Goal: Transaction & Acquisition: Obtain resource

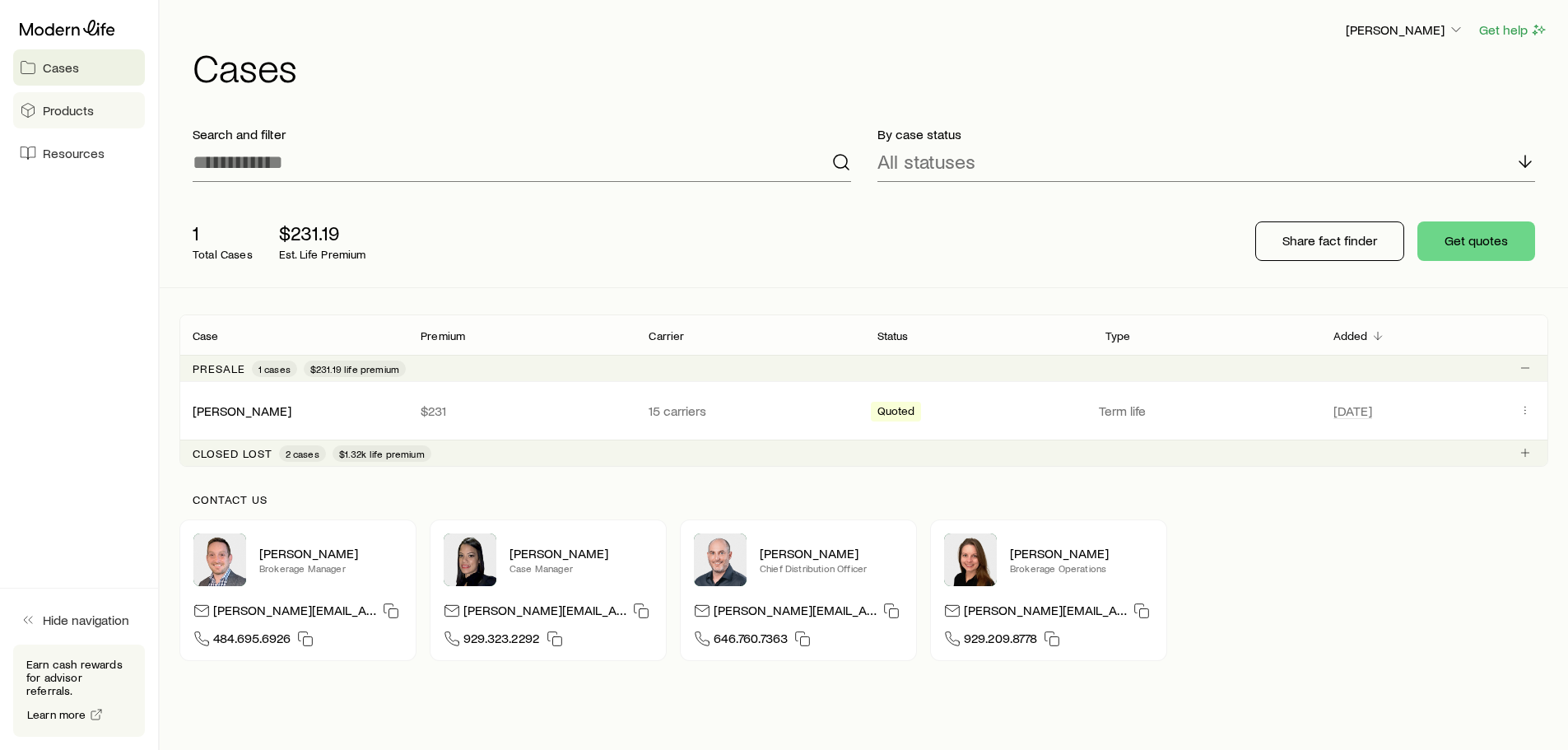
click at [68, 111] on span "Products" at bounding box center [68, 110] width 51 height 17
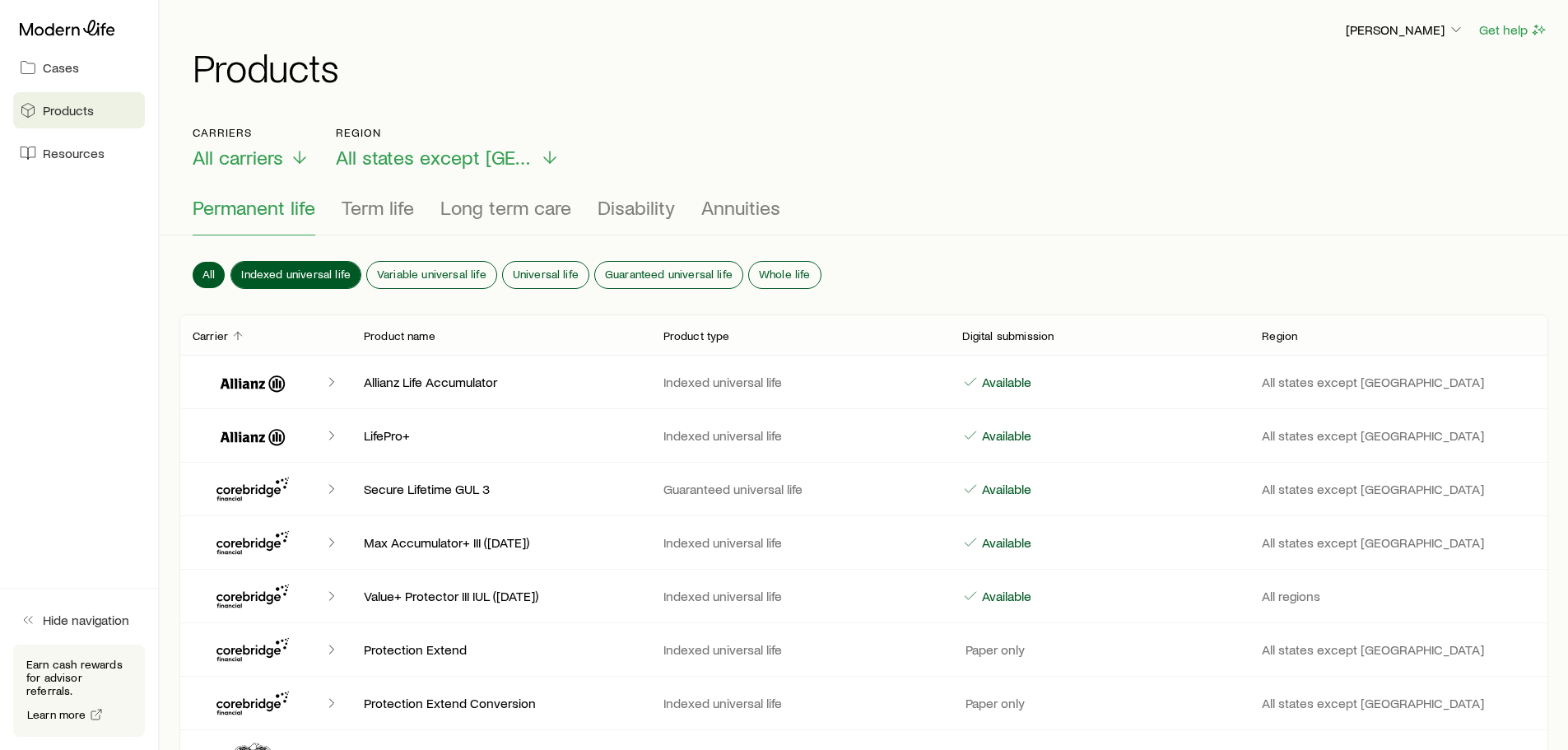
click at [315, 269] on span "Indexed universal life" at bounding box center [296, 274] width 110 height 13
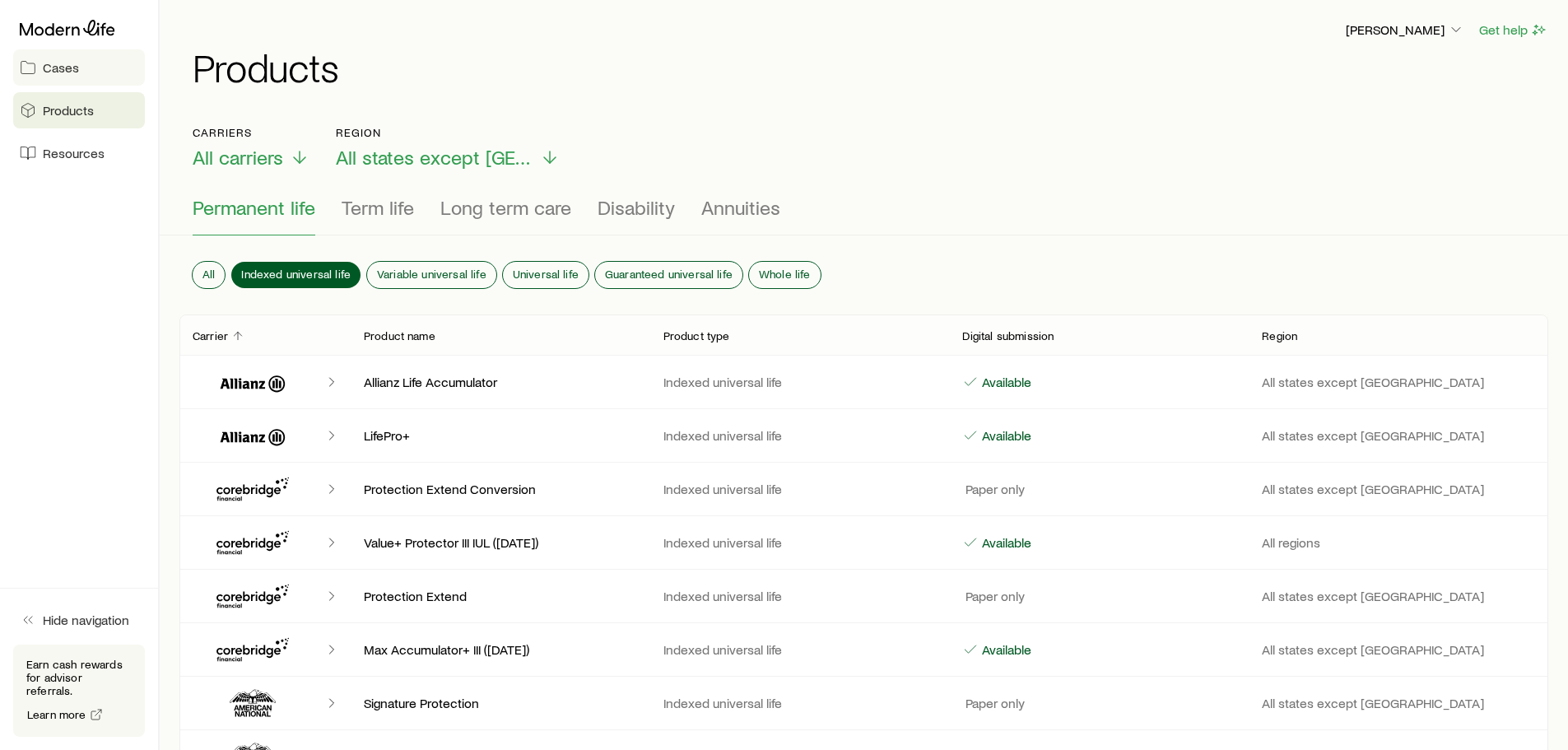
click at [59, 61] on span "Cases" at bounding box center [61, 67] width 37 height 17
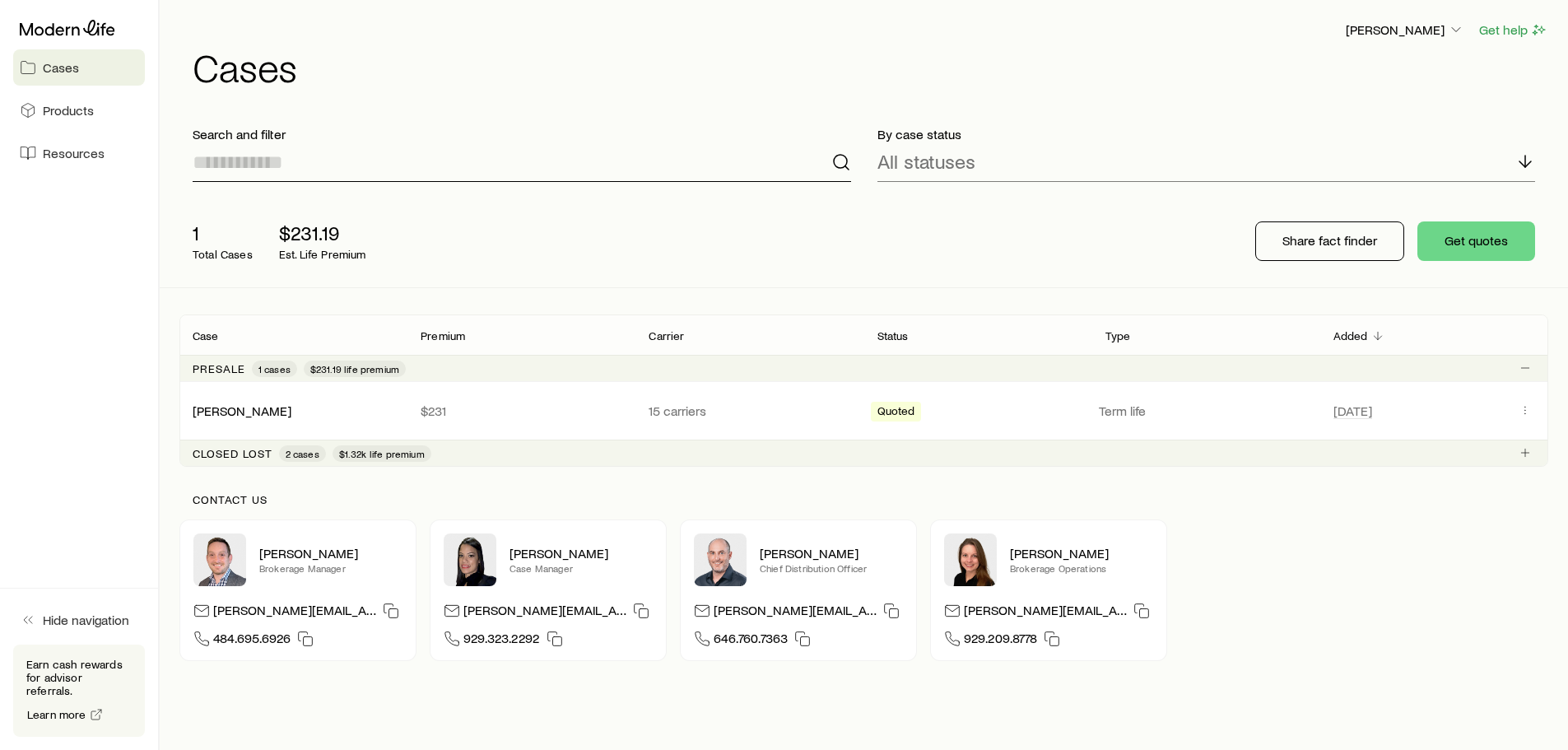
click at [235, 166] on input at bounding box center [521, 162] width 658 height 39
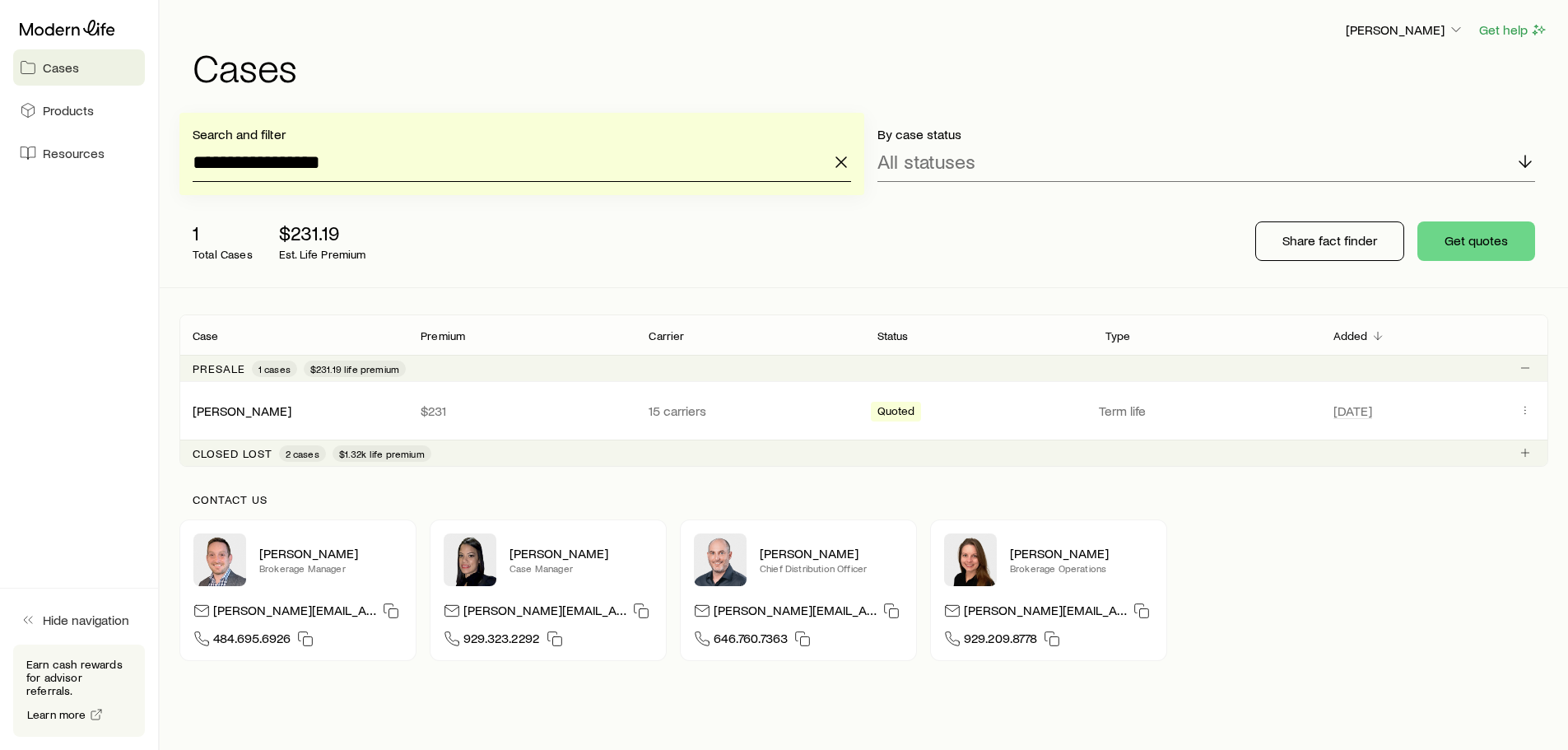
type input "**********"
click at [934, 163] on p "All statuses" at bounding box center [926, 161] width 98 height 23
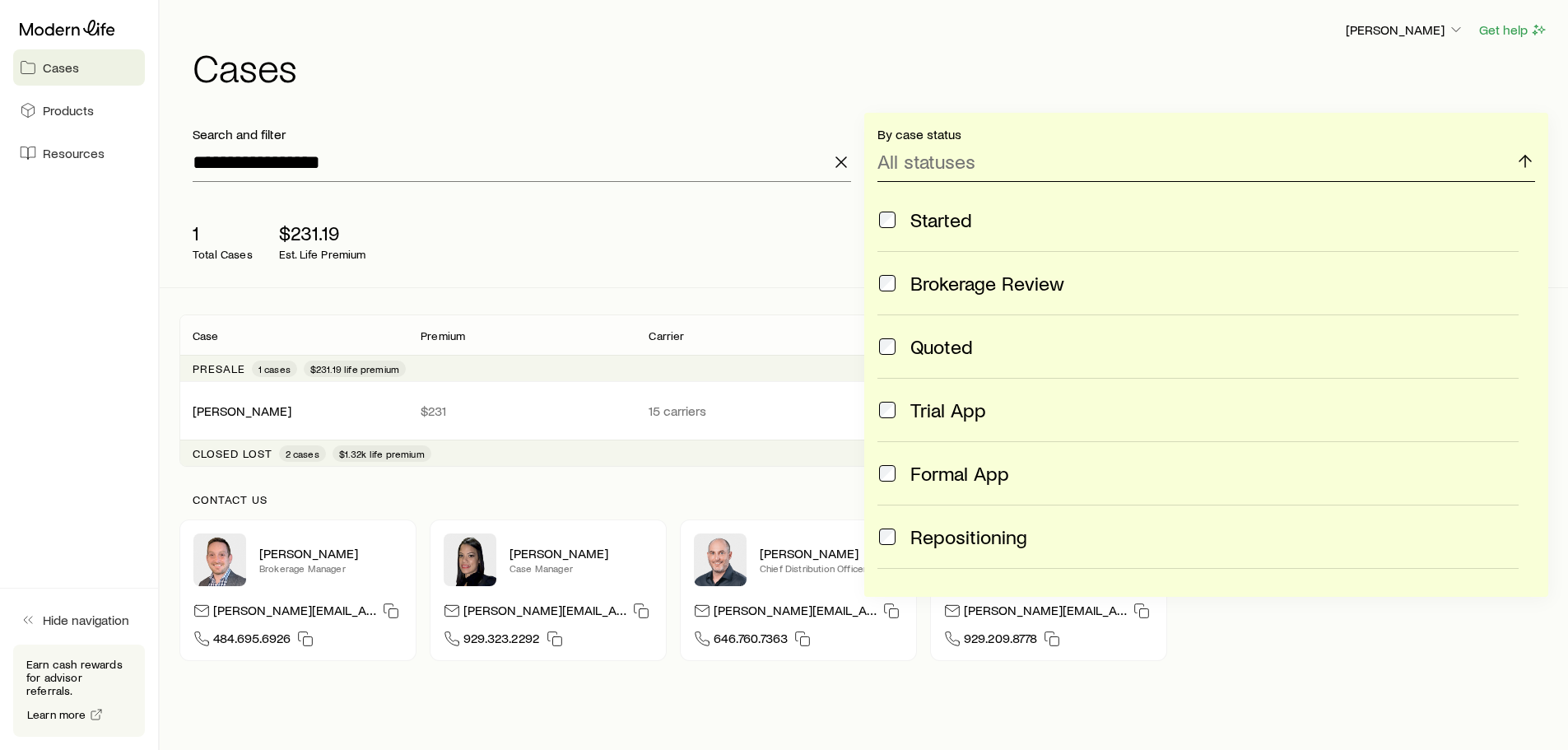
click at [934, 163] on p "All statuses" at bounding box center [926, 161] width 98 height 23
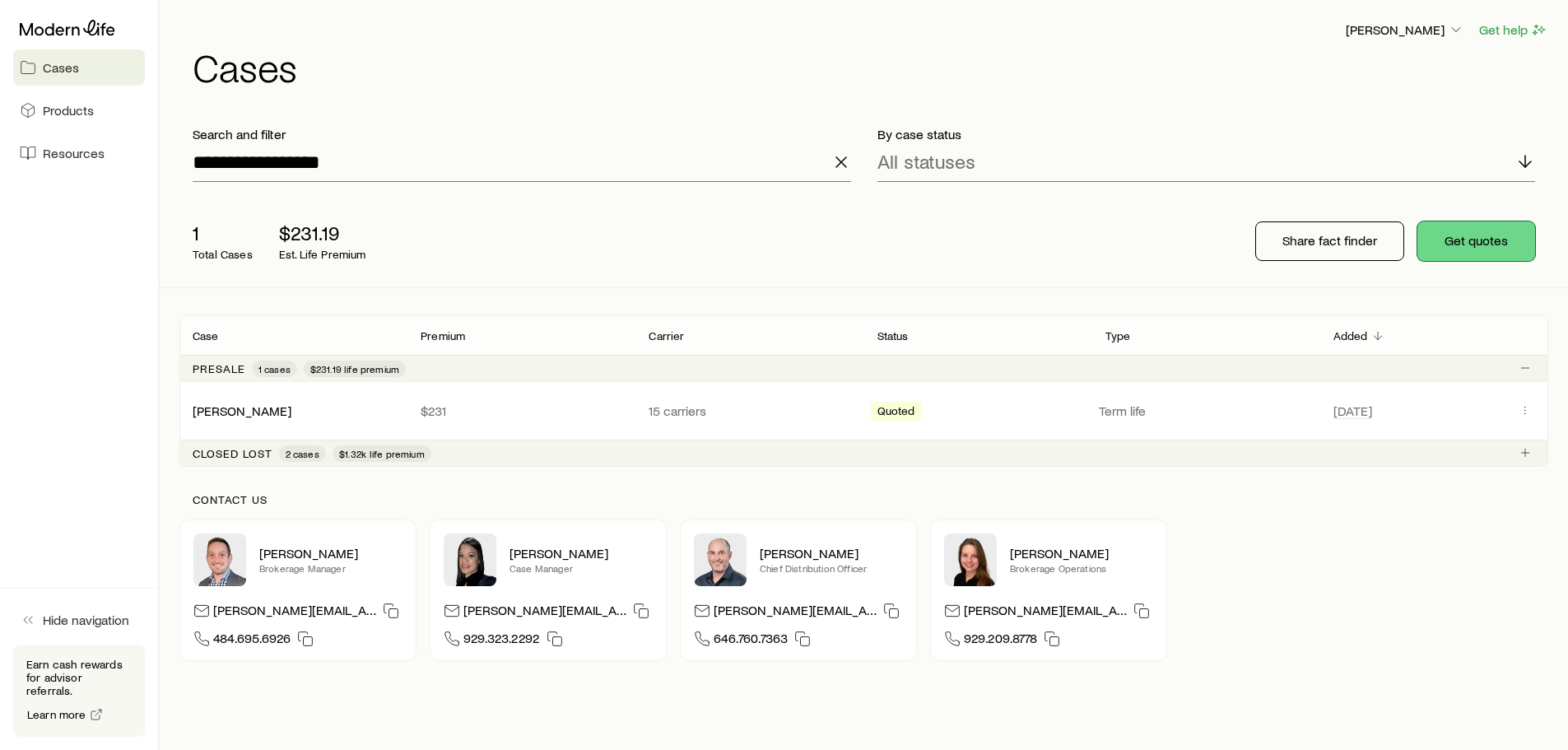
click at [1470, 243] on button "Get quotes" at bounding box center [1476, 241] width 117 height 39
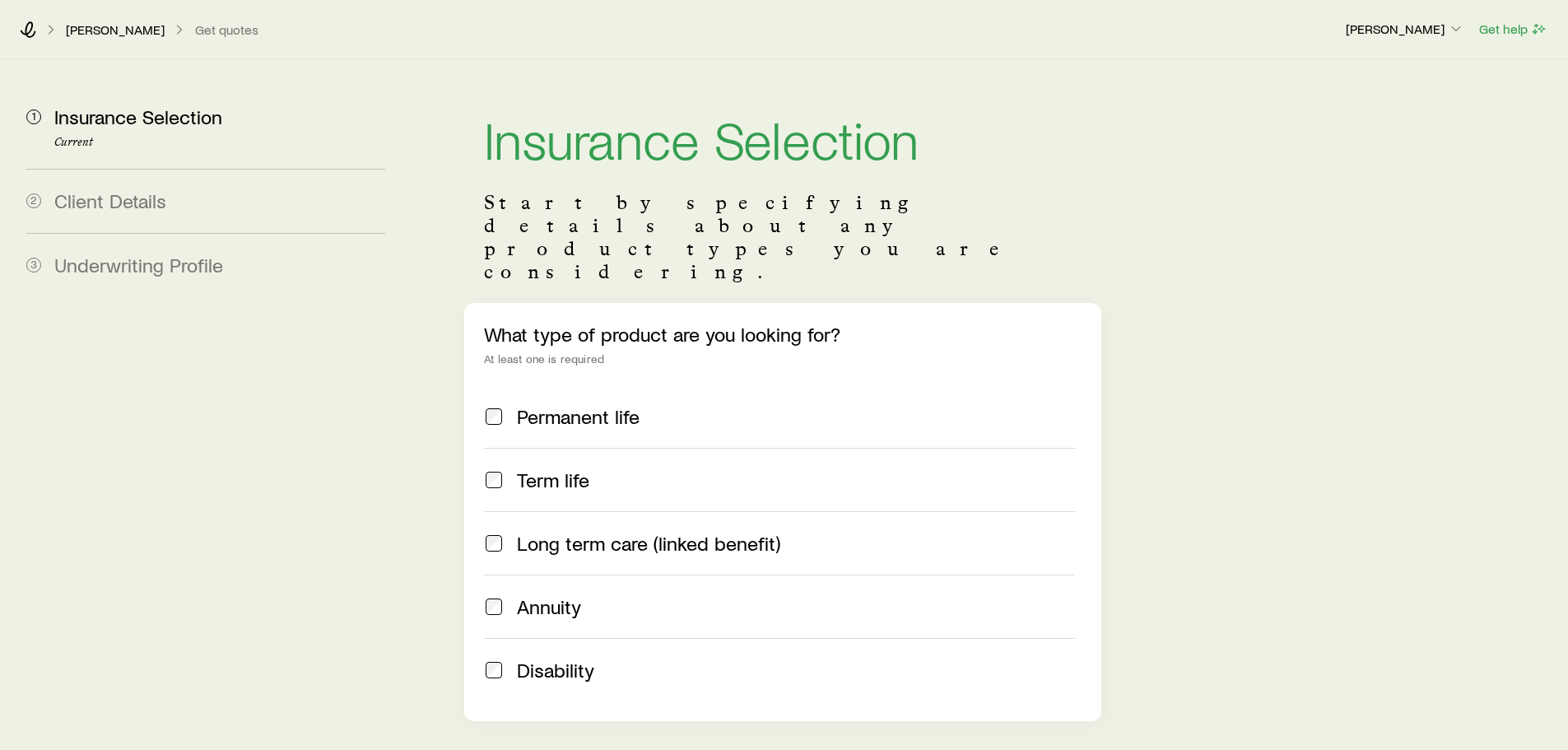
click at [84, 201] on span "Client Details" at bounding box center [110, 200] width 112 height 23
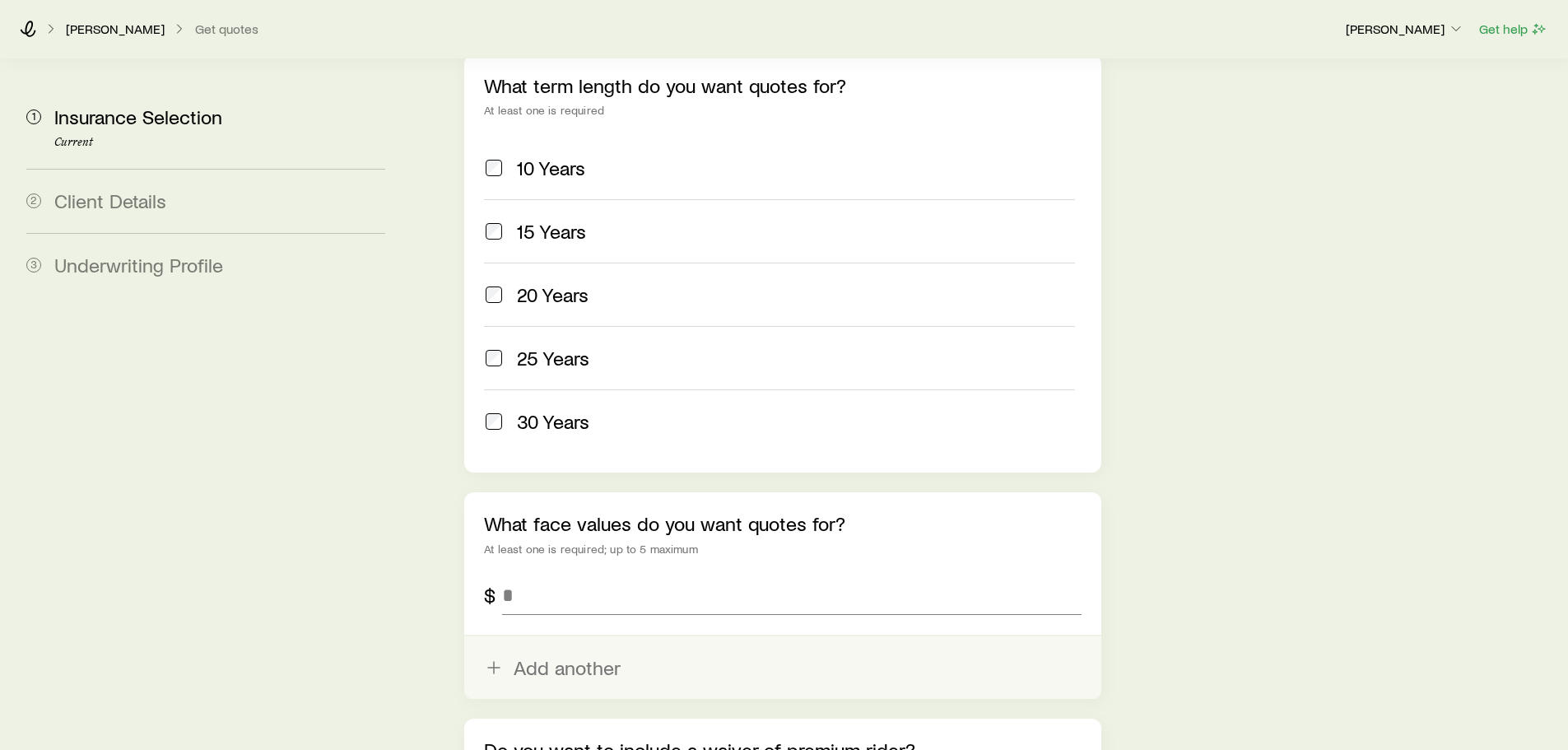
scroll to position [741, 0]
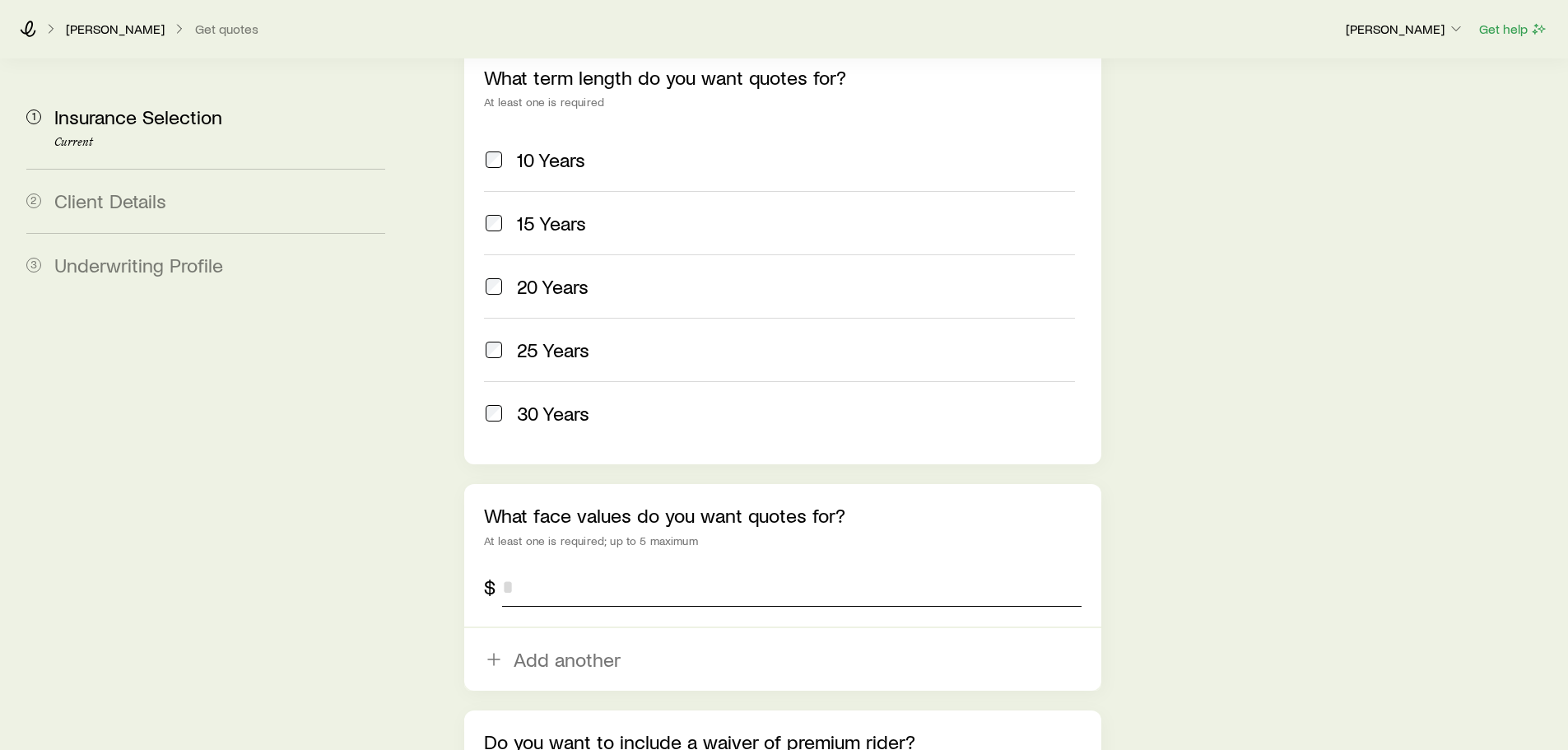
click at [587, 567] on input "tel" at bounding box center [791, 586] width 578 height 39
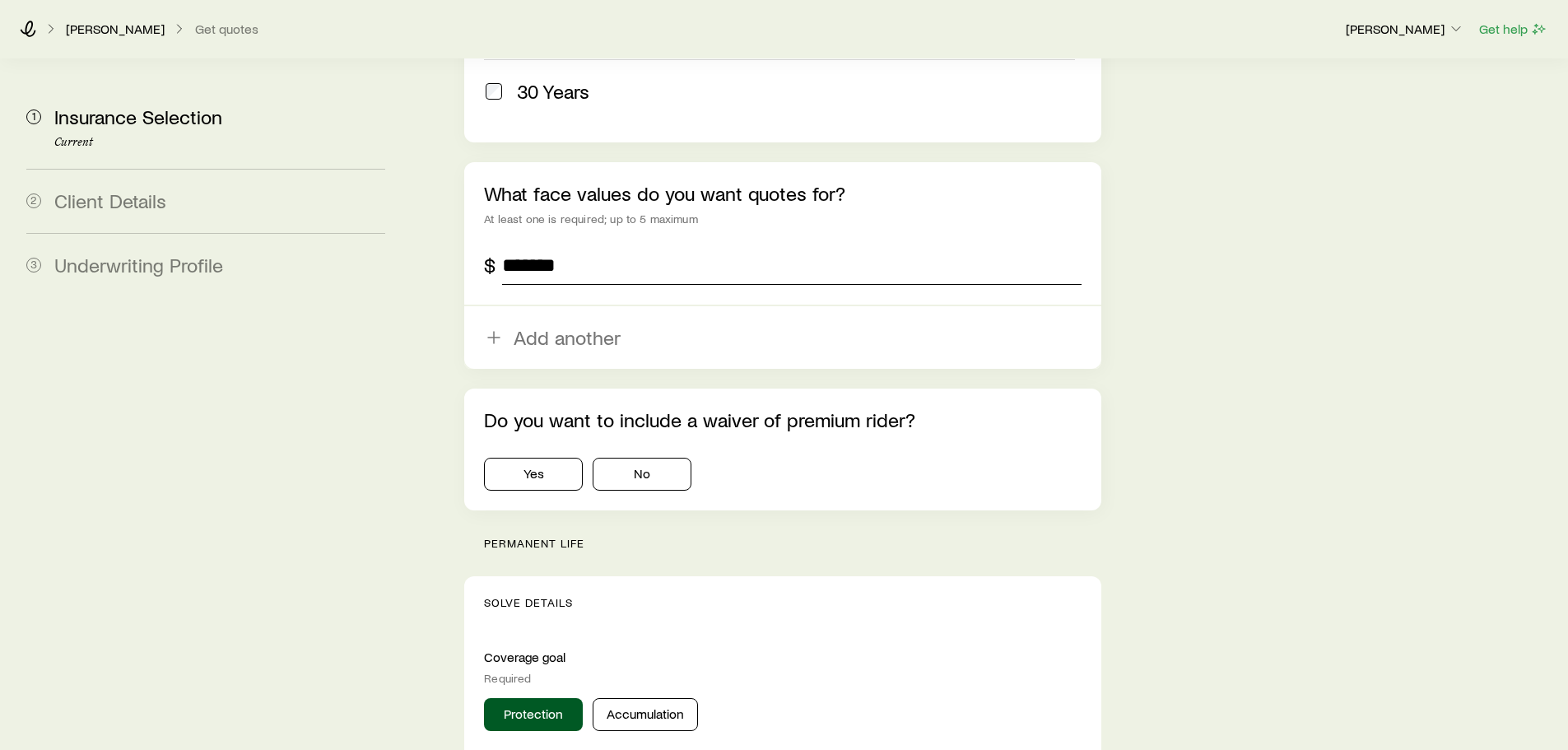
scroll to position [1070, 0]
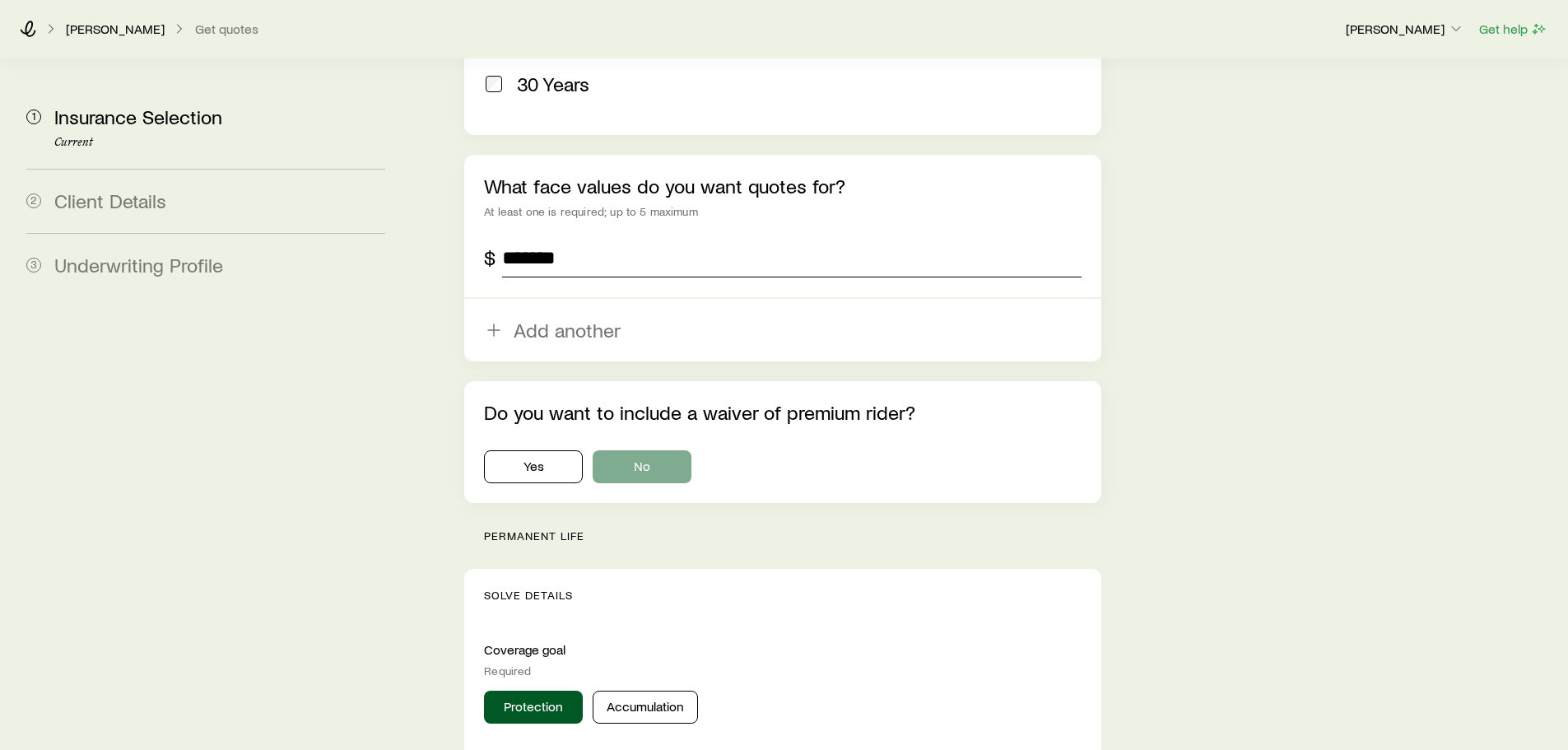
type input "*******"
click at [648, 451] on button "No" at bounding box center [642, 467] width 99 height 33
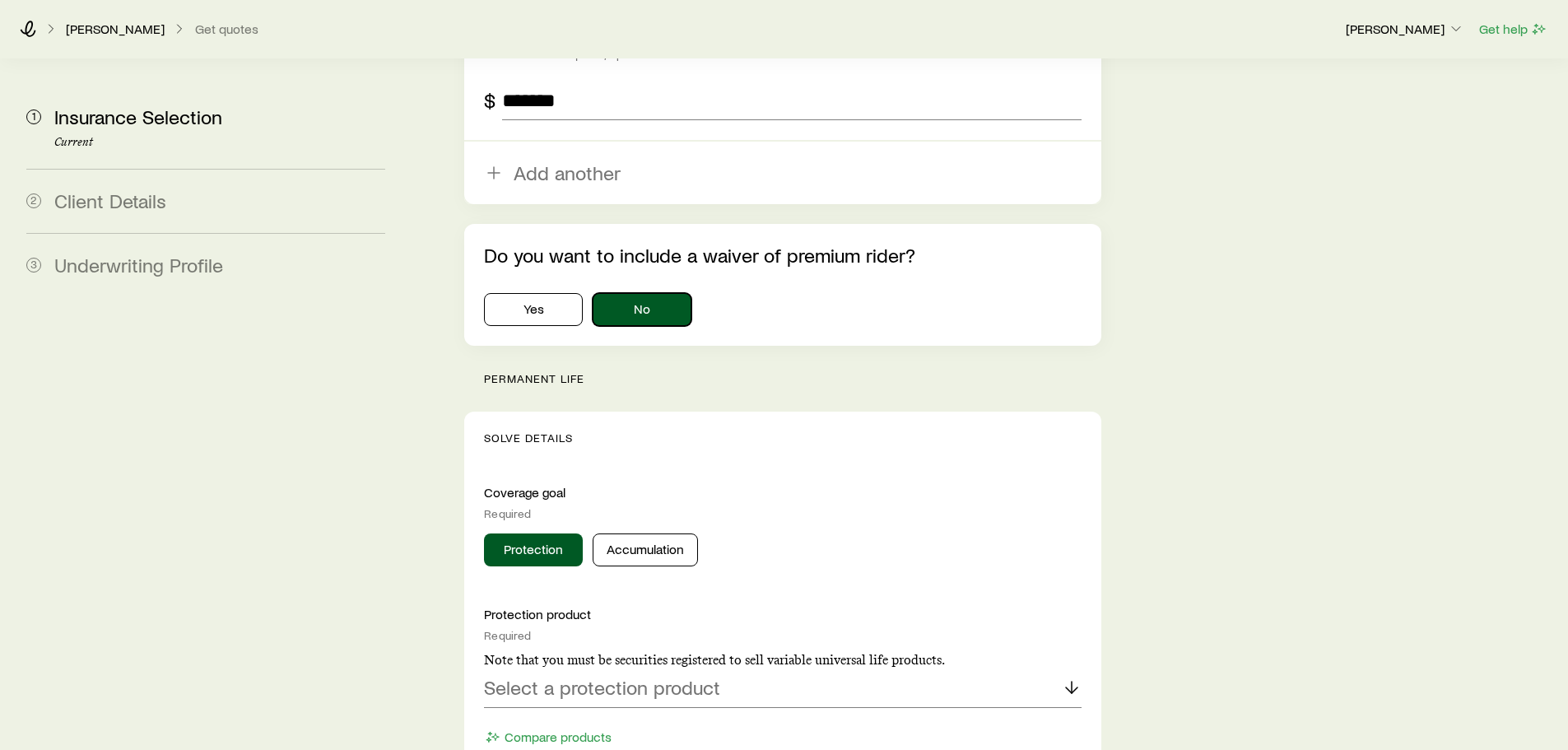
scroll to position [1235, 0]
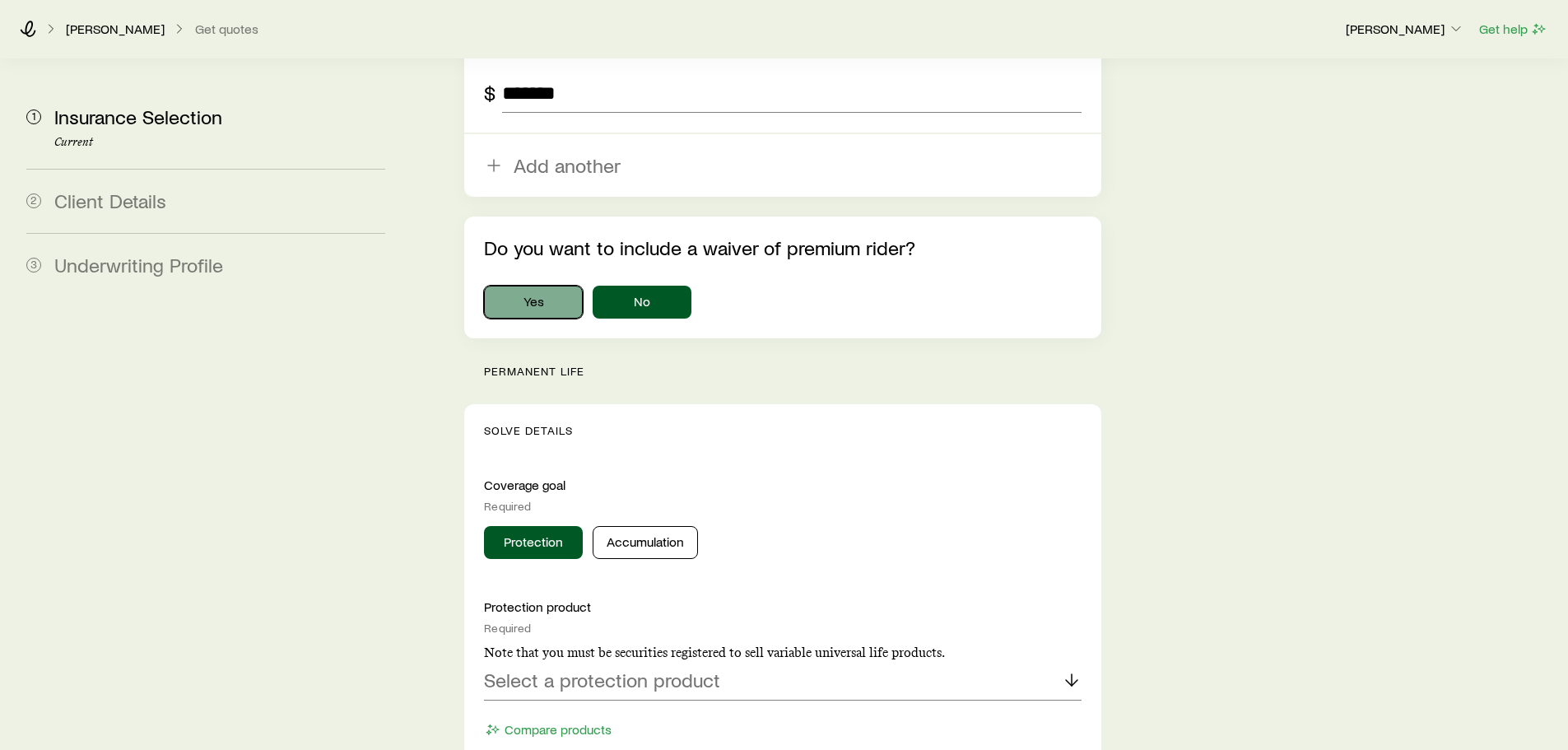
click at [557, 285] on button "Yes" at bounding box center [533, 302] width 99 height 33
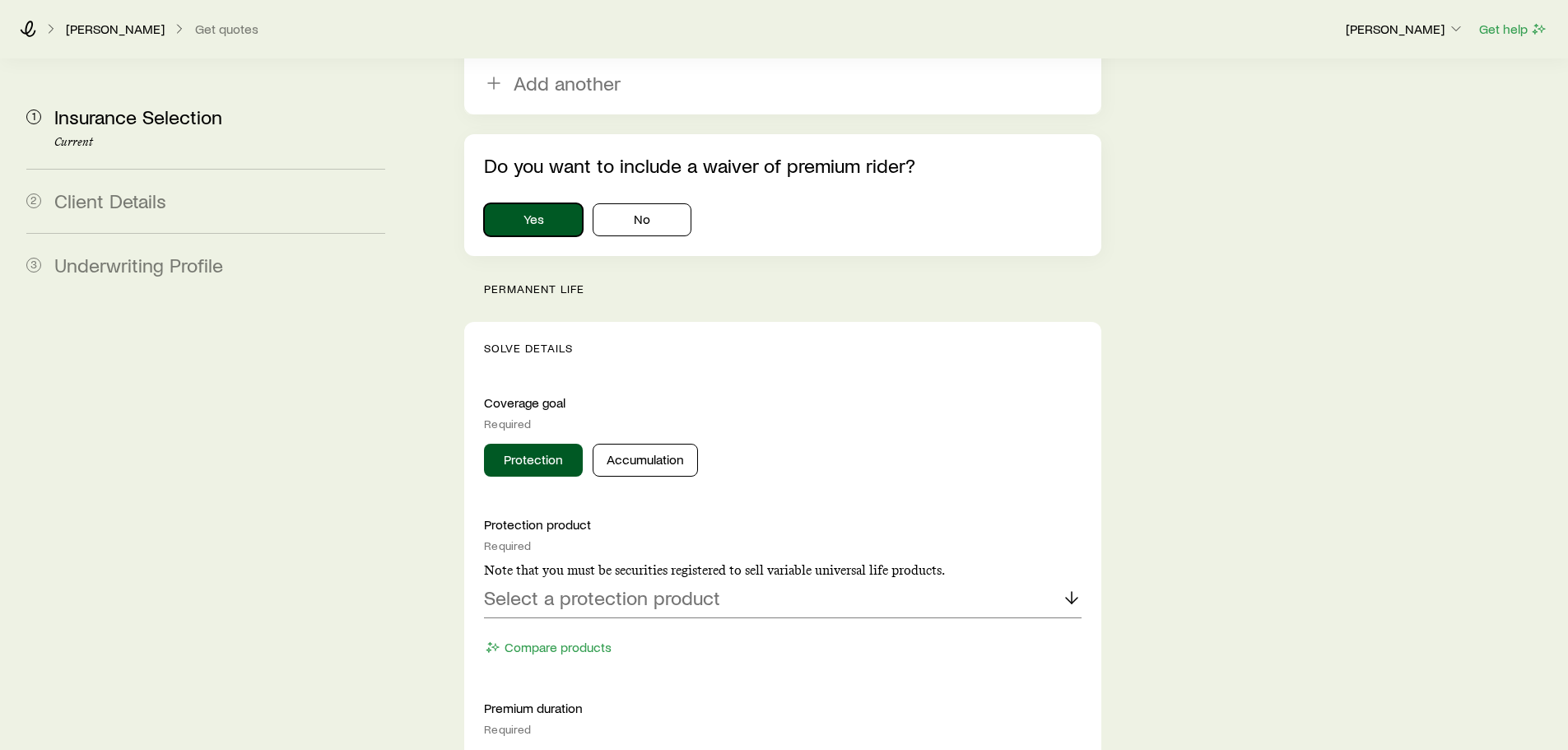
scroll to position [1400, 0]
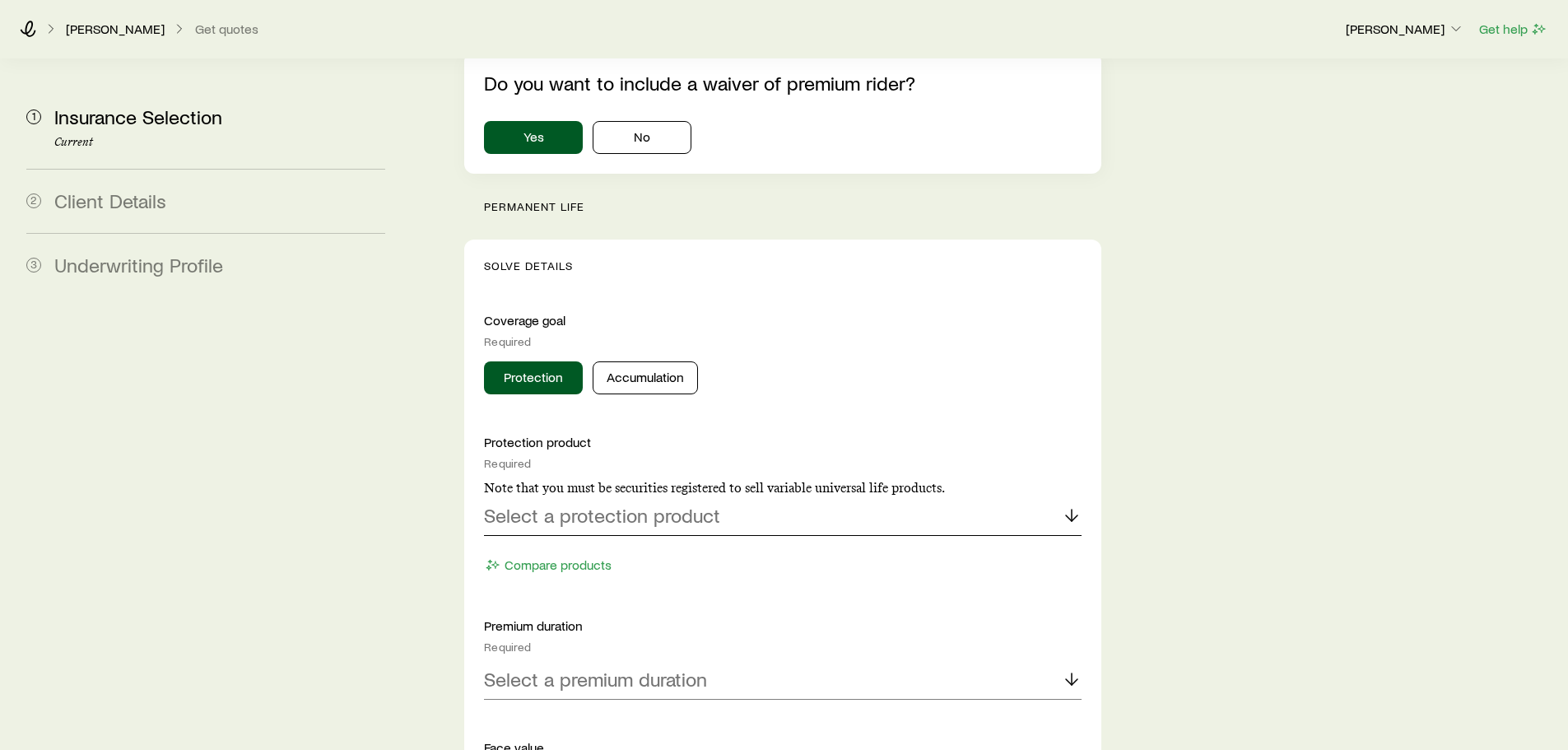
click at [649, 504] on p "Select a protection product" at bounding box center [602, 515] width 237 height 23
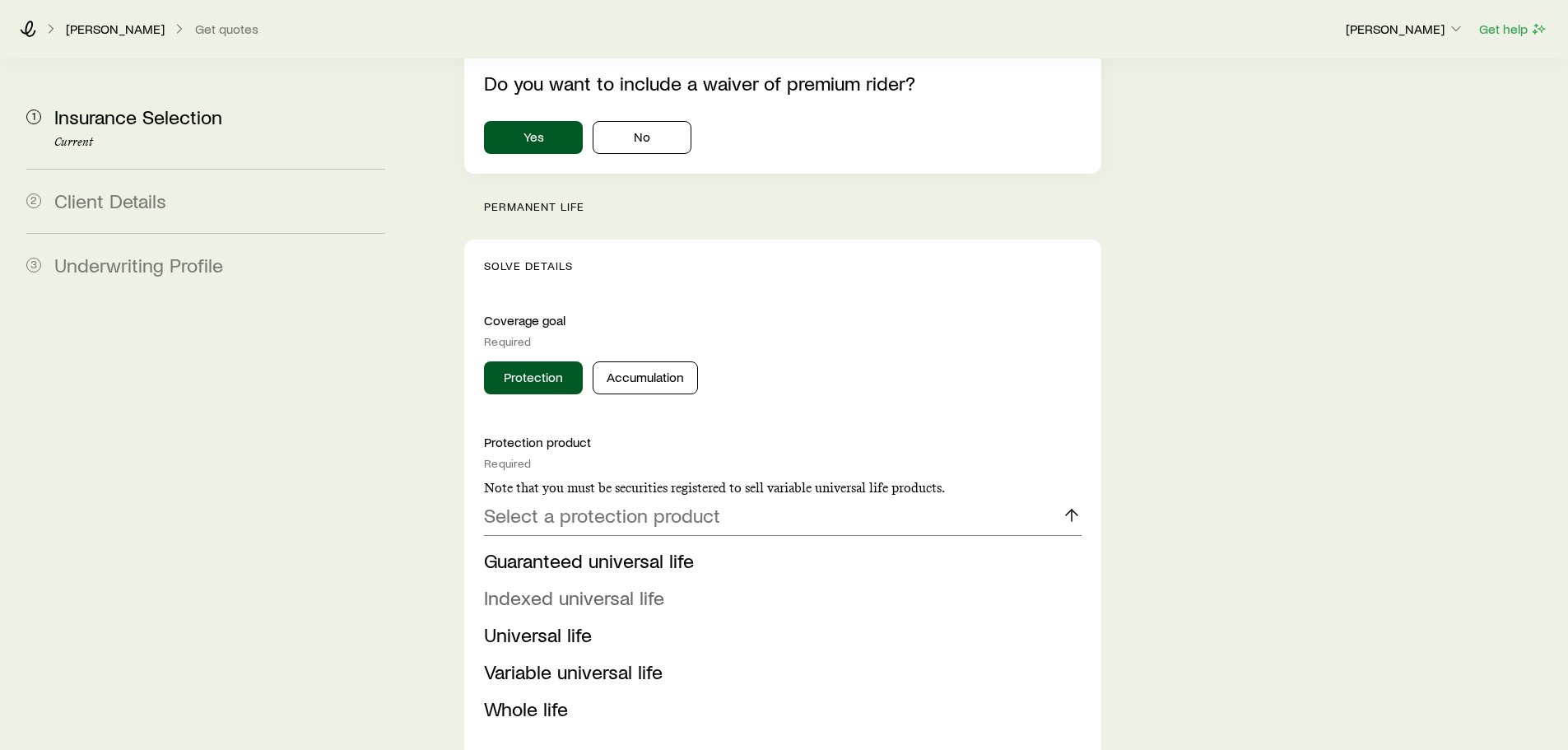
click at [566, 586] on span "Indexed universal life" at bounding box center [573, 597] width 180 height 23
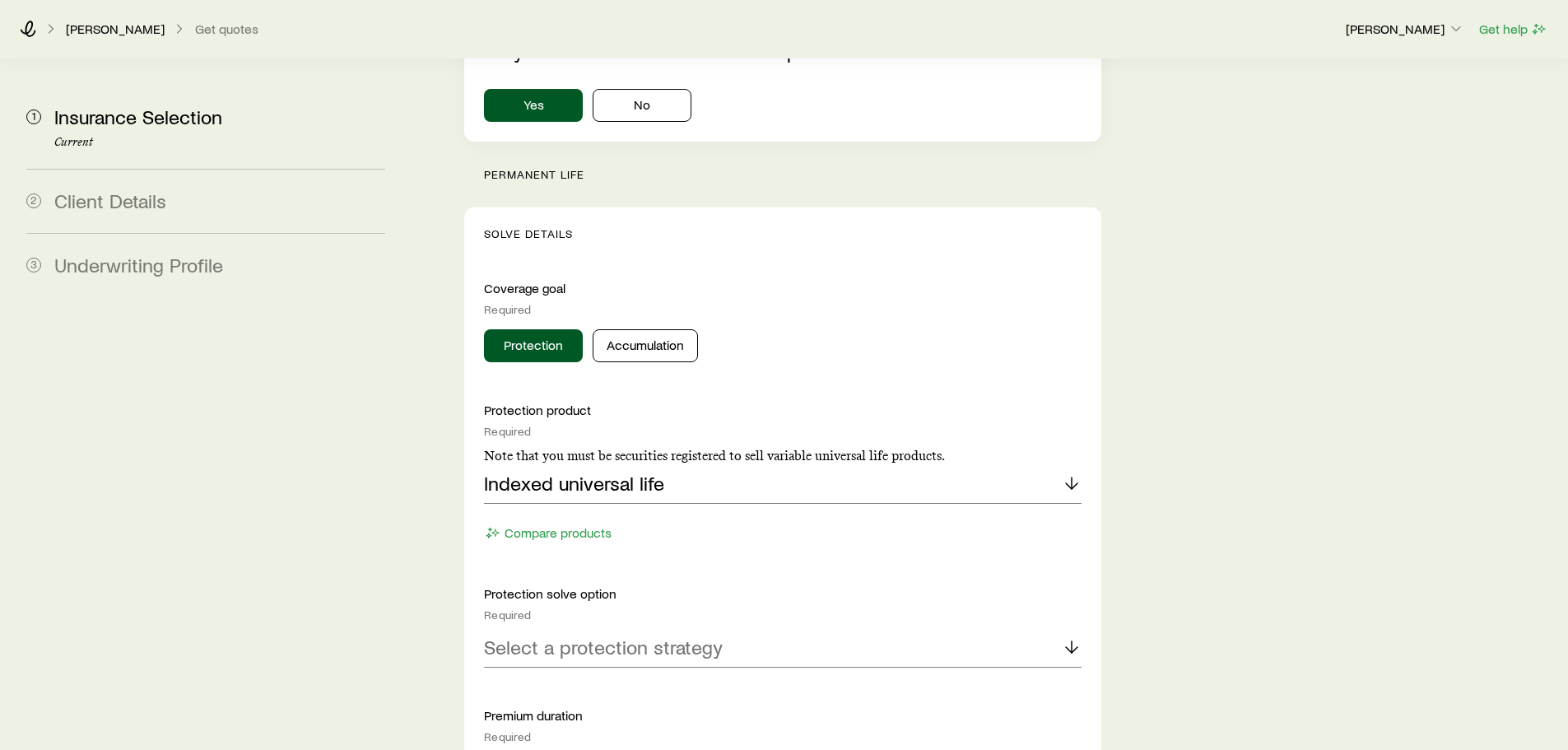
scroll to position [1483, 0]
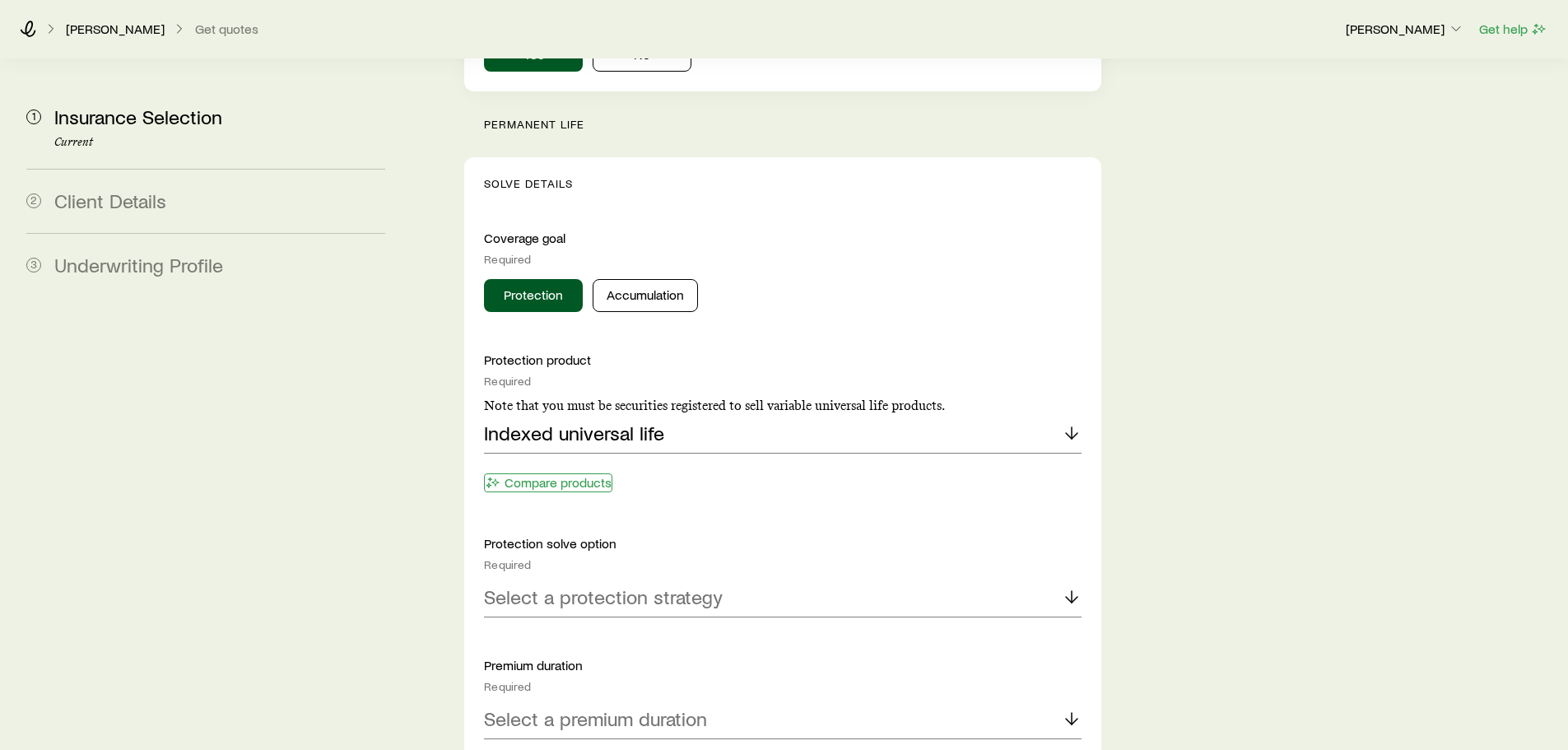
click at [568, 473] on button "Compare products" at bounding box center [548, 483] width 129 height 19
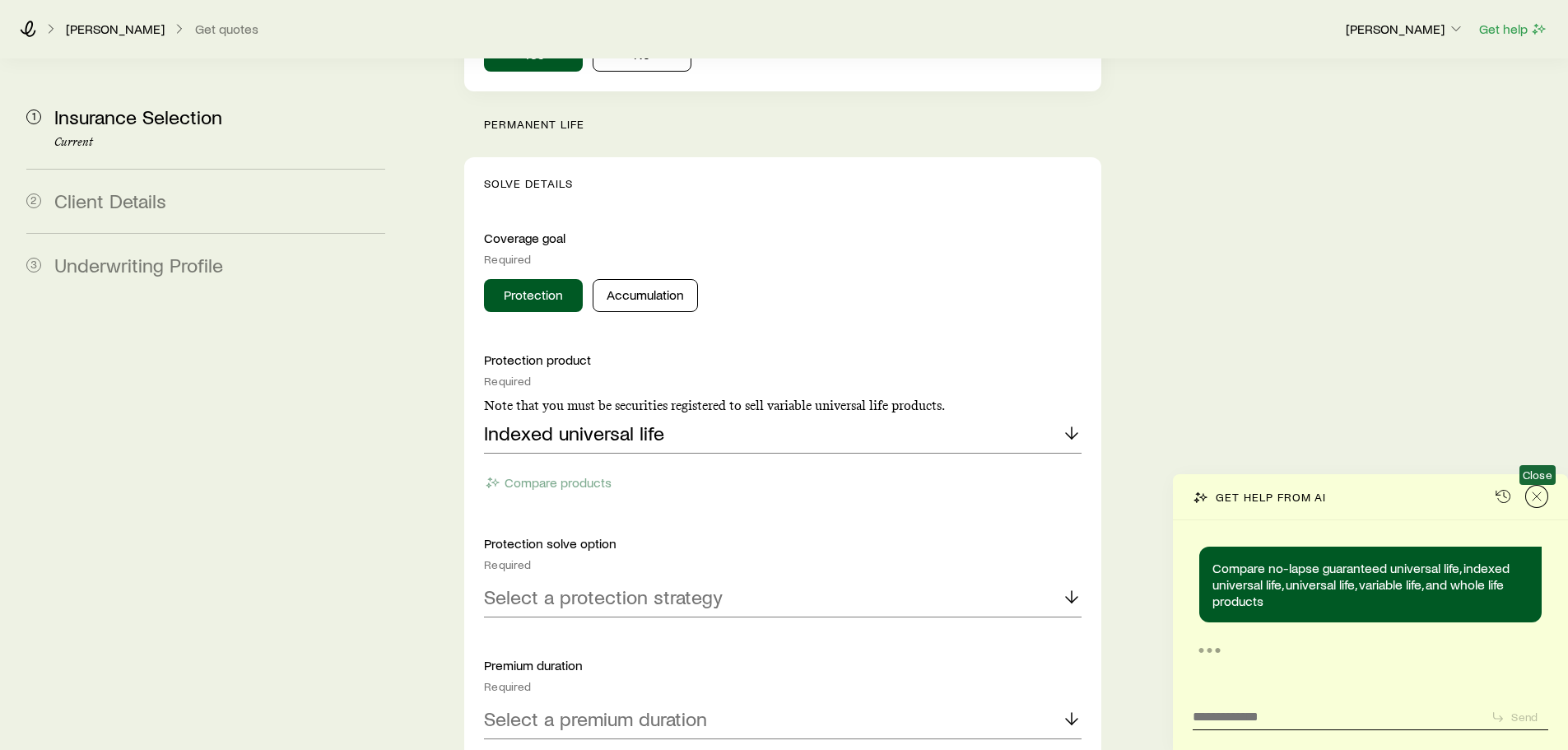
click at [1535, 495] on icon "Close" at bounding box center [1536, 496] width 17 height 17
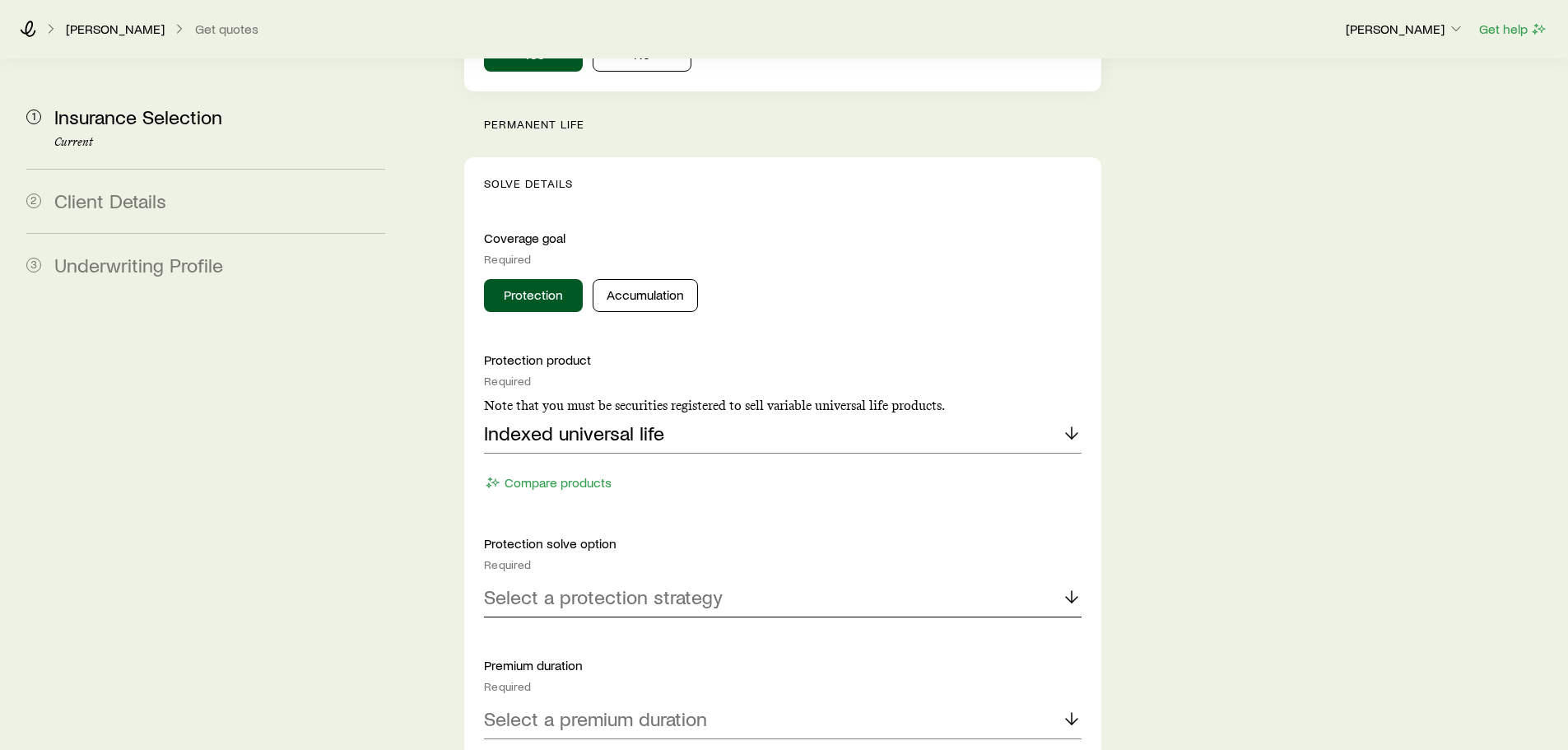
click at [599, 586] on p "Select a protection strategy" at bounding box center [603, 597] width 238 height 23
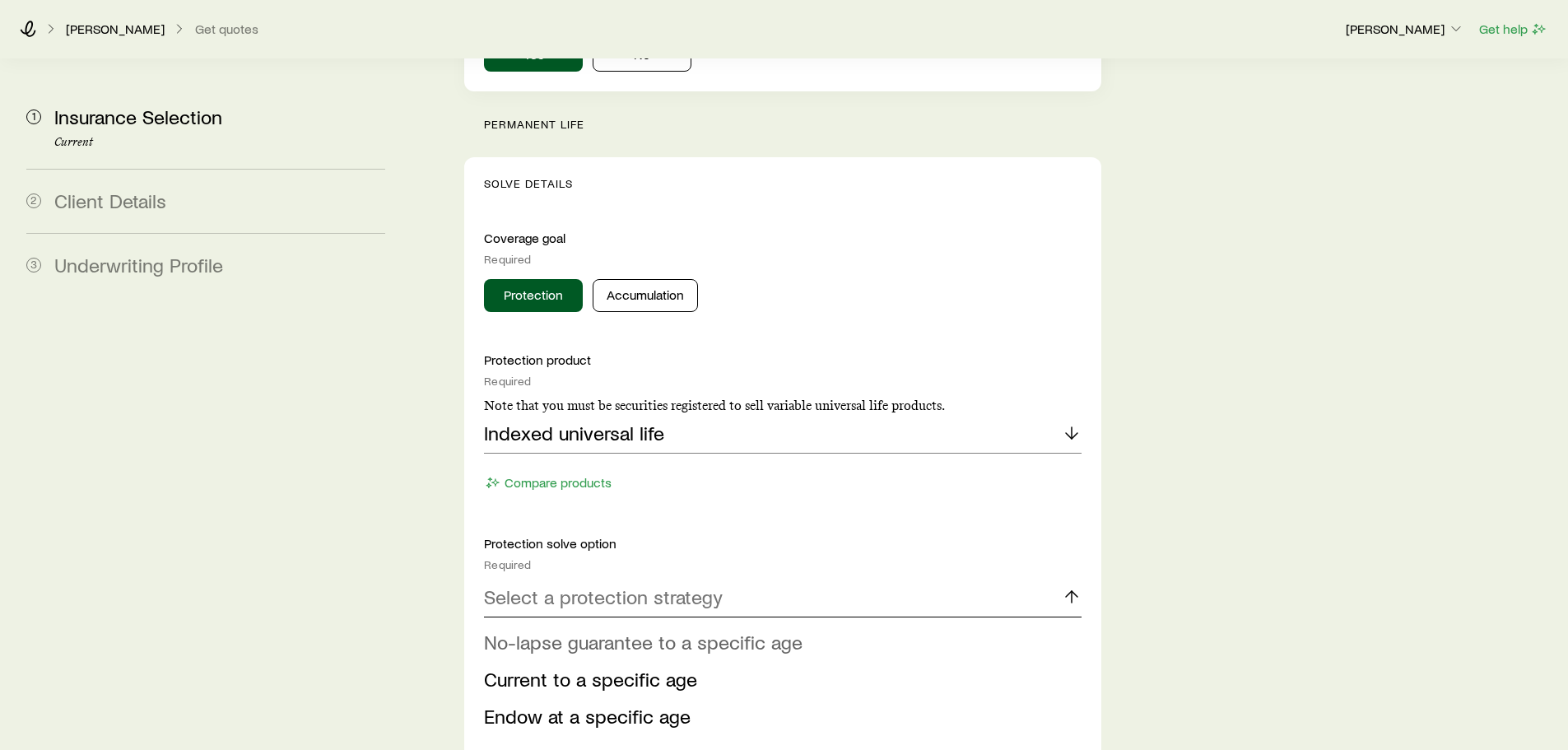
scroll to position [889, 0]
click at [647, 630] on span "No-lapse guarantee to a specific age" at bounding box center [643, 641] width 318 height 23
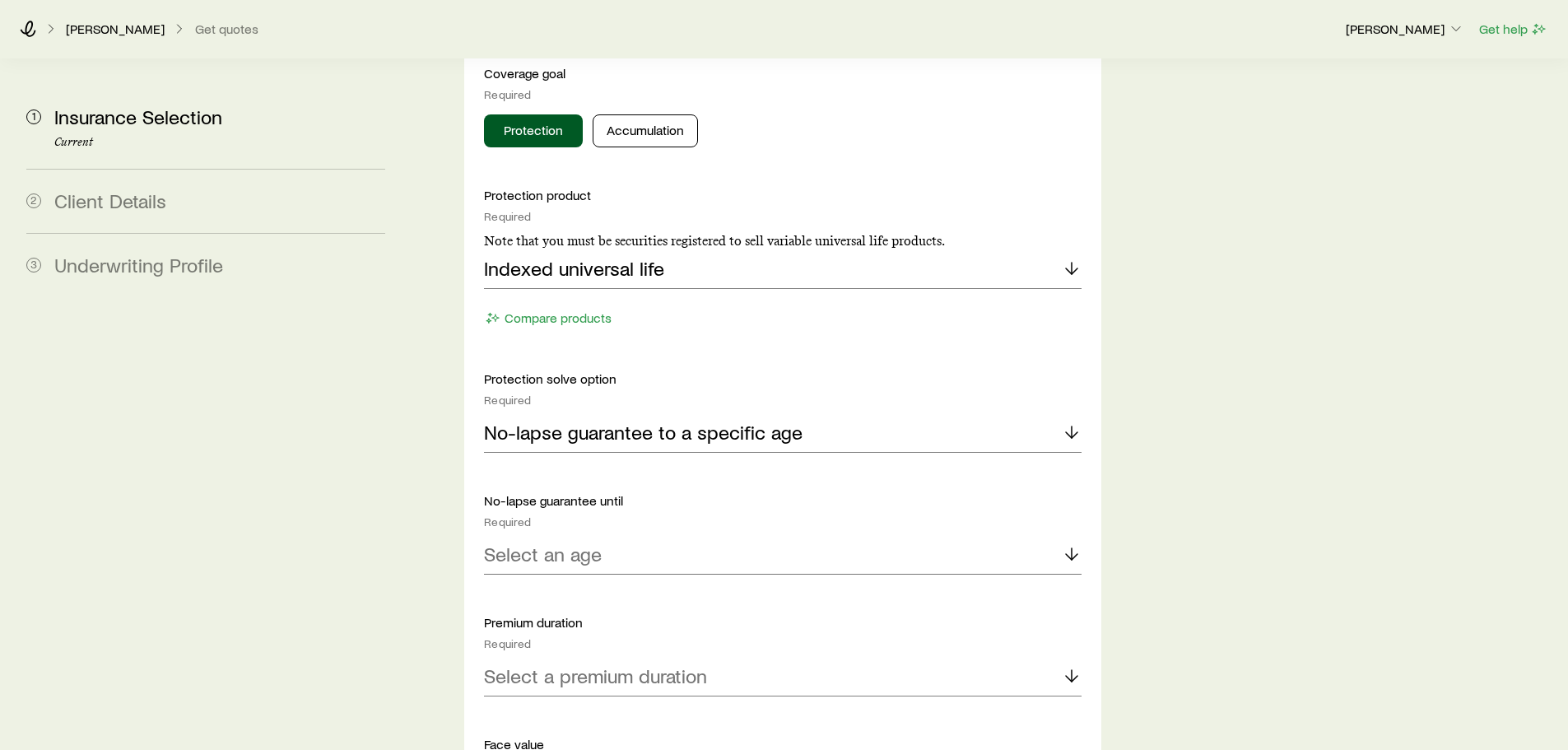
scroll to position [1641, 0]
click at [553, 543] on p "Select an age" at bounding box center [542, 554] width 117 height 23
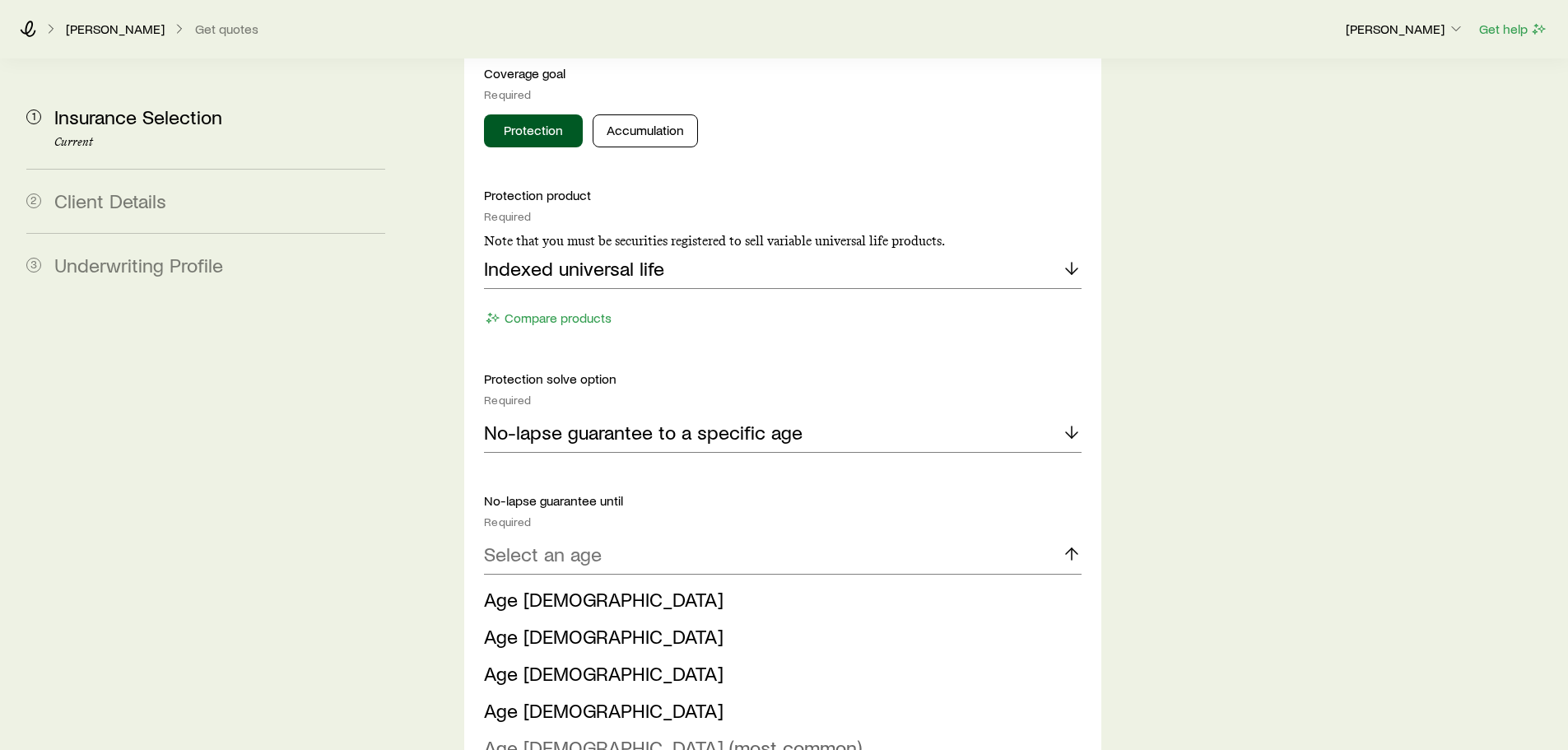
click at [530, 735] on span "Age 121 (most common)" at bounding box center [672, 747] width 377 height 23
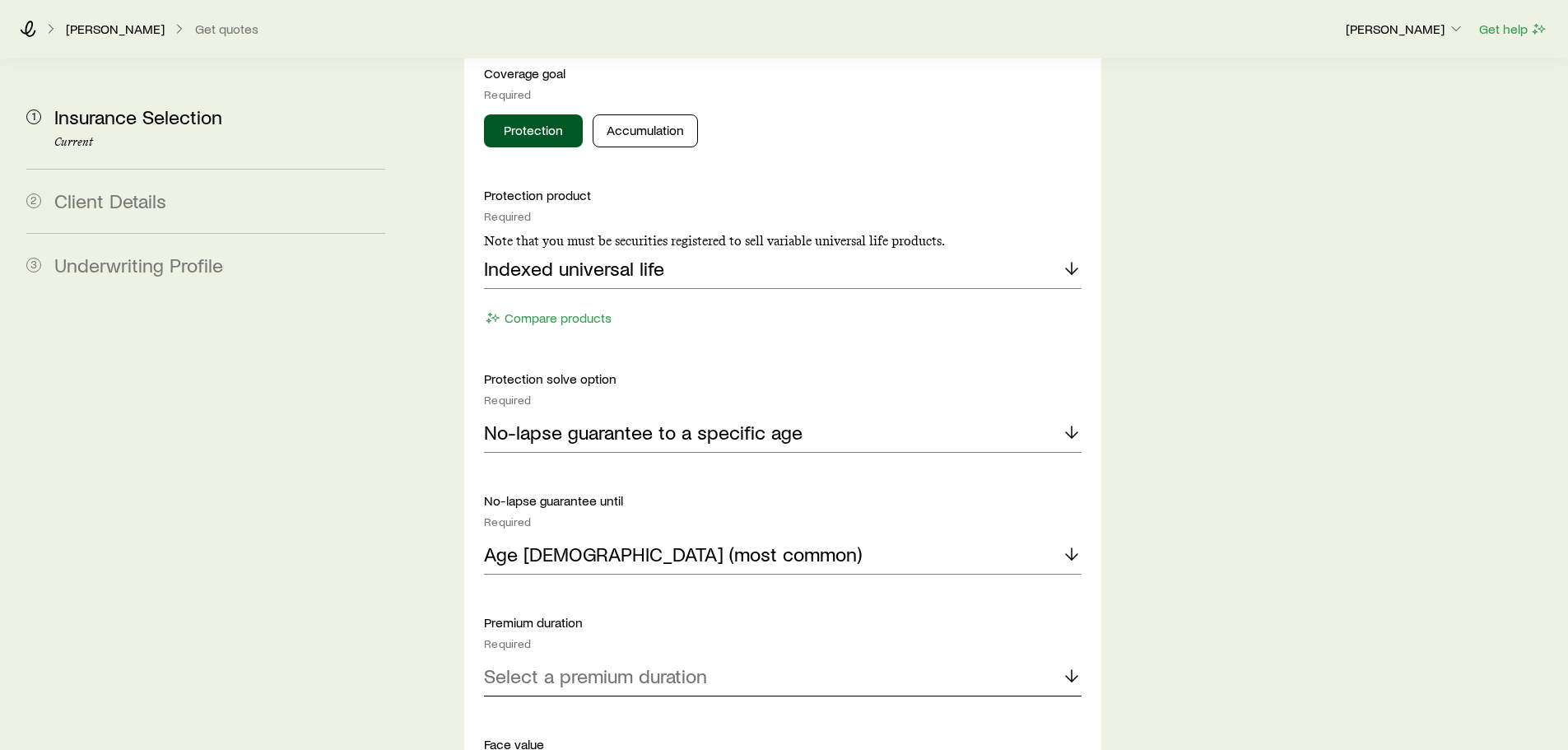
click at [560, 665] on p "Select a premium duration" at bounding box center [595, 676] width 223 height 23
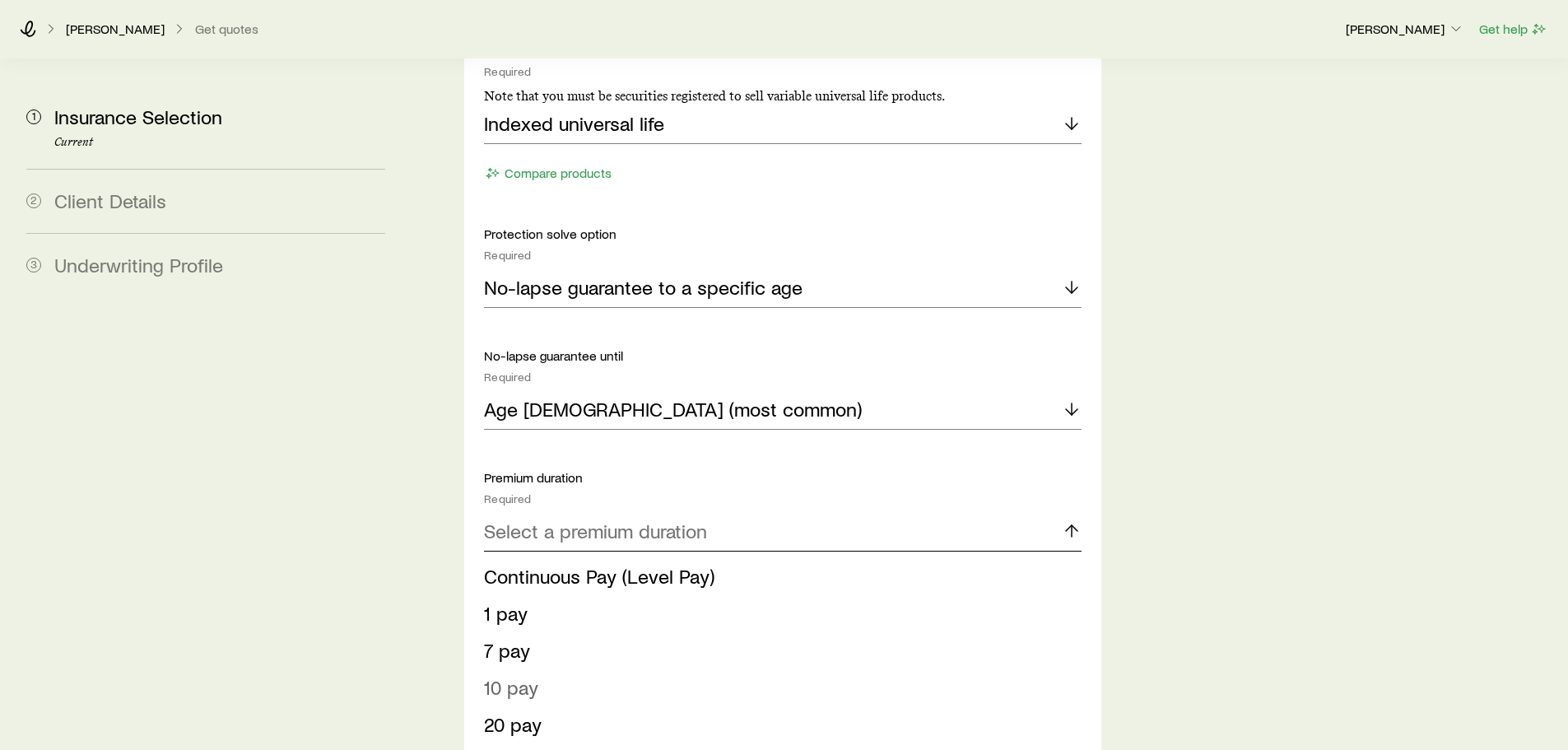
scroll to position [1811, 0]
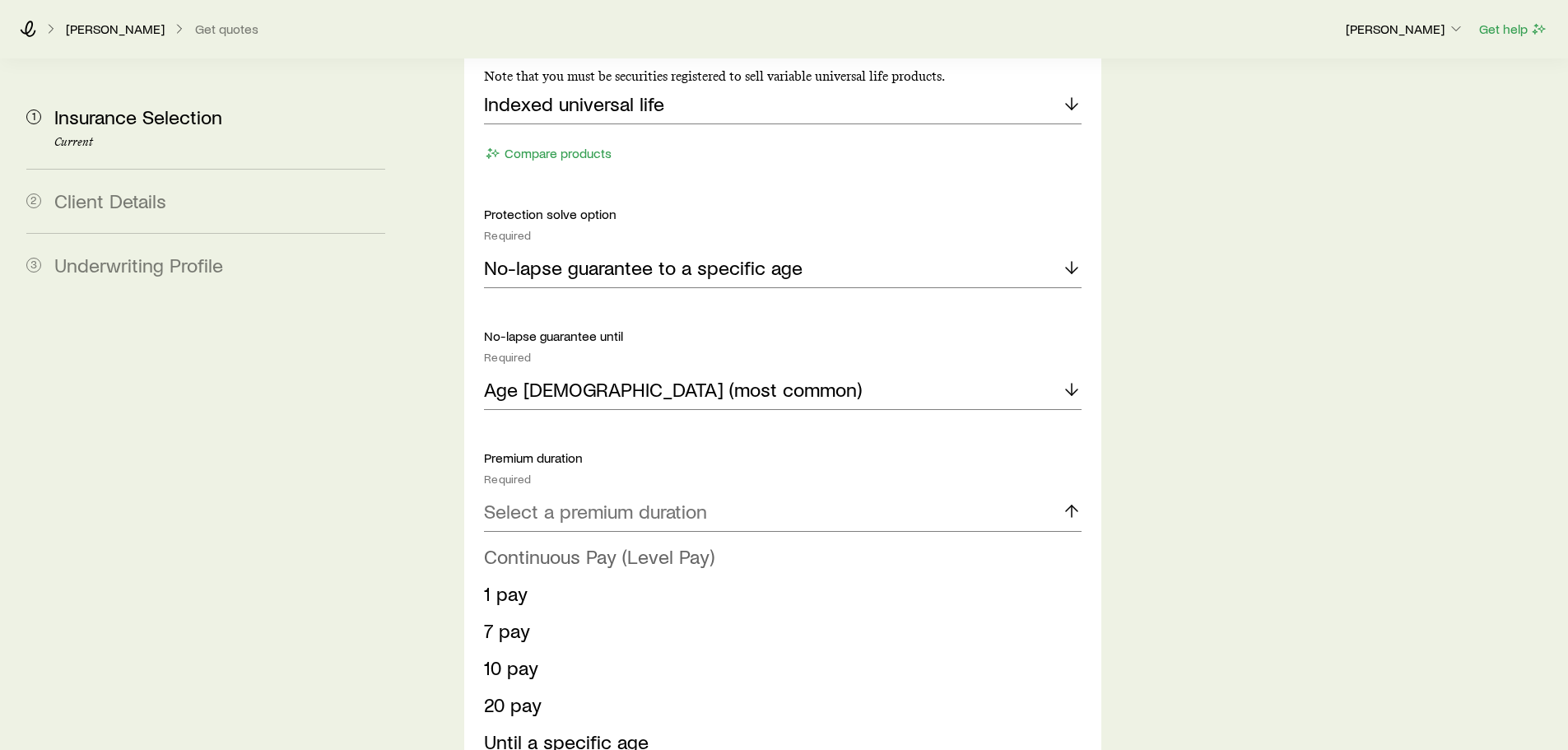
click at [575, 539] on li "Continuous Pay (Level Pay)" at bounding box center [777, 557] width 587 height 37
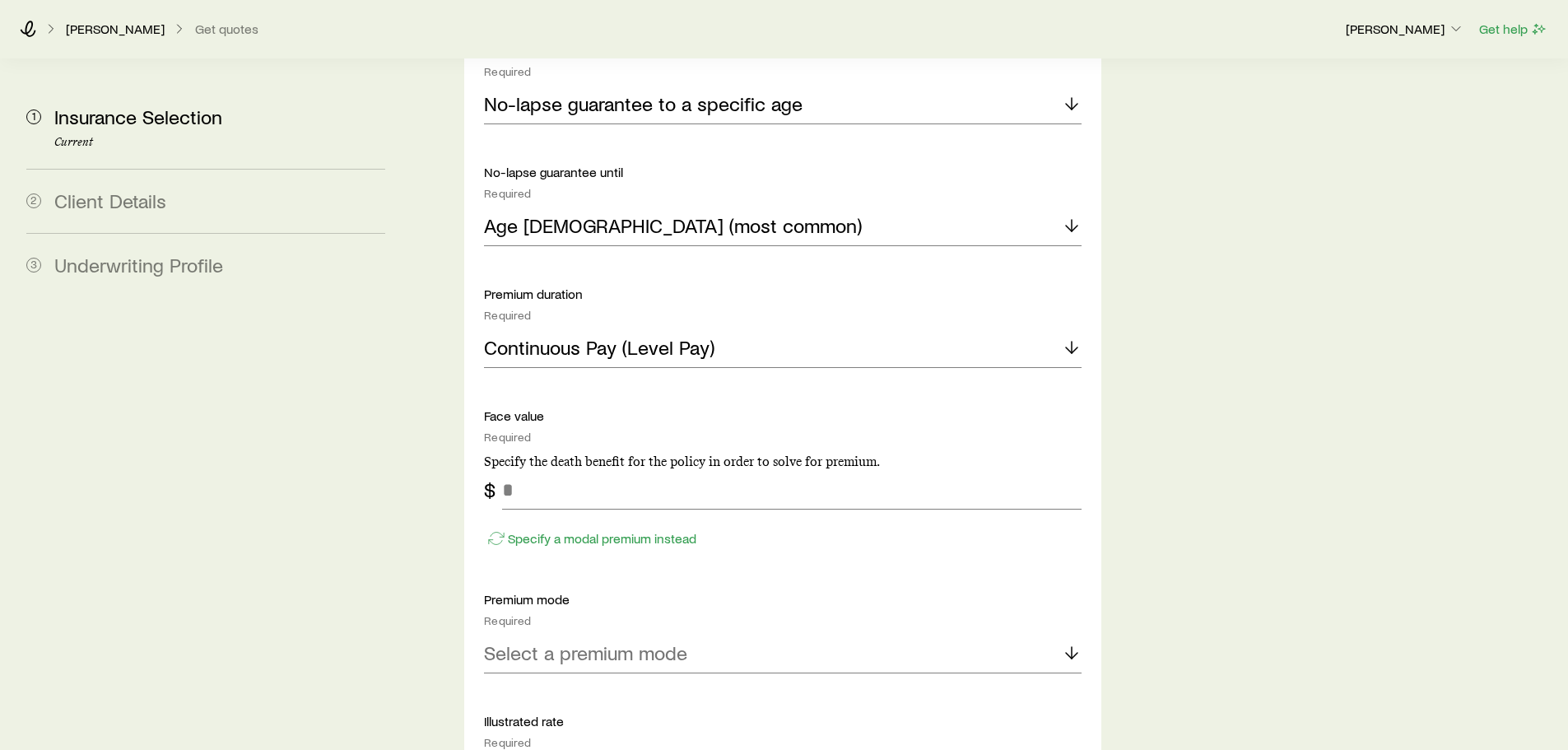
scroll to position [1976, 0]
drag, startPoint x: 597, startPoint y: 447, endPoint x: 479, endPoint y: 447, distance: 118.0
click at [479, 447] on div "Solve Details Coverage goal Required Protection Accumulation Protection product…" at bounding box center [783, 546] width 637 height 1765
type input "*******"
click at [695, 633] on div "Select a premium mode" at bounding box center [782, 653] width 597 height 39
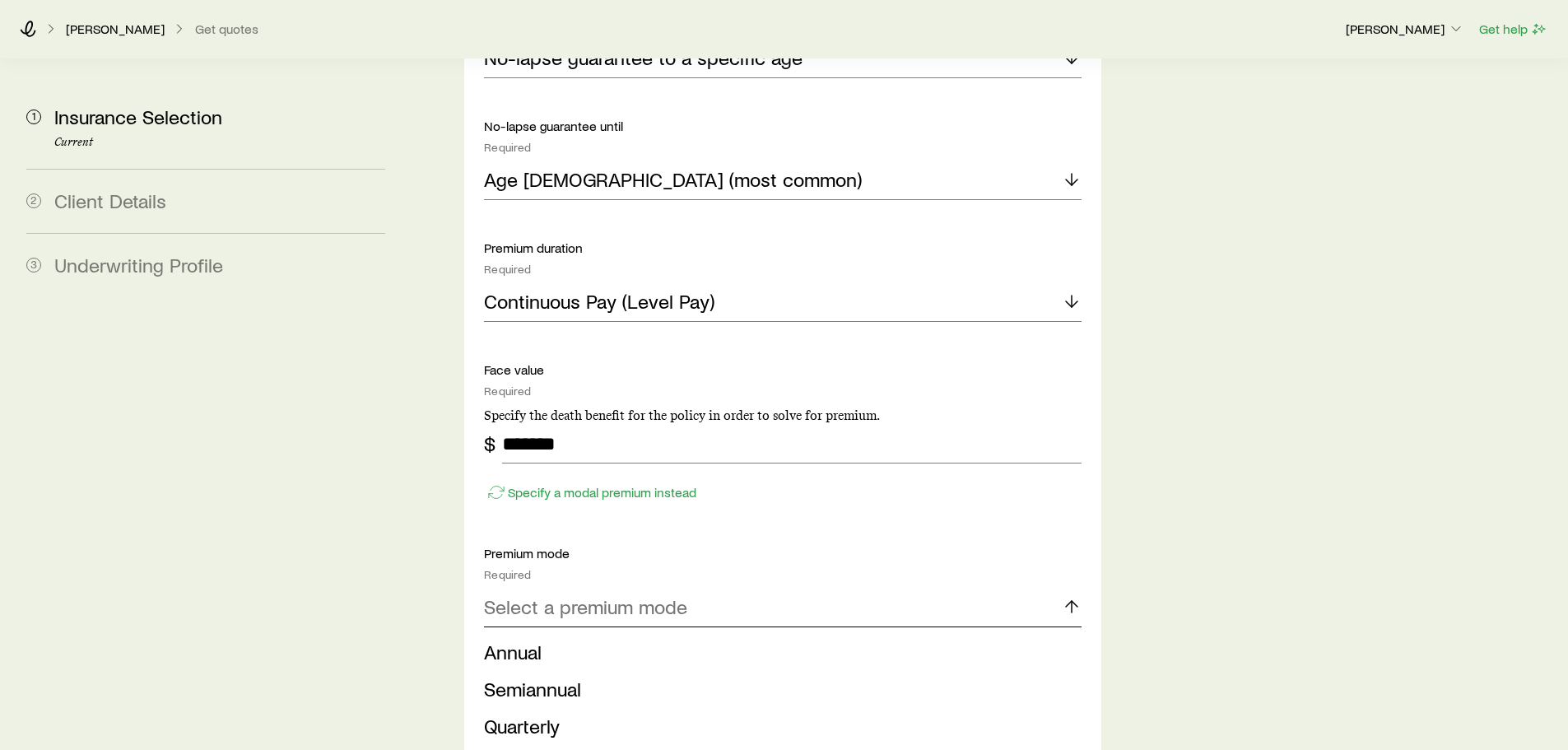
scroll to position [2059, 0]
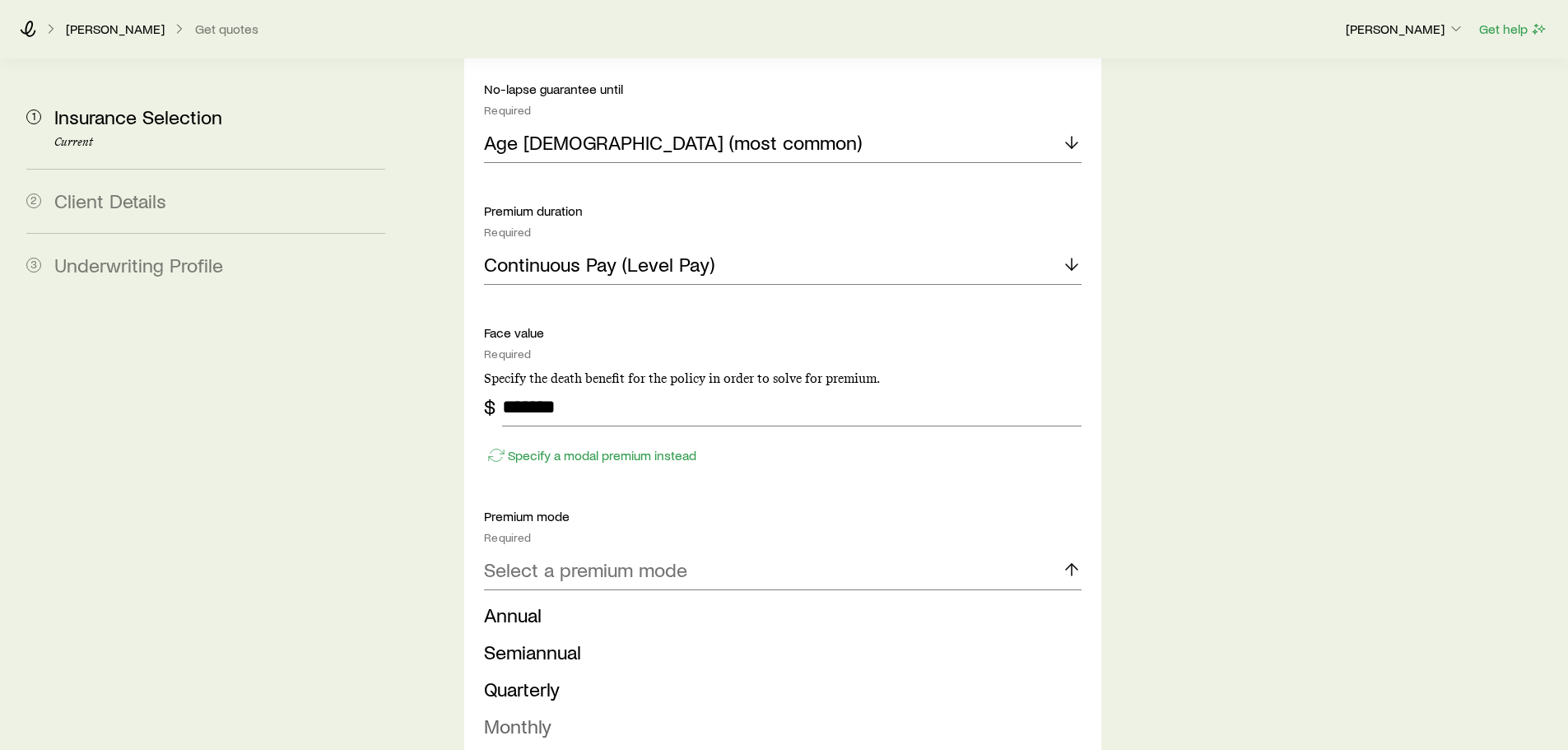
click at [560, 708] on li "Monthly" at bounding box center [777, 727] width 587 height 37
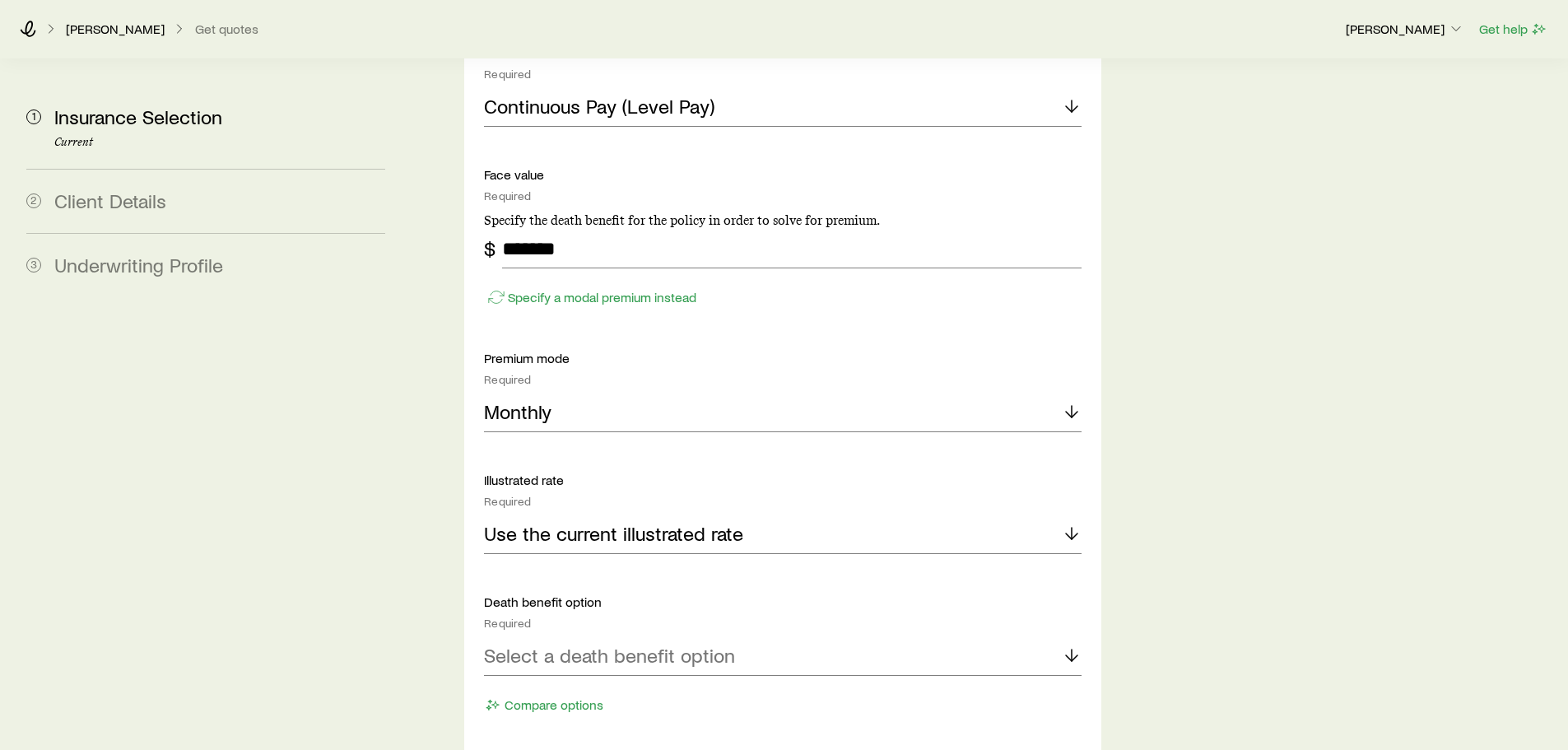
scroll to position [2223, 0]
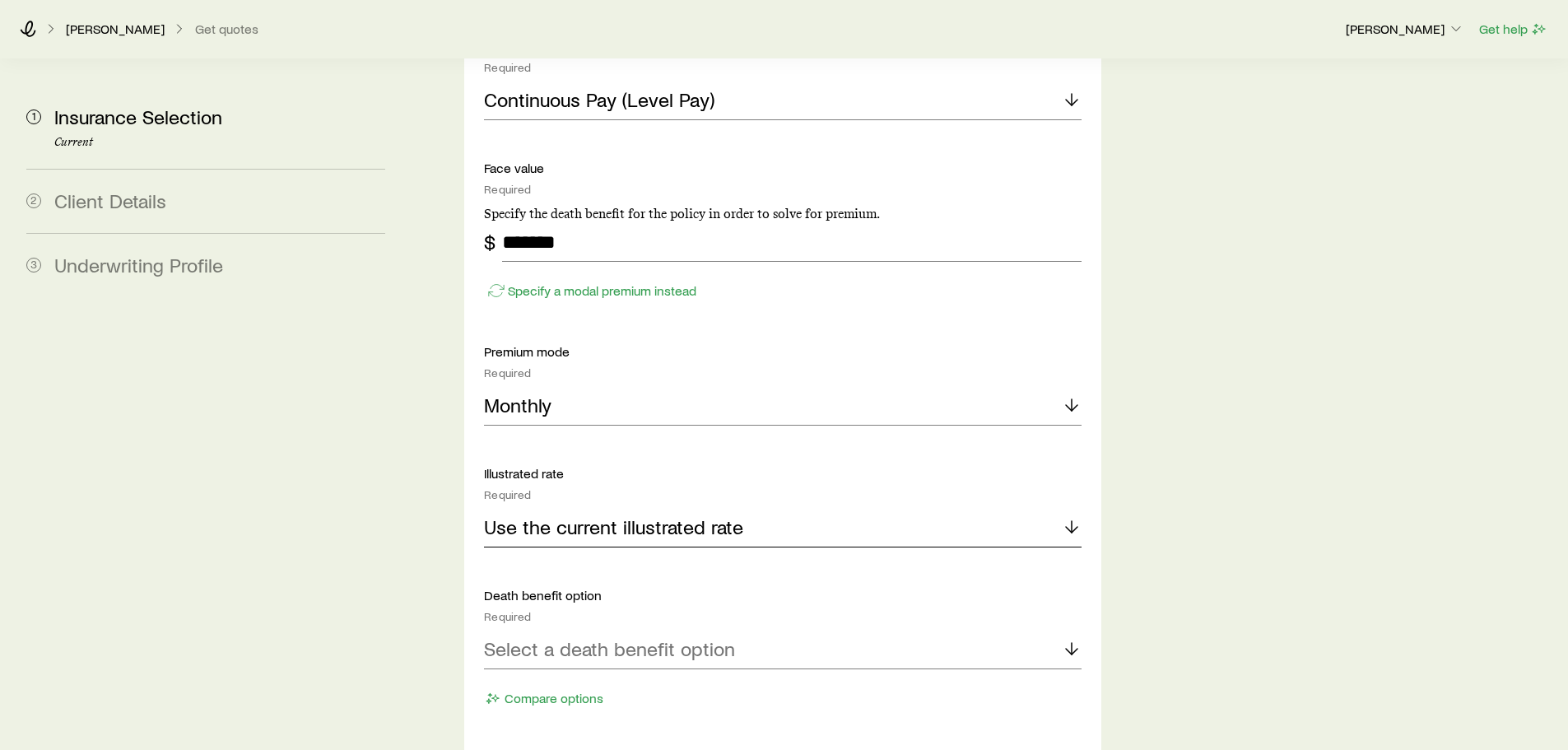
click at [621, 515] on p "Use the current illustrated rate" at bounding box center [613, 526] width 259 height 23
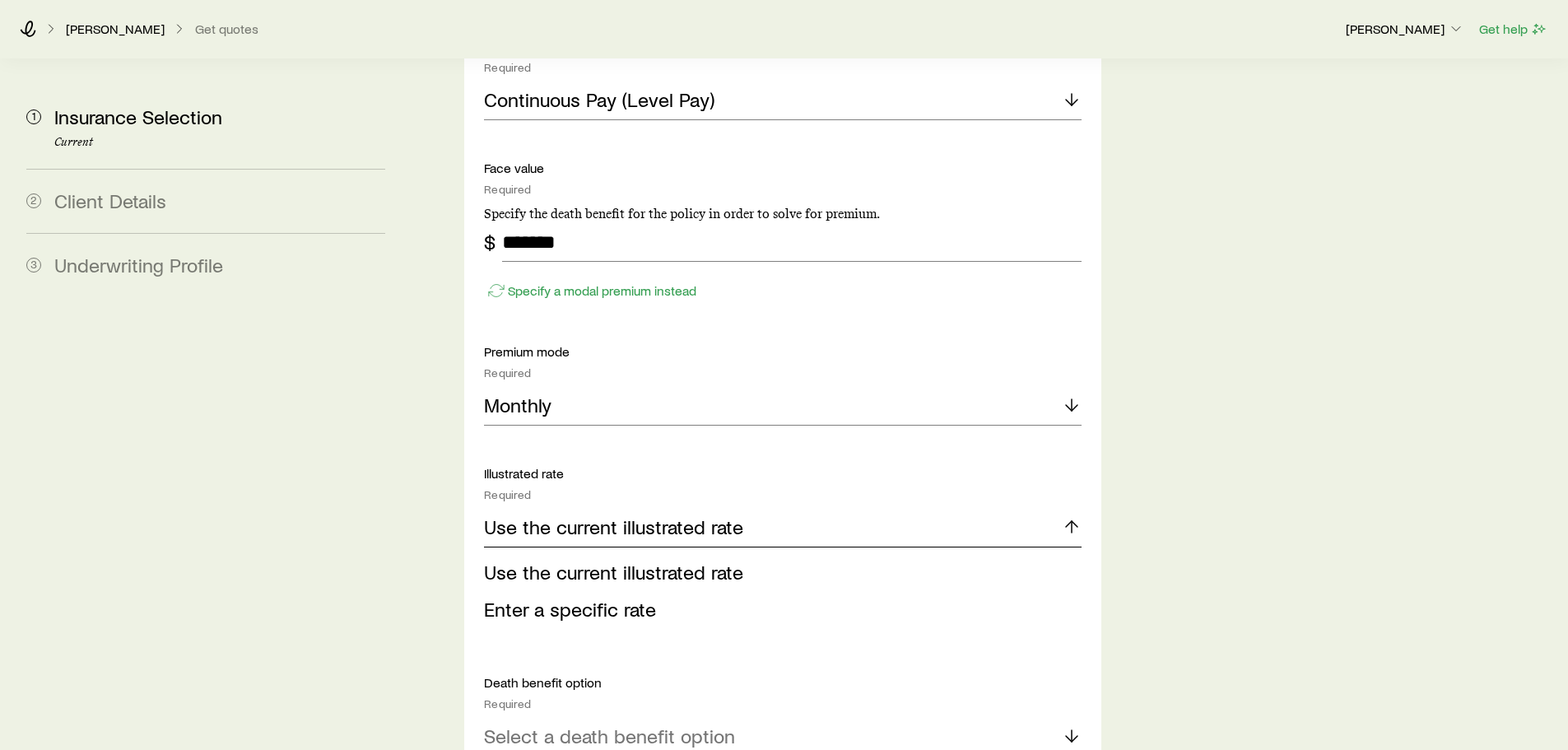
click at [621, 515] on p "Use the current illustrated rate" at bounding box center [613, 526] width 259 height 23
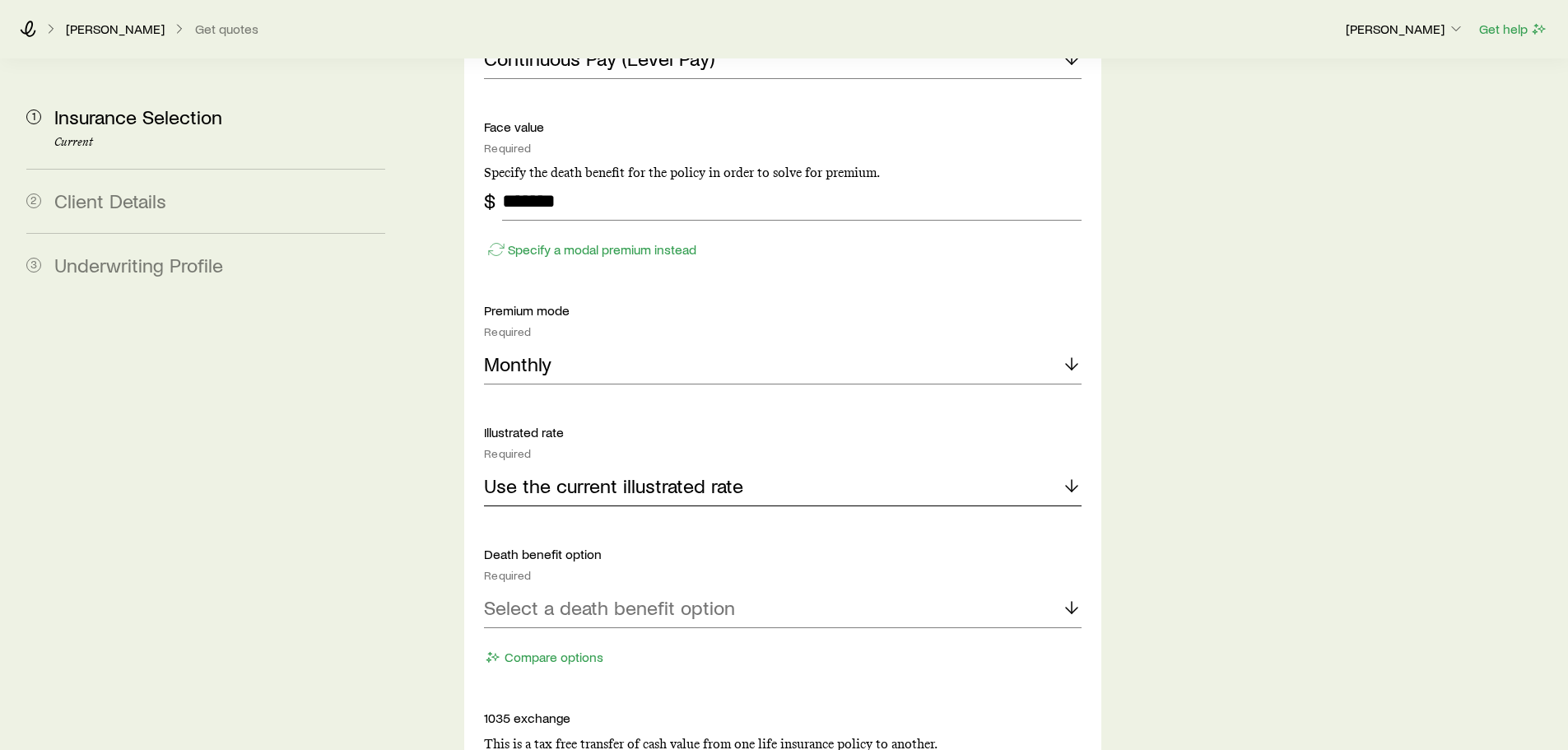
scroll to position [2306, 0]
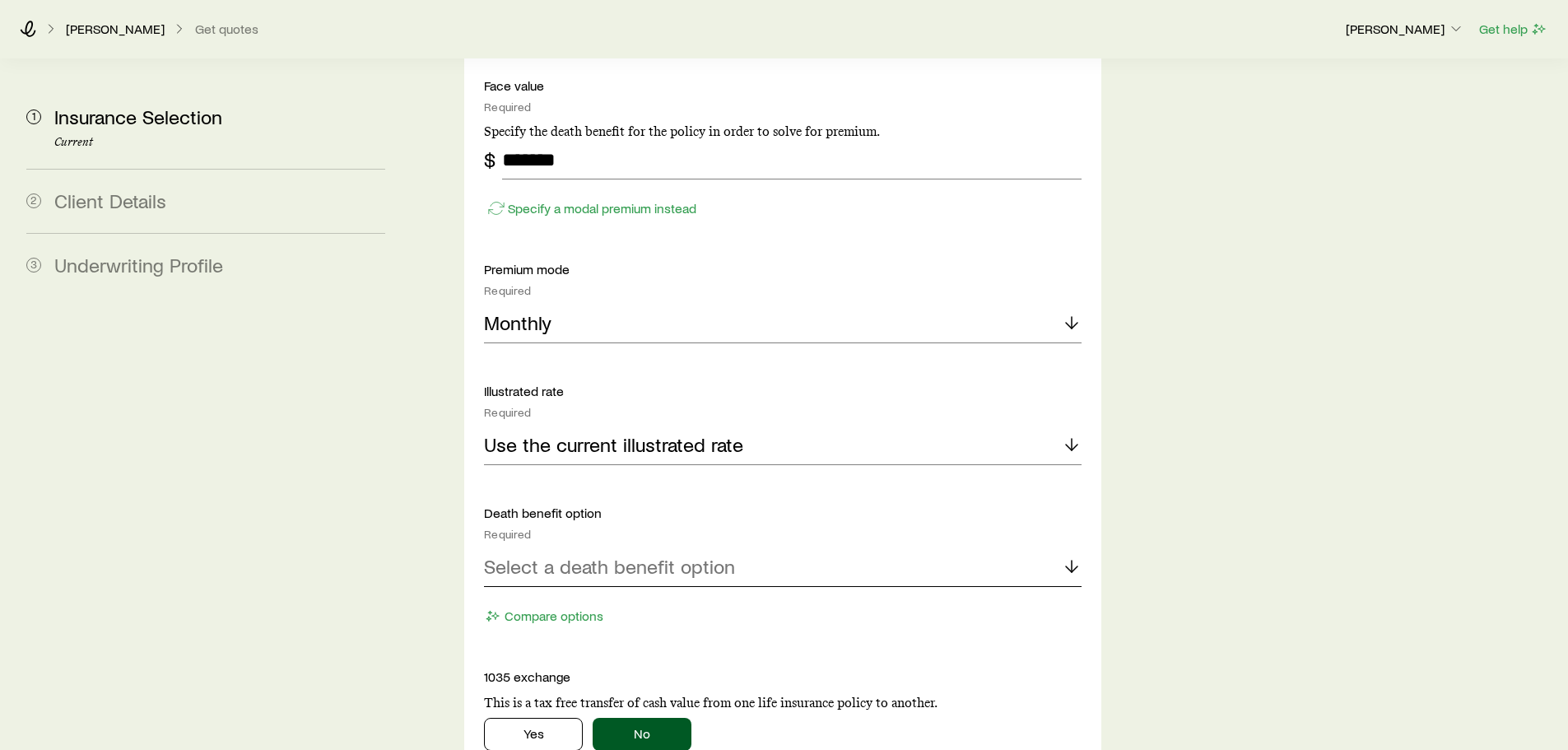
click at [591, 555] on p "Select a death benefit option" at bounding box center [609, 566] width 251 height 23
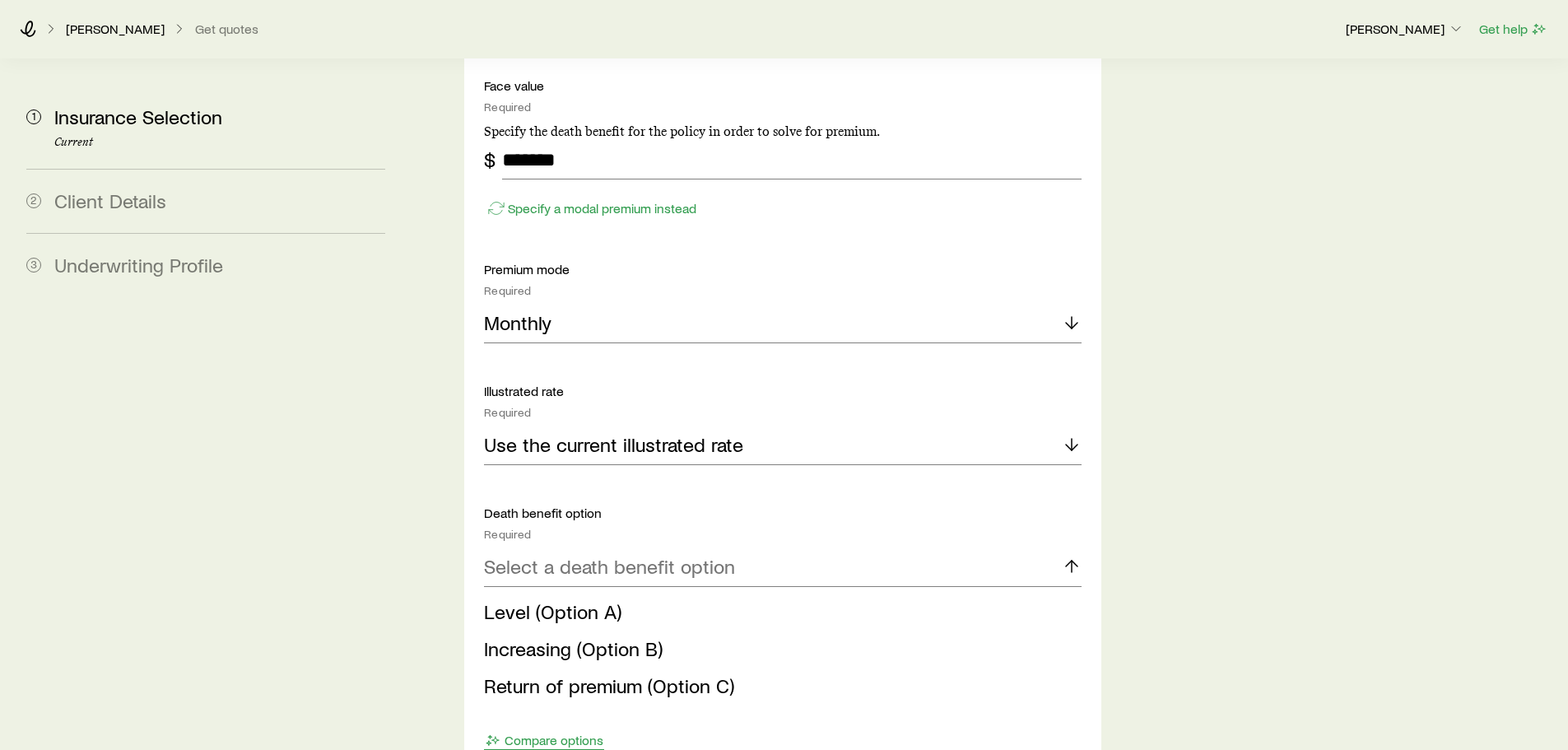
click at [557, 599] on span "Level (Option A)" at bounding box center [552, 611] width 137 height 23
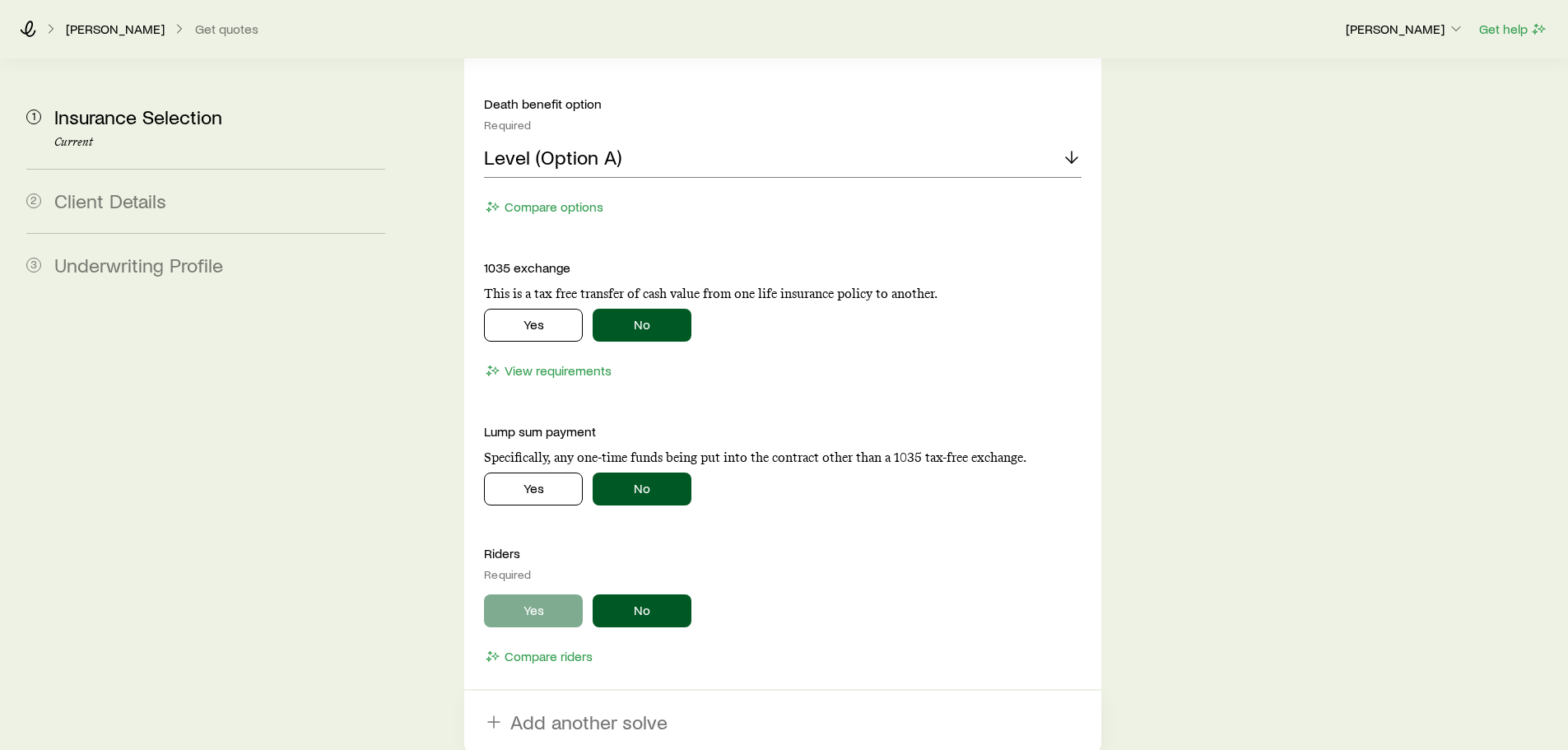
scroll to position [2717, 0]
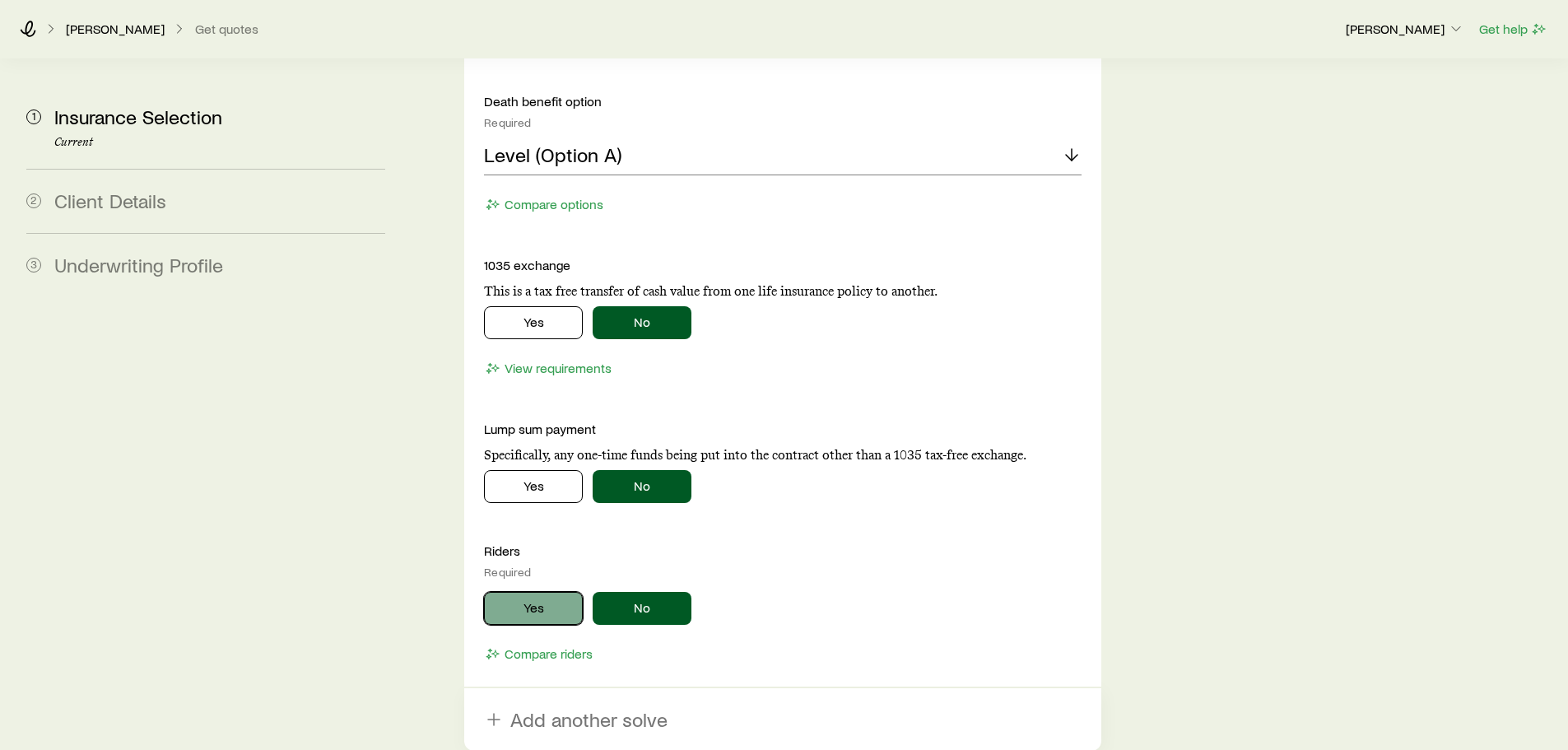
click at [537, 592] on button "Yes" at bounding box center [533, 608] width 99 height 33
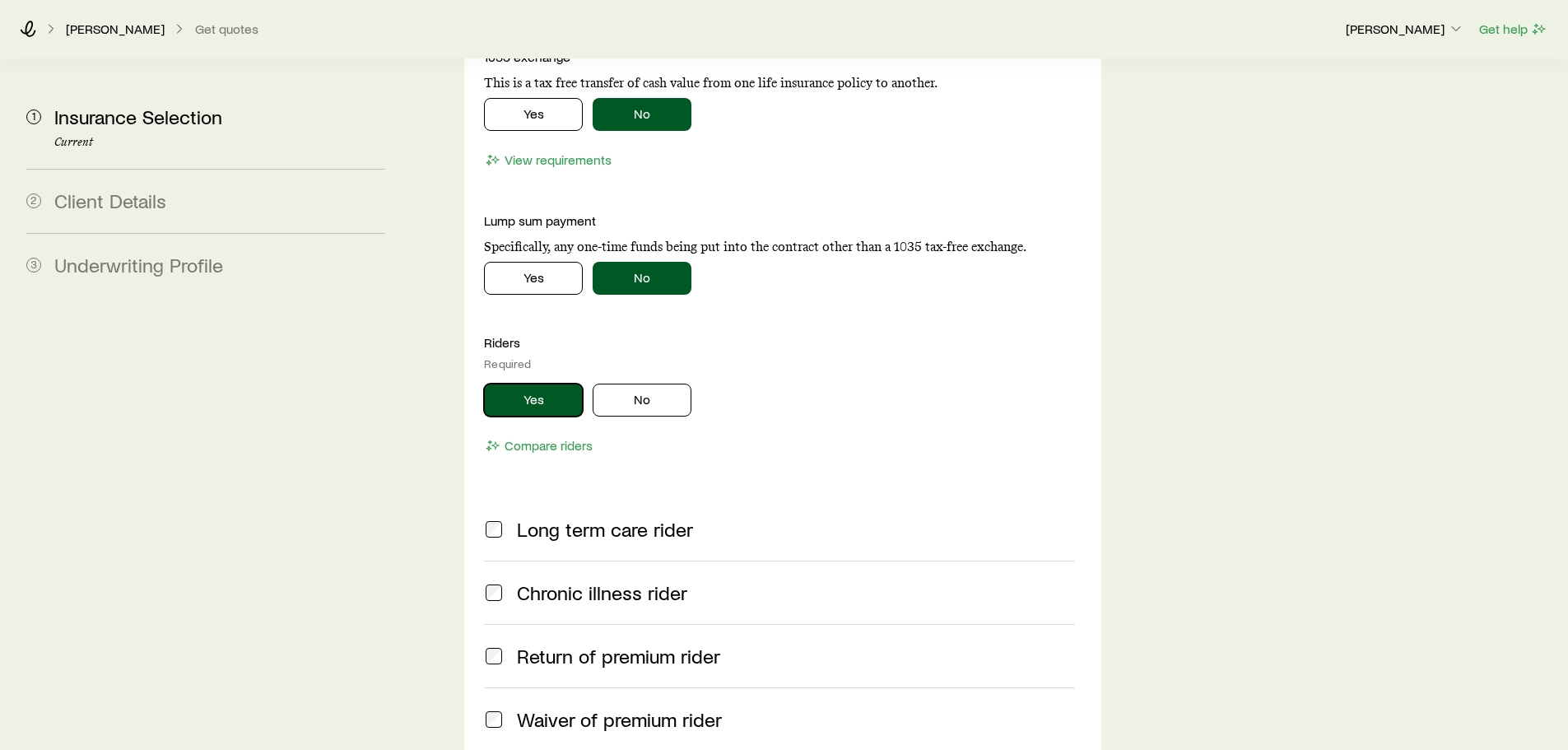
scroll to position [2964, 0]
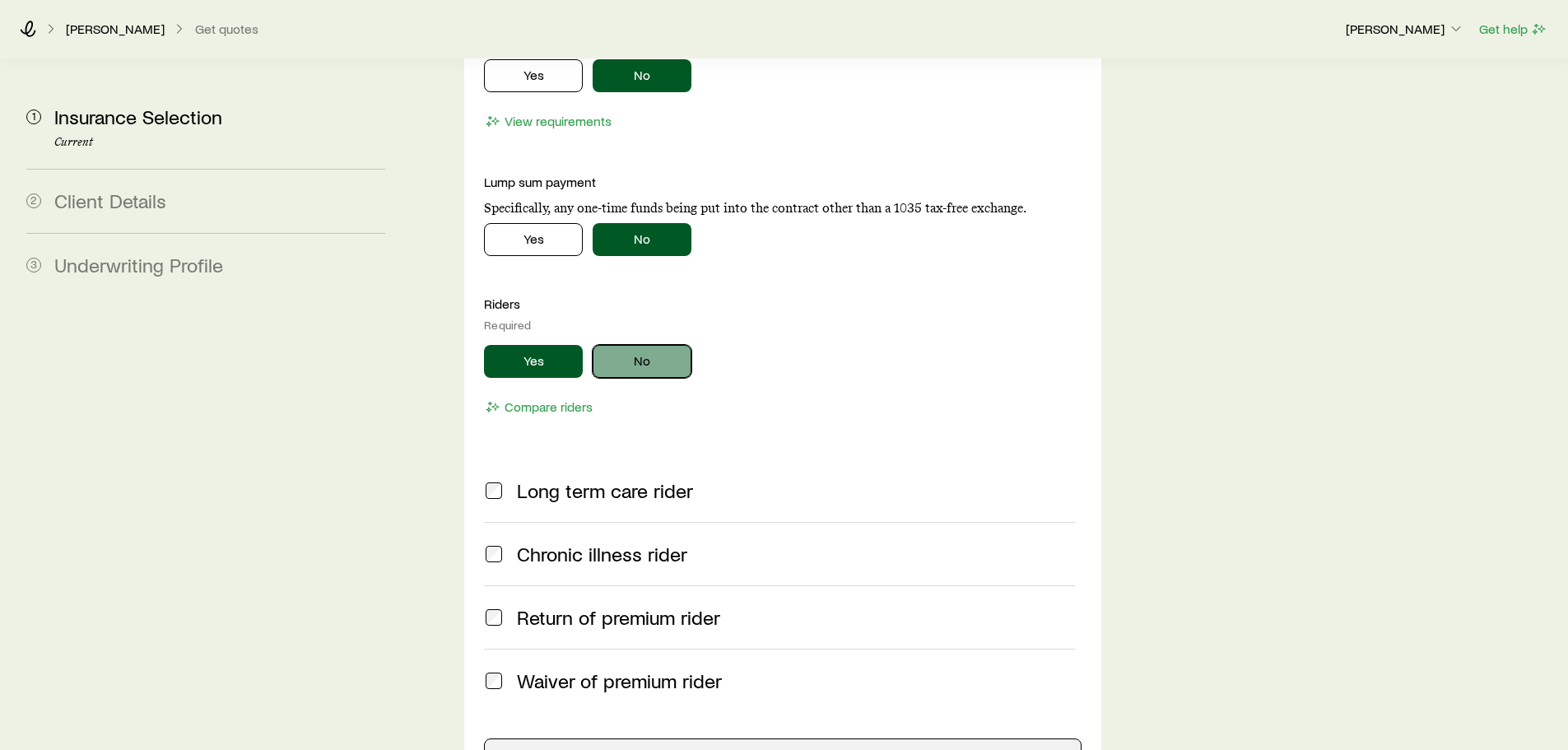
click at [627, 345] on button "No" at bounding box center [642, 362] width 99 height 33
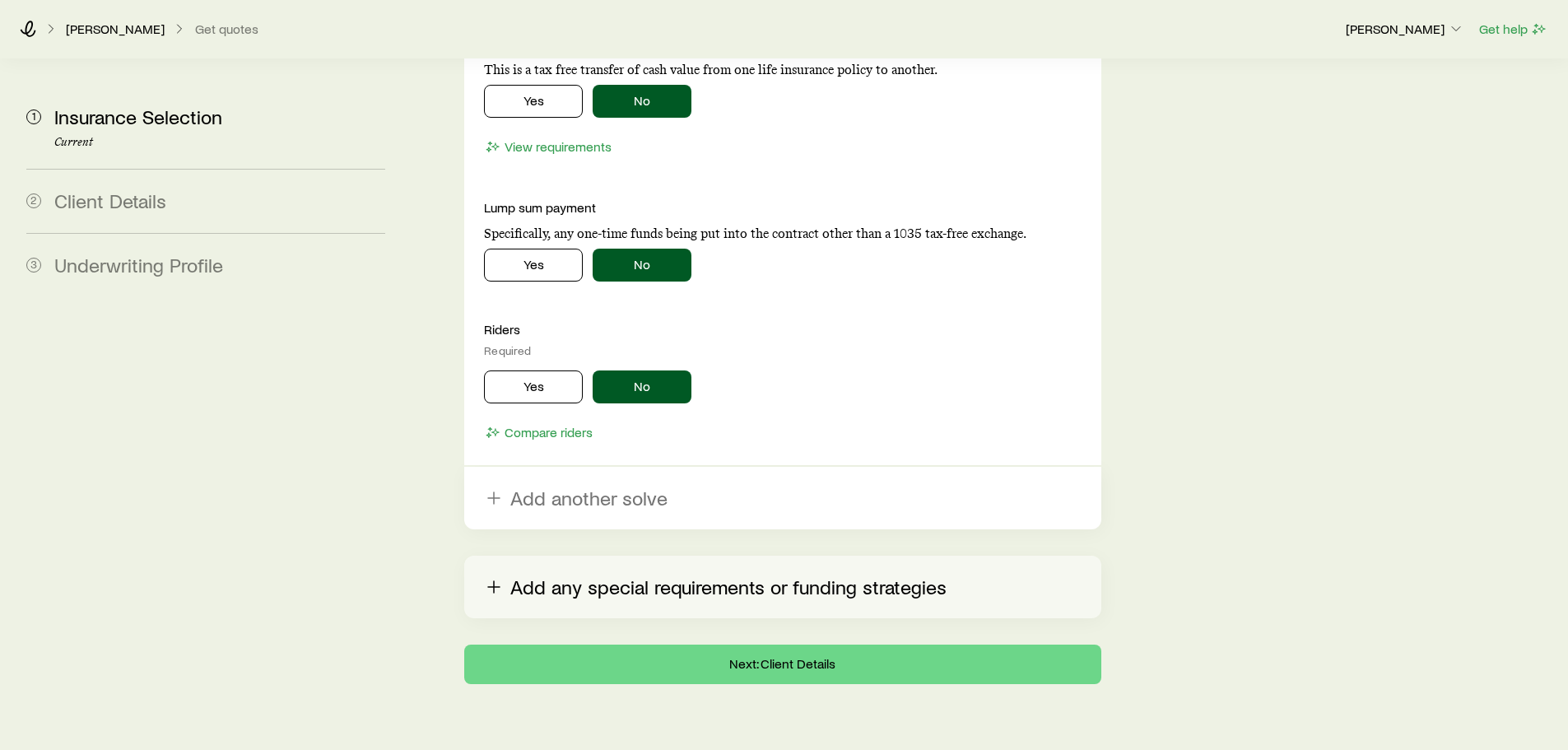
click at [624, 556] on button "Add any special requirements or funding strategies" at bounding box center [783, 587] width 637 height 63
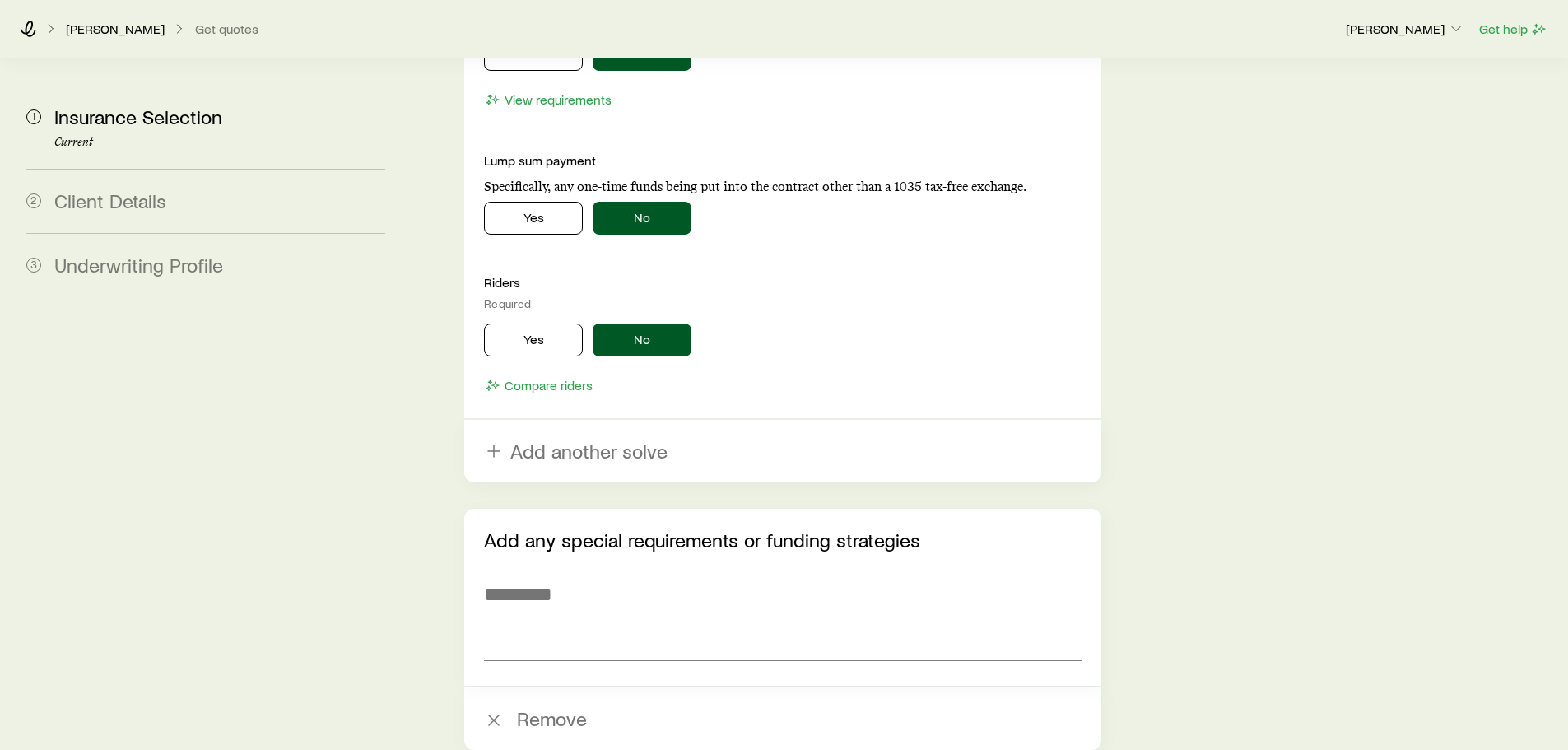
scroll to position [3117, 0]
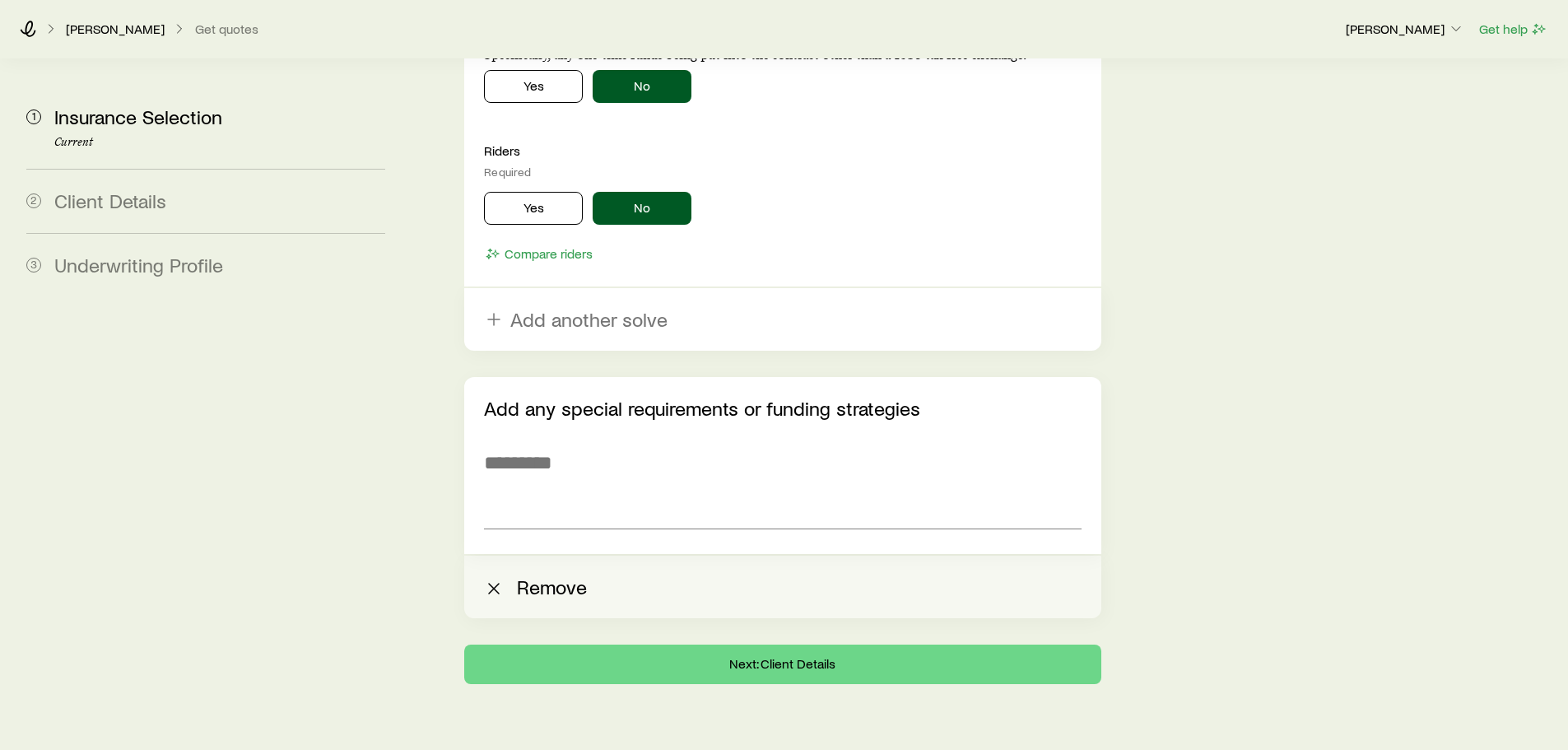
click at [536, 556] on button "Remove" at bounding box center [783, 587] width 637 height 63
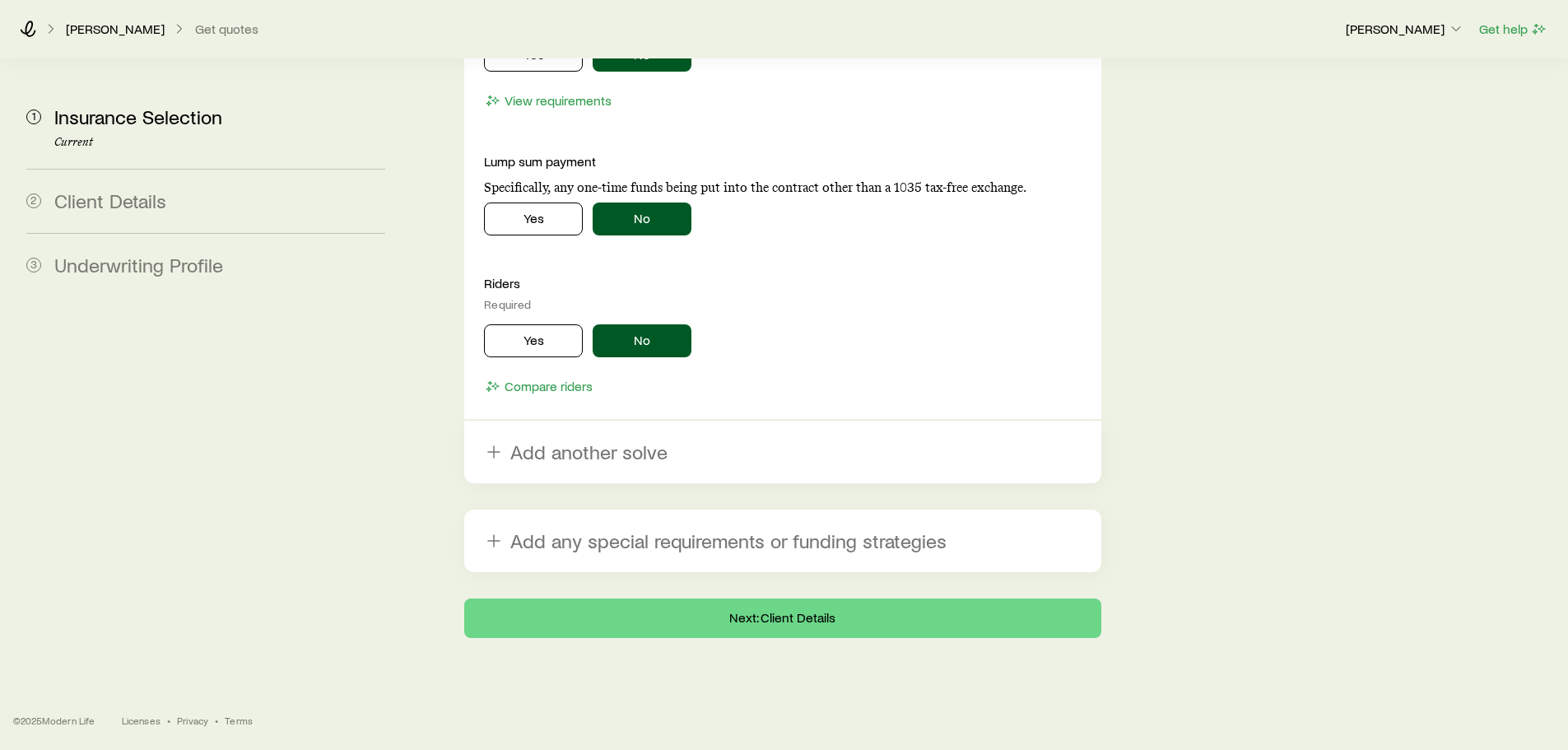
scroll to position [2939, 0]
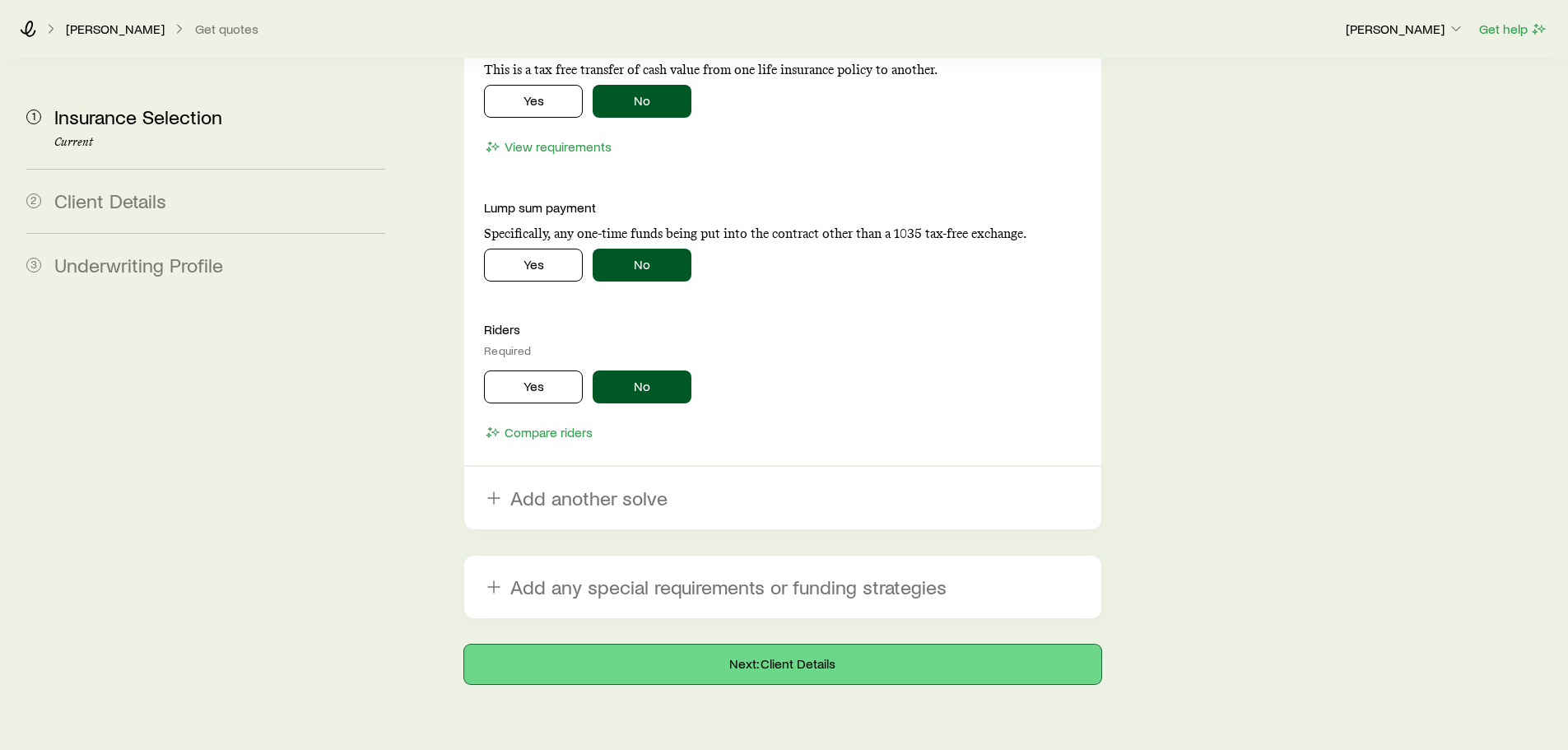
click at [808, 645] on button "Next: Client Details" at bounding box center [783, 664] width 637 height 39
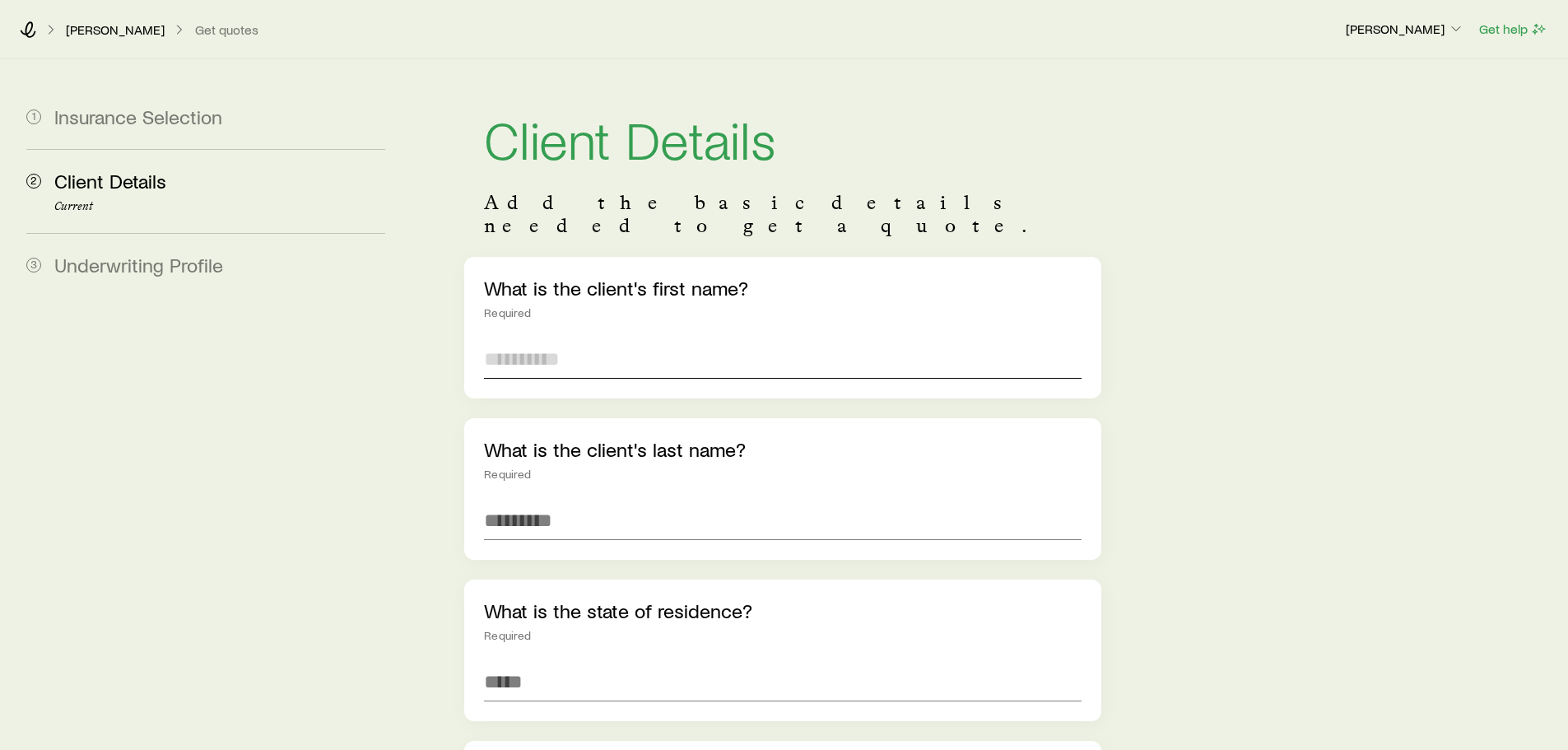
click at [545, 343] on input "text" at bounding box center [782, 358] width 597 height 39
click at [530, 346] on input "text" at bounding box center [782, 358] width 597 height 39
type input "******"
type input "**********"
type input "*"
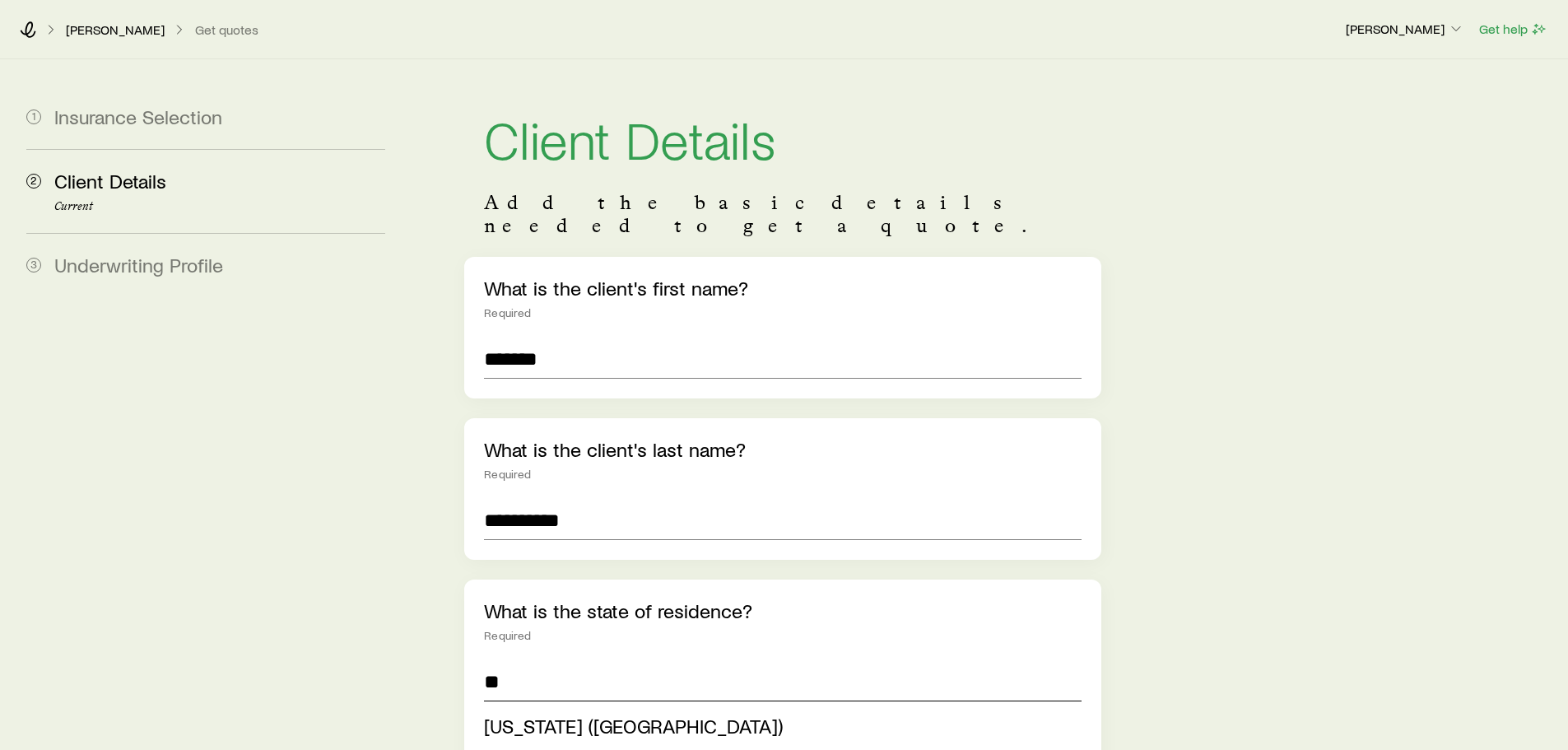
type input "**"
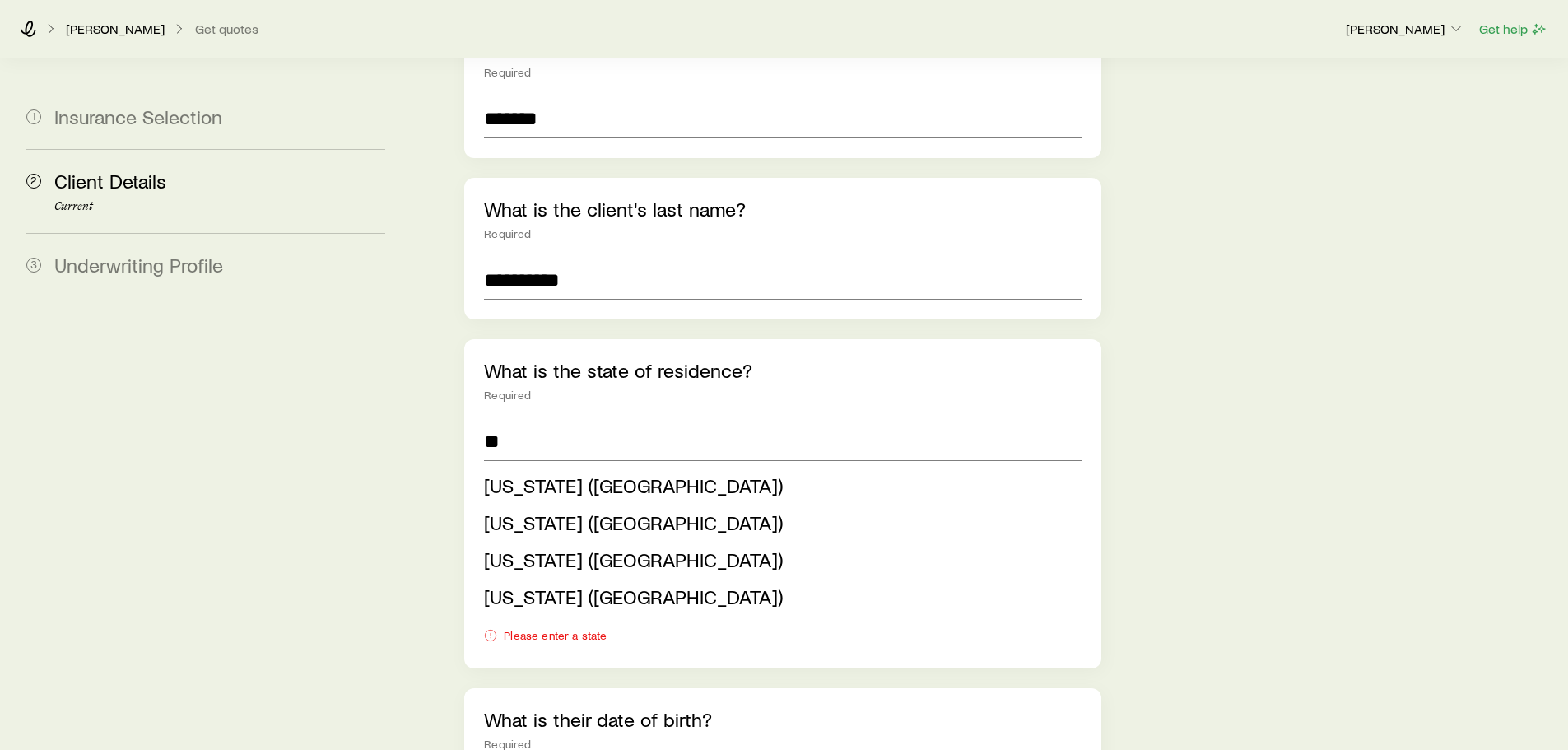
scroll to position [494, 0]
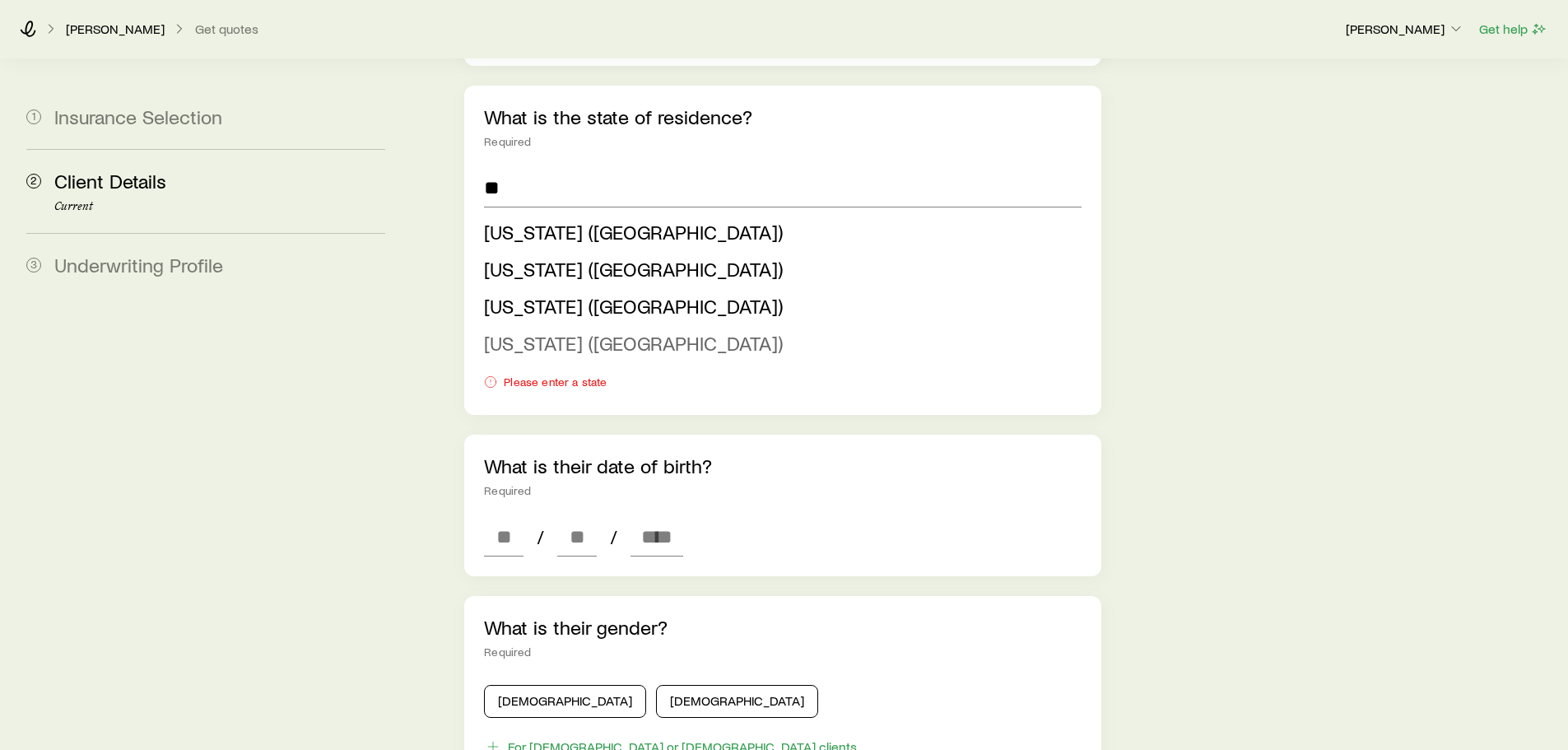
click at [535, 331] on span "Washington (WA)" at bounding box center [633, 342] width 299 height 23
type input "**********"
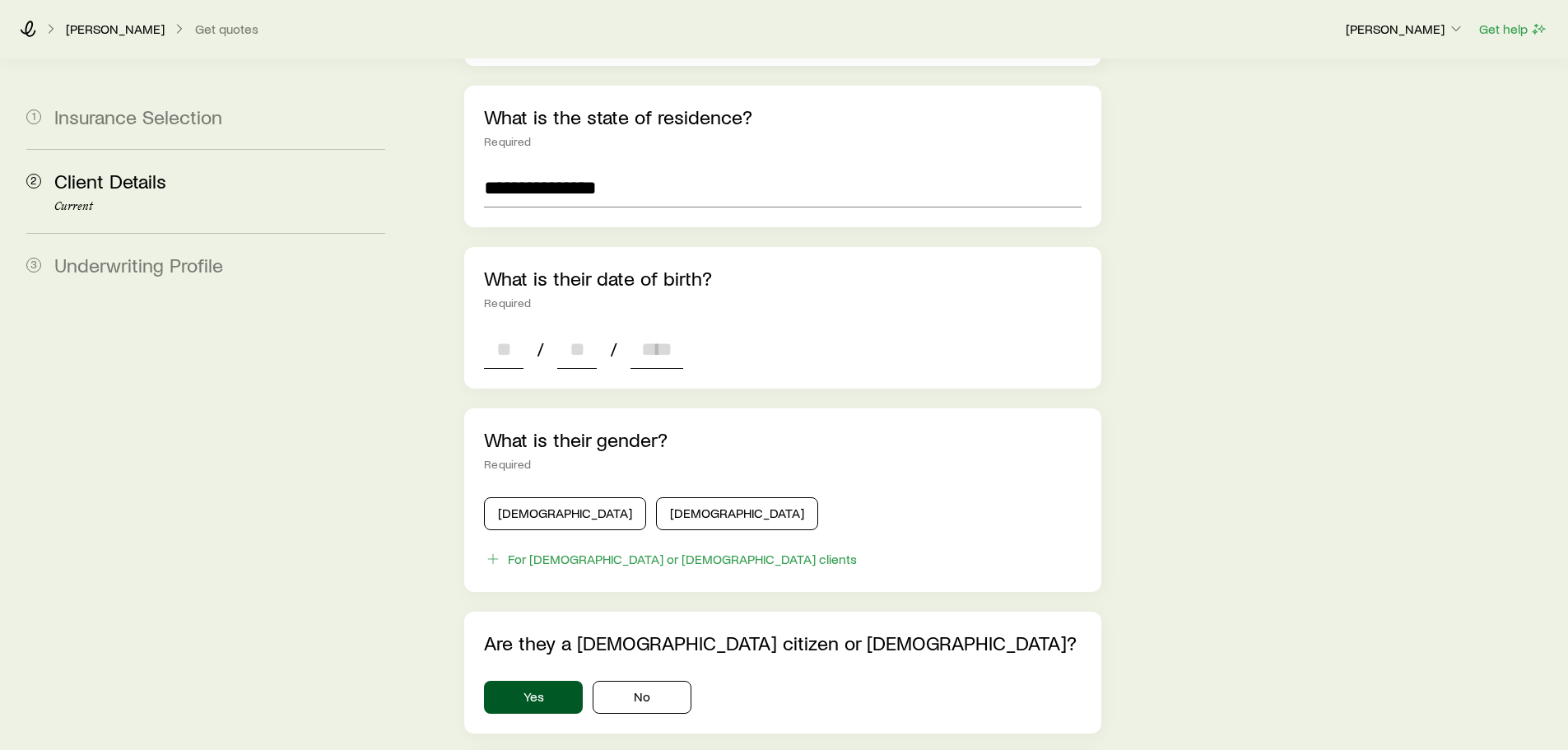
click at [510, 331] on input at bounding box center [503, 349] width 39 height 39
click at [502, 332] on input at bounding box center [503, 349] width 39 height 39
type input "**"
type input "****"
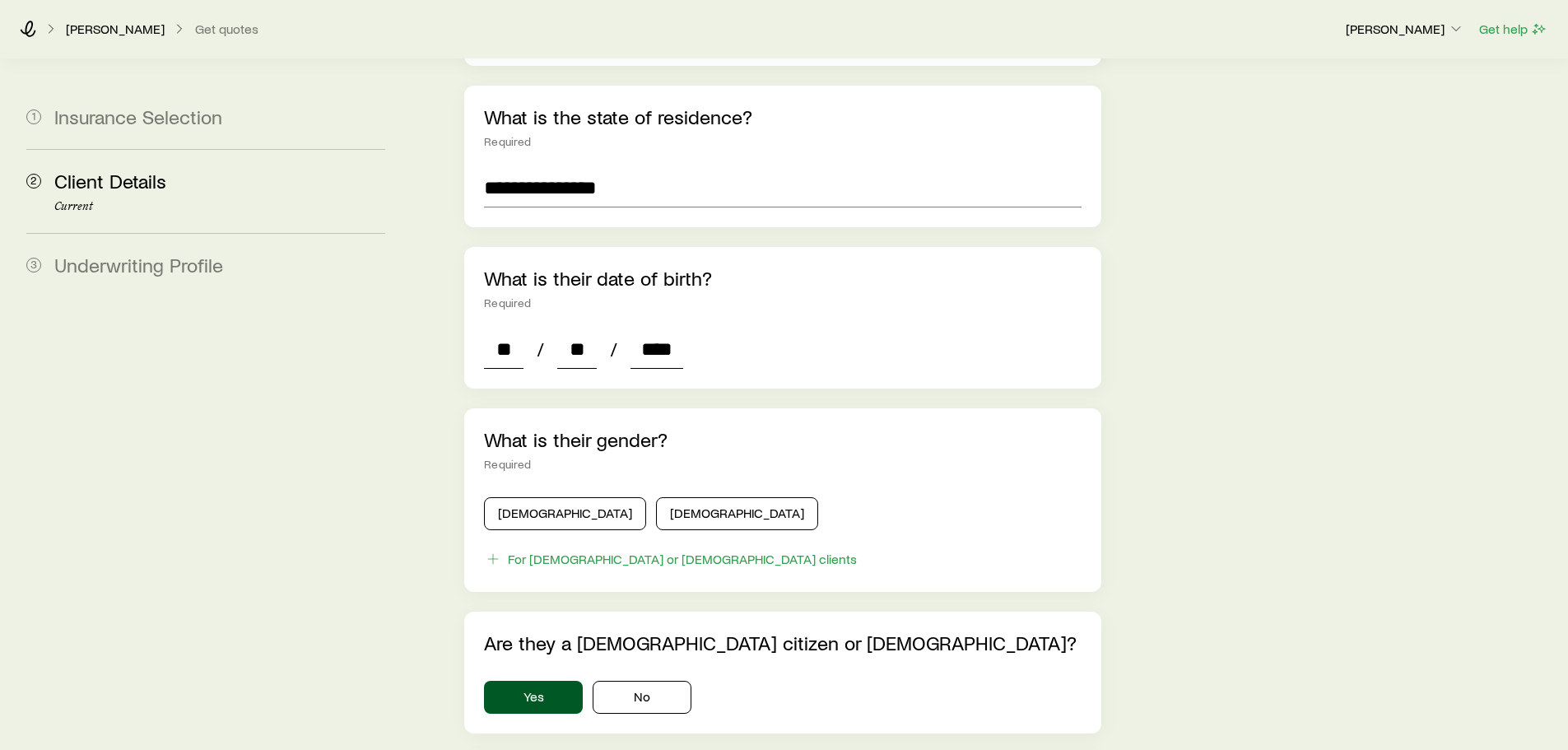
type input "*"
type input "****"
click at [537, 498] on button "Male" at bounding box center [564, 514] width 162 height 33
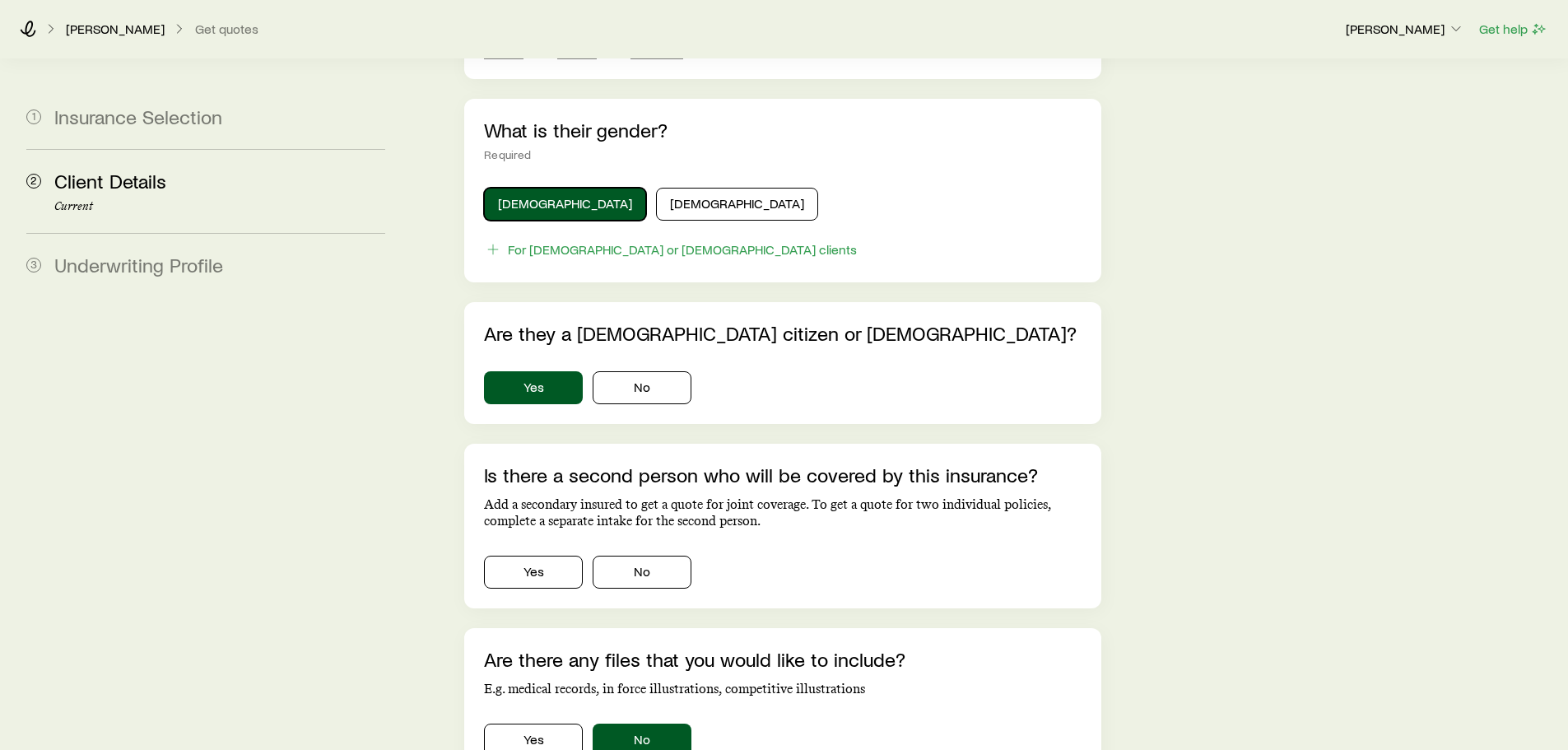
scroll to position [823, 0]
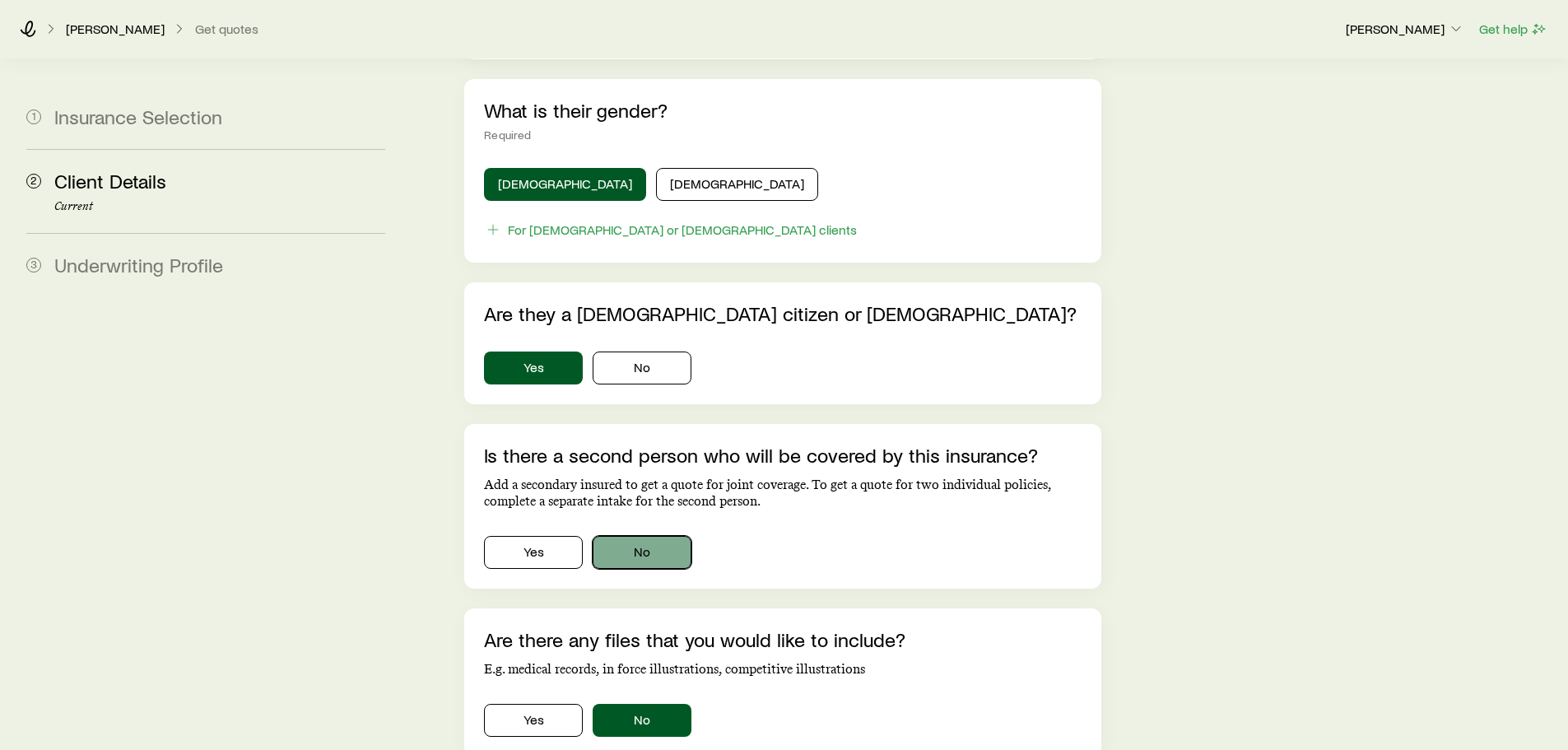
click at [657, 536] on button "No" at bounding box center [642, 552] width 99 height 33
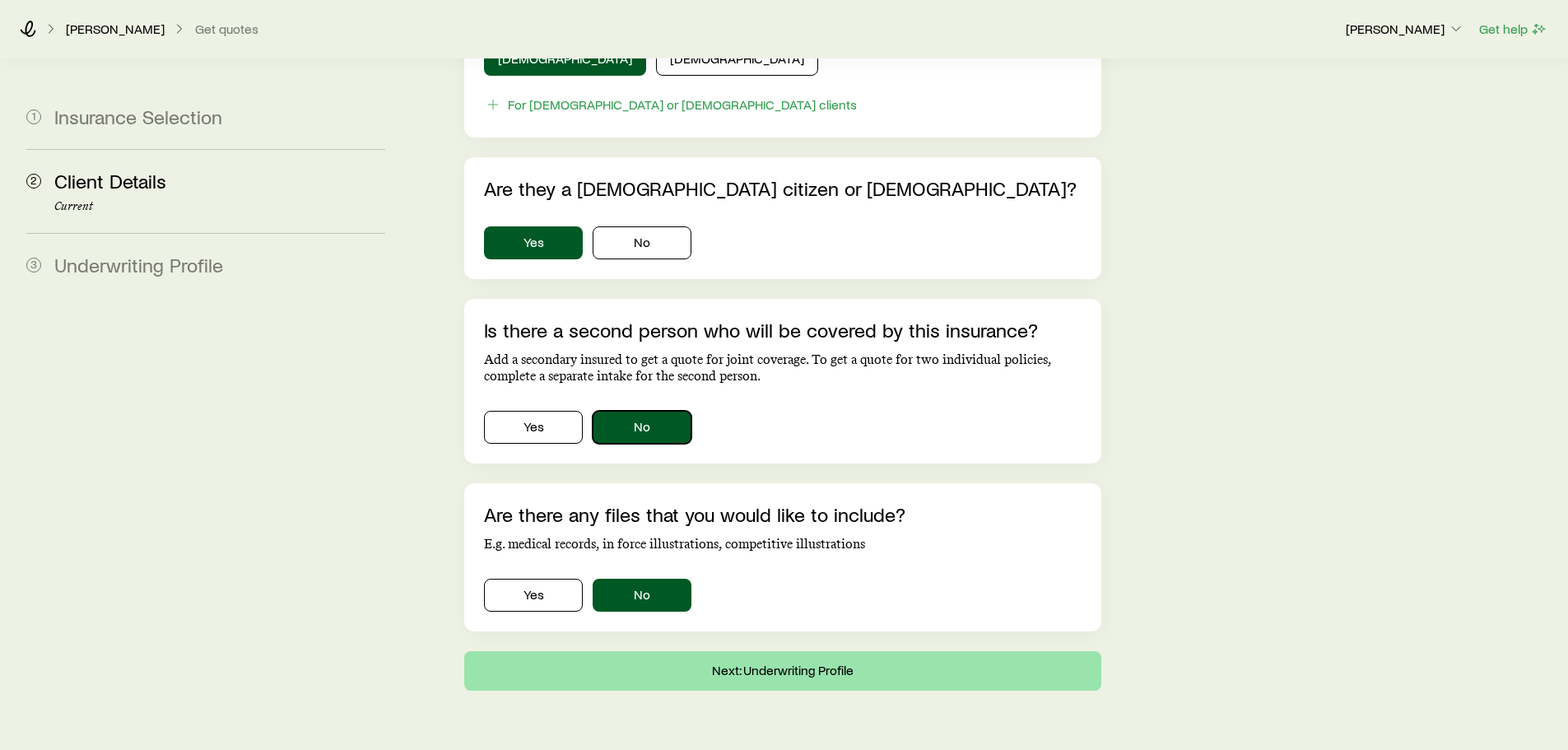
scroll to position [978, 0]
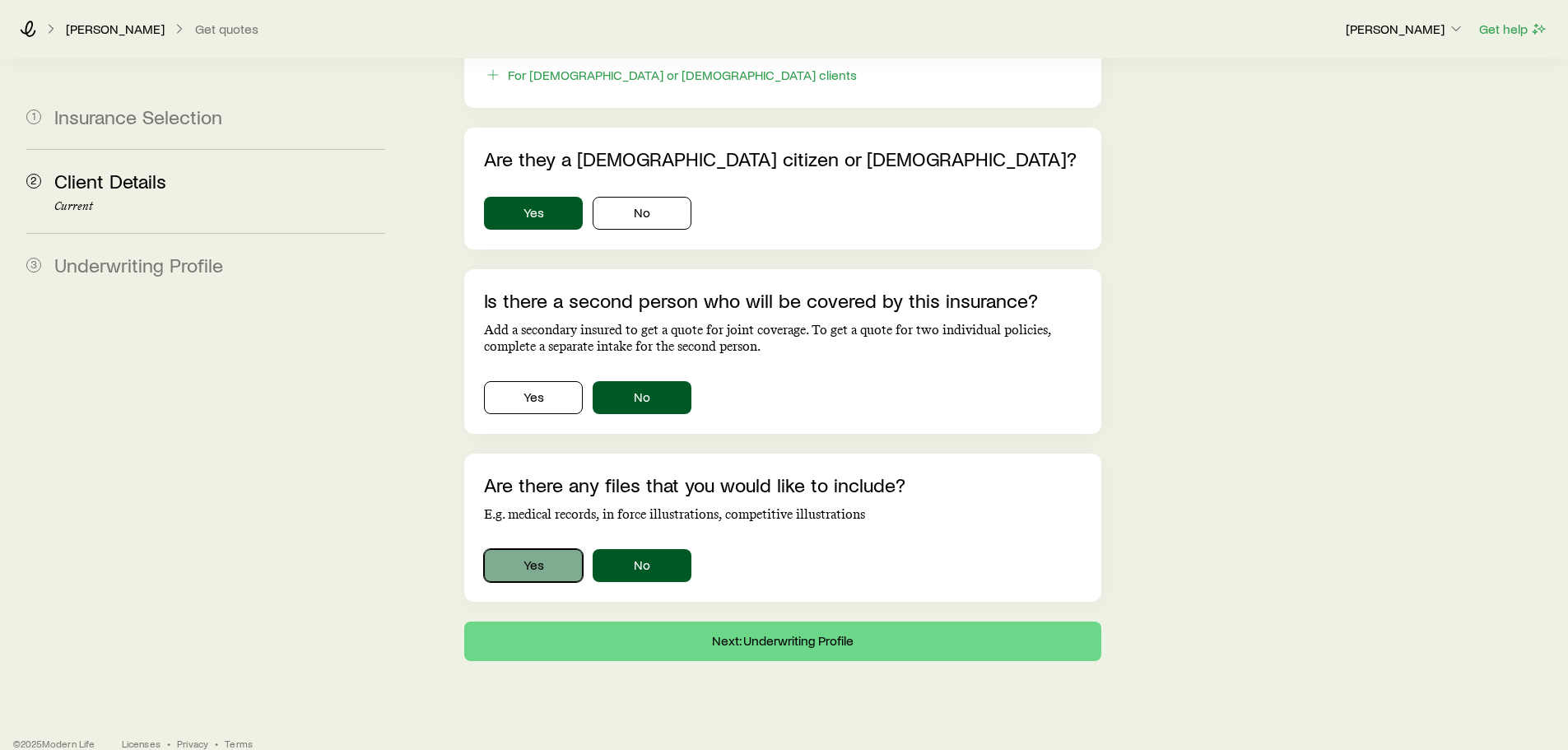
click at [537, 549] on button "Yes" at bounding box center [533, 566] width 99 height 33
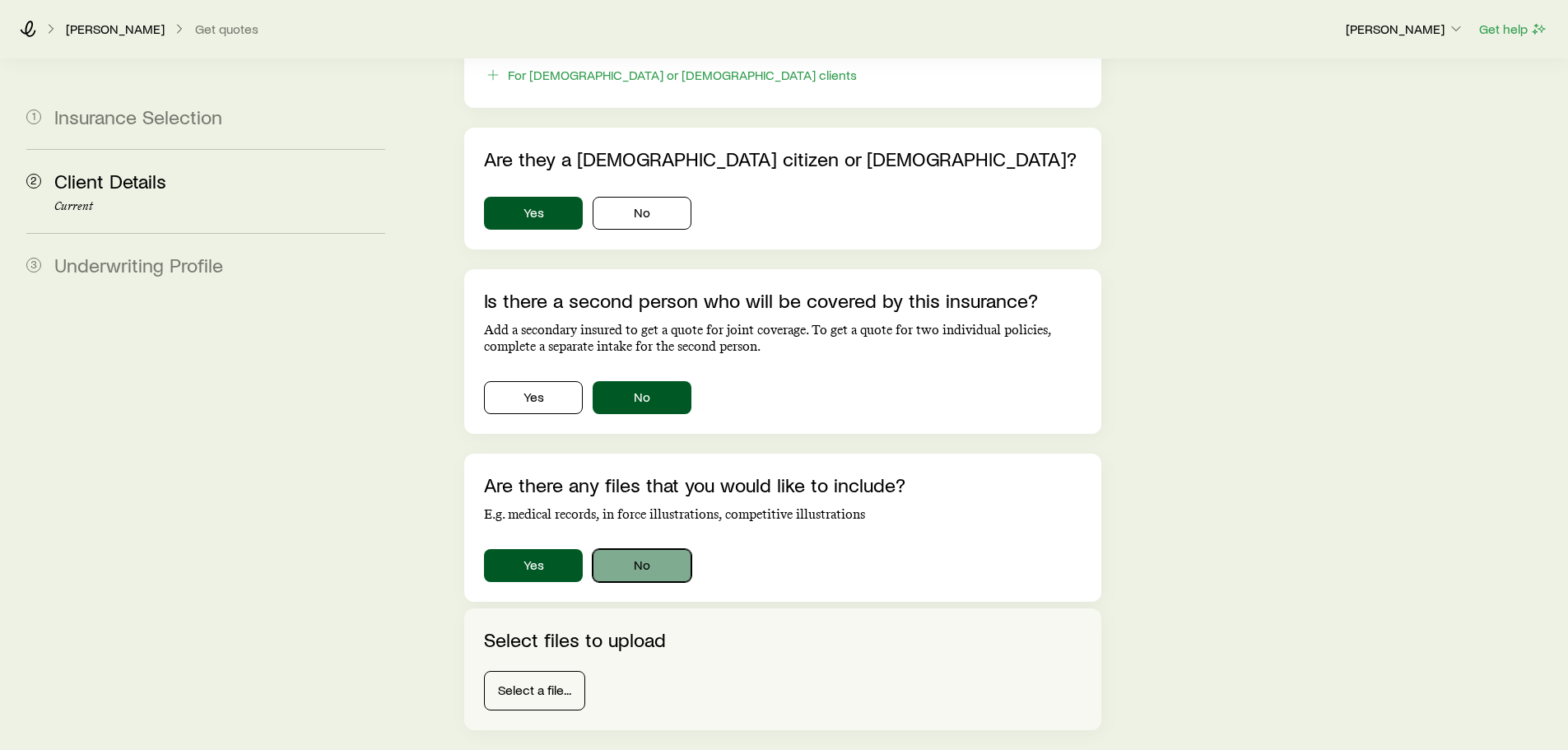
click at [622, 556] on button "No" at bounding box center [642, 566] width 99 height 33
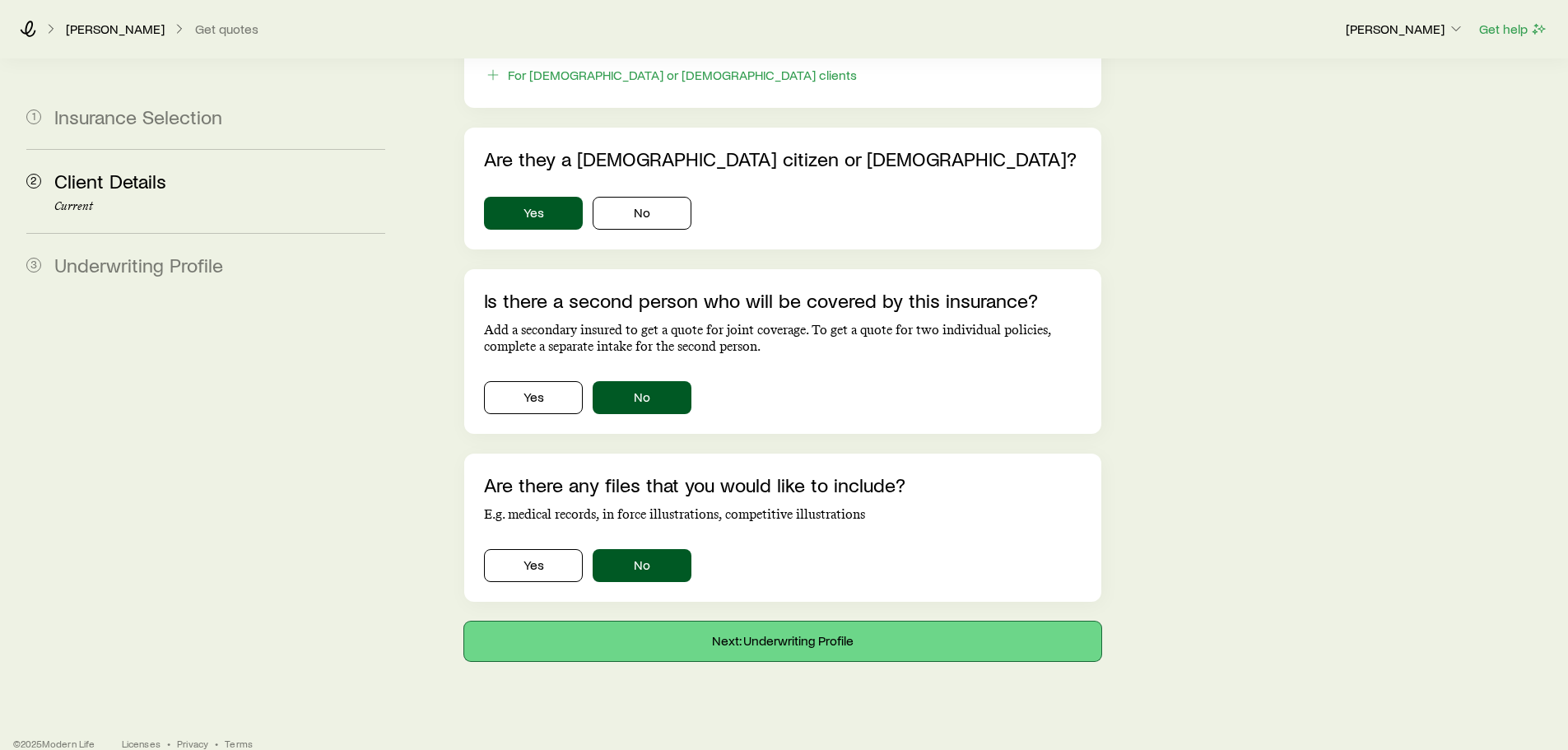
click at [820, 622] on button "Next: Underwriting Profile" at bounding box center [783, 641] width 637 height 39
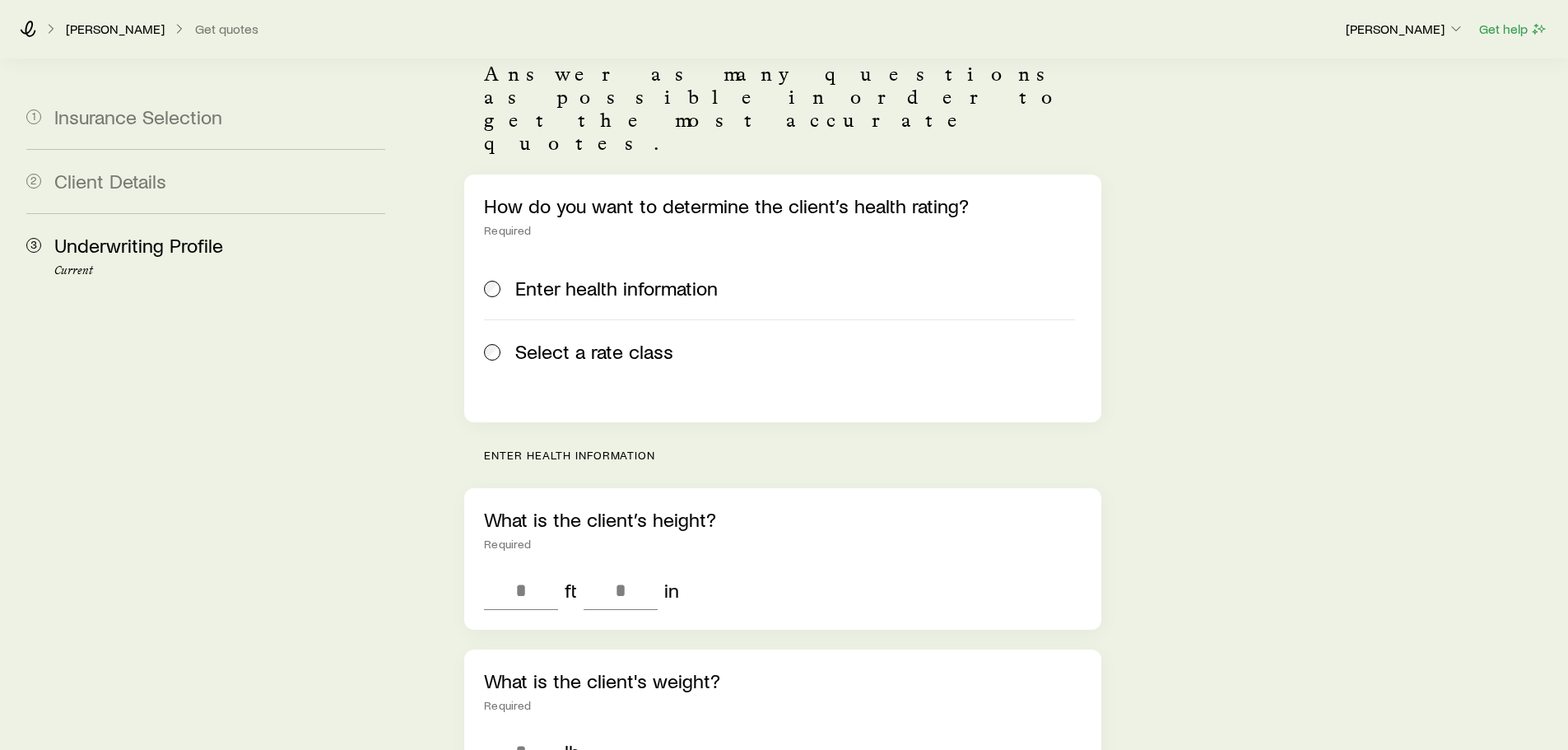
scroll to position [164, 0]
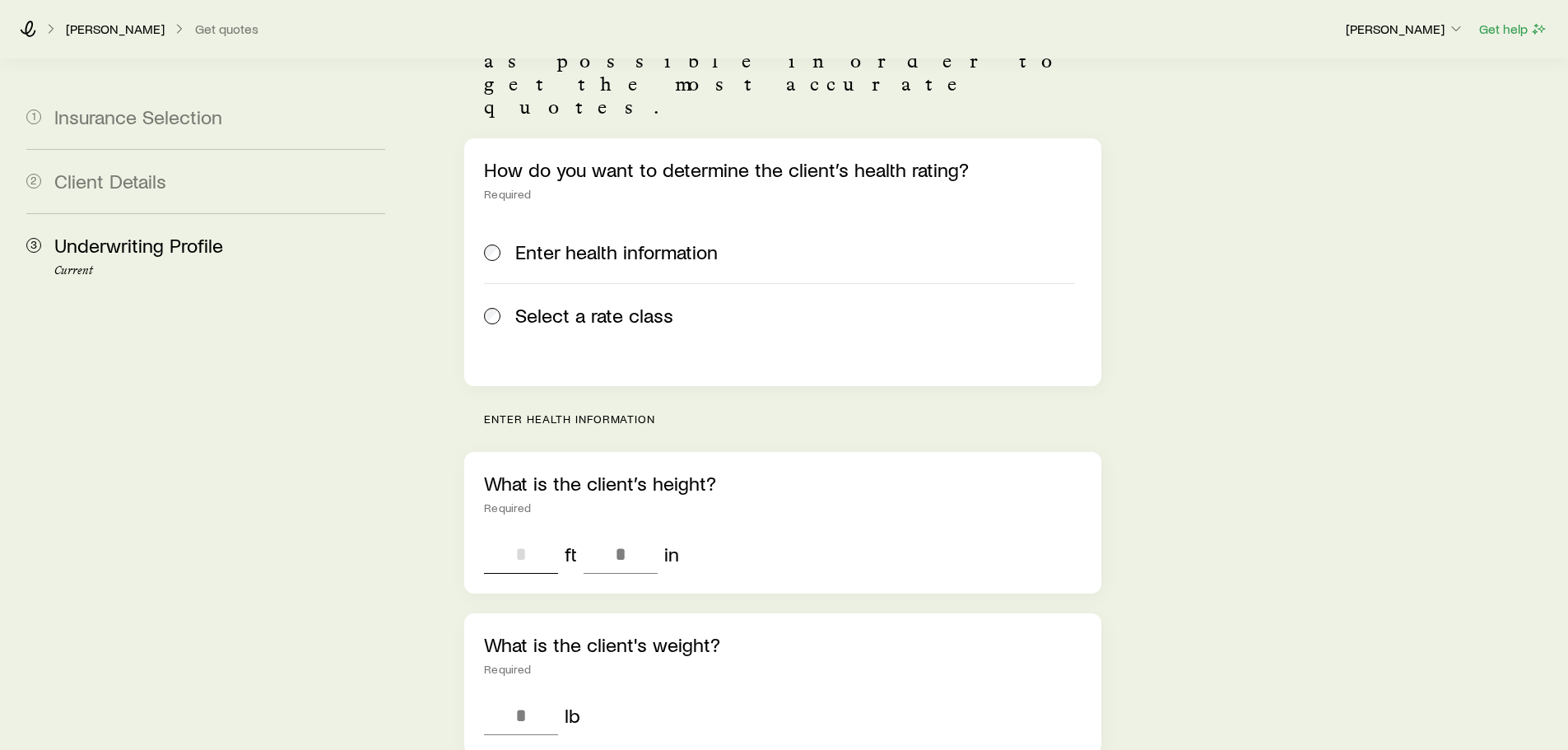
click at [528, 534] on input "tel" at bounding box center [520, 553] width 74 height 39
type input "*"
type input "***"
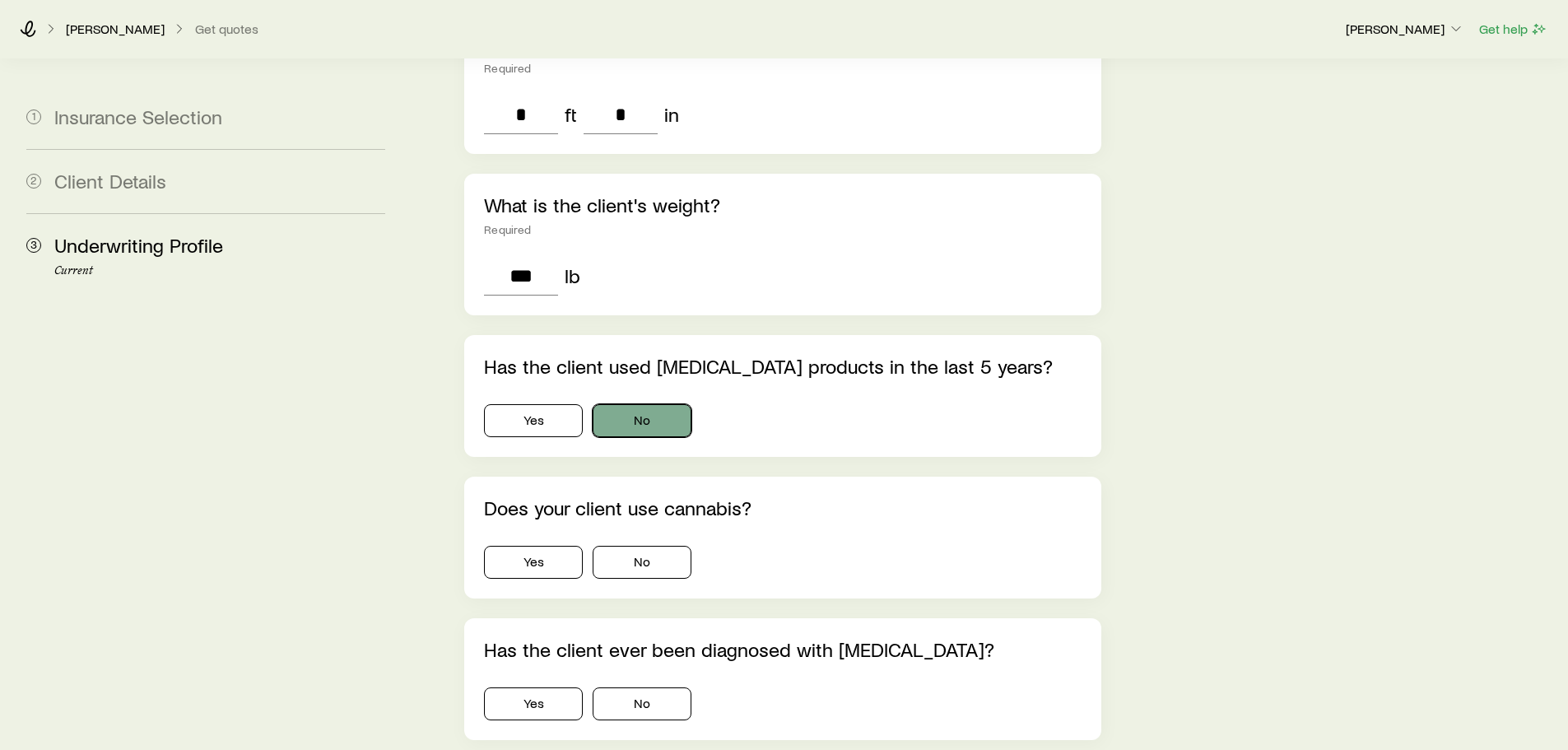
click at [664, 405] on button "No" at bounding box center [642, 421] width 99 height 33
click at [658, 546] on button "No" at bounding box center [642, 562] width 99 height 33
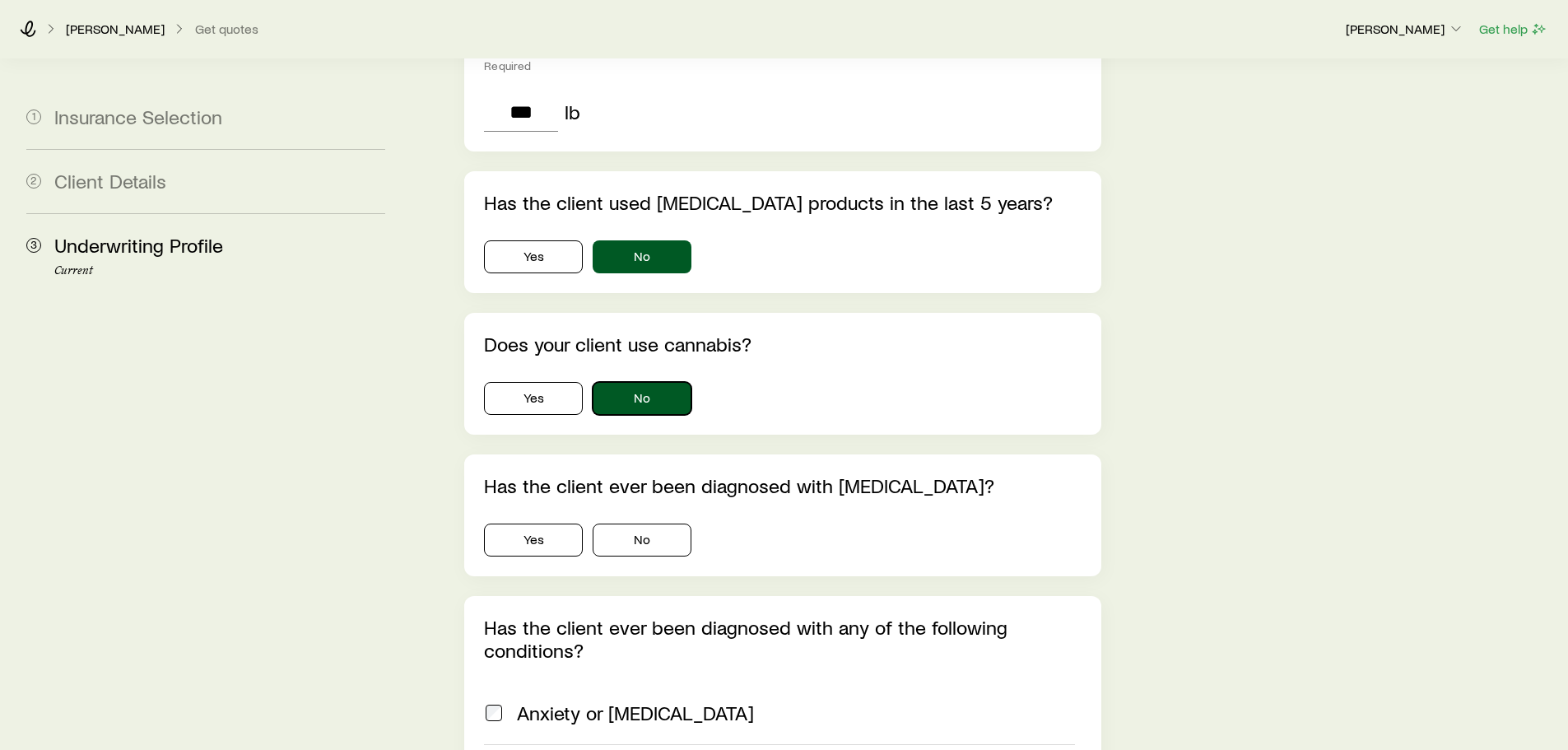
scroll to position [769, 0]
click at [549, 523] on button "Yes" at bounding box center [533, 539] width 99 height 33
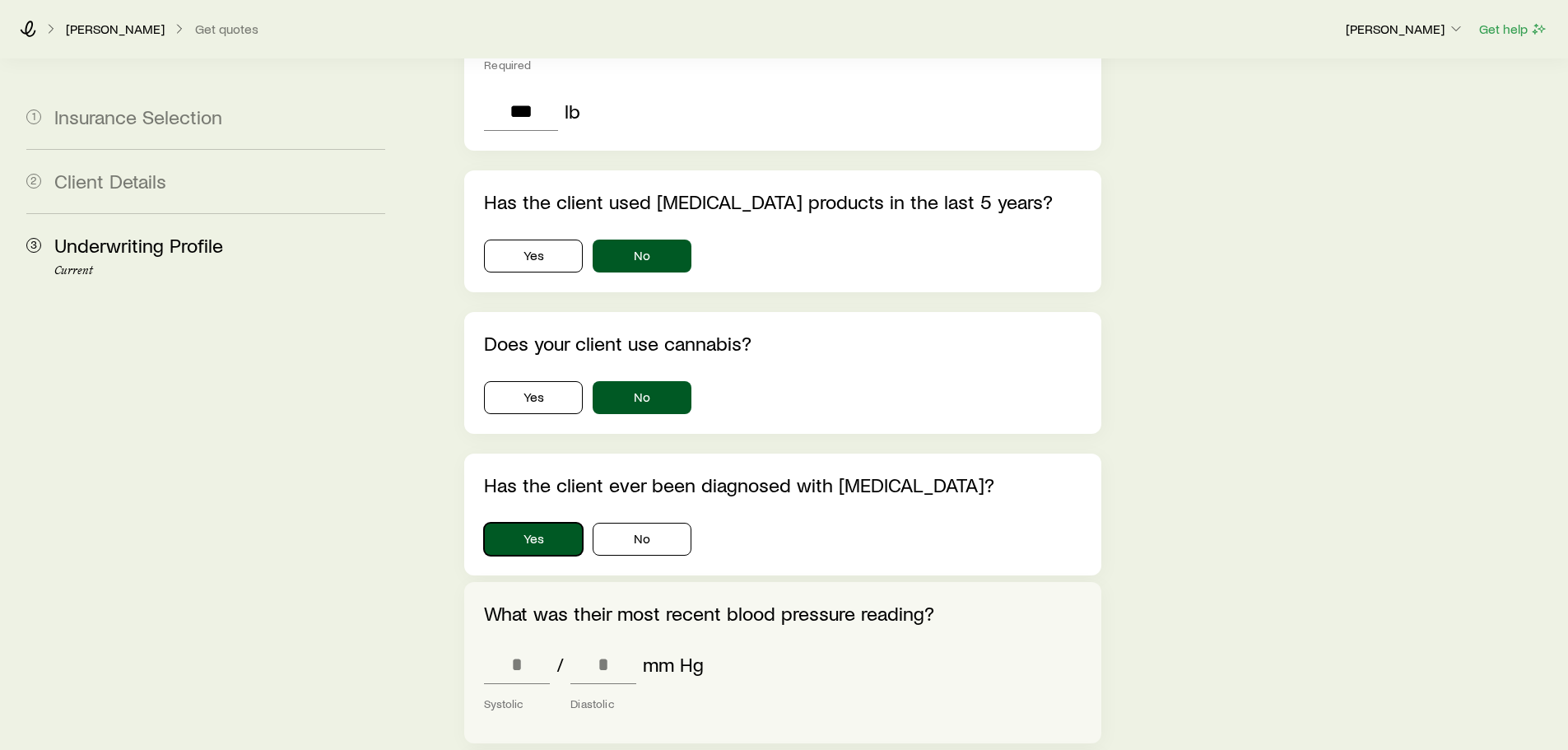
scroll to position [852, 0]
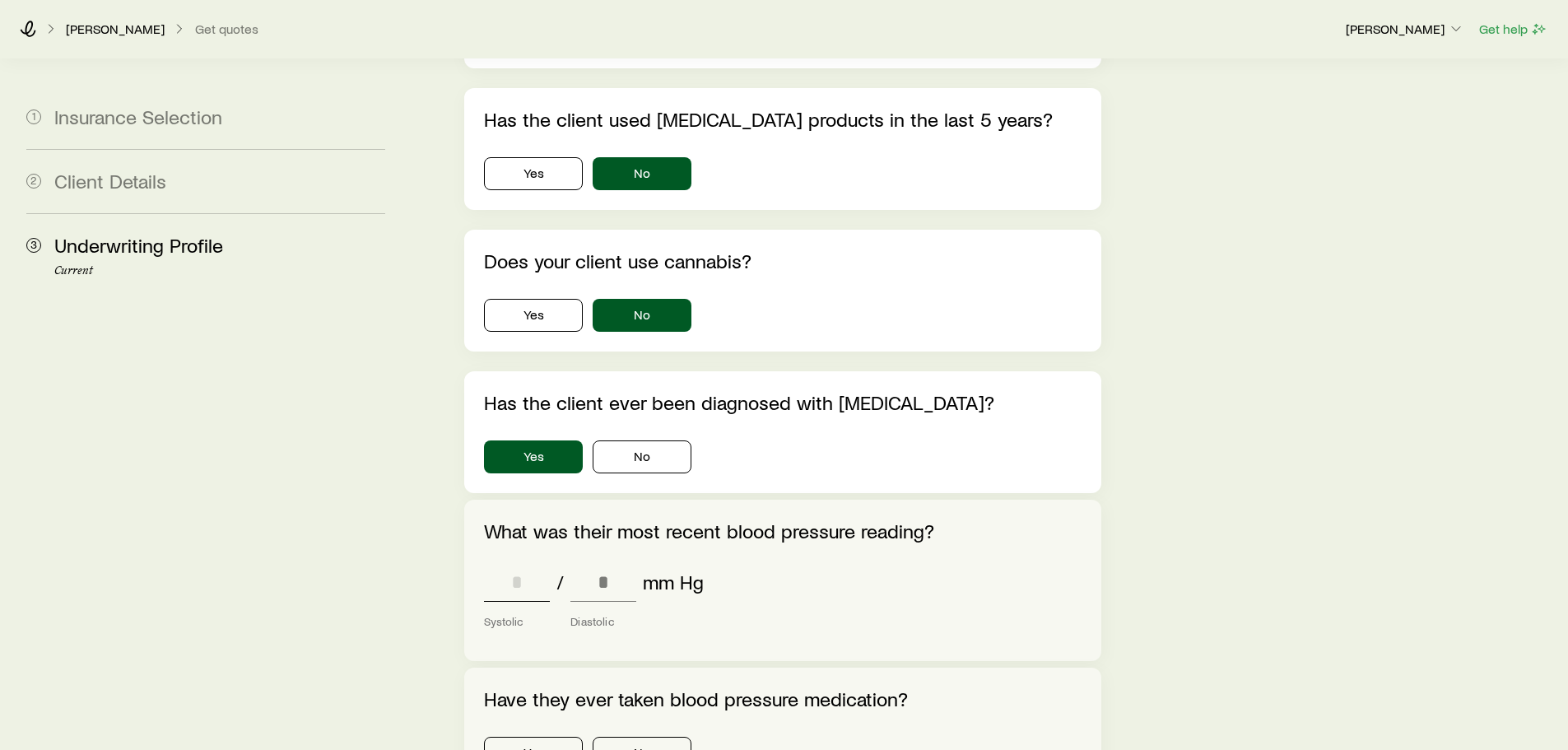
click at [502, 562] on input "tel" at bounding box center [517, 581] width 66 height 39
type input "***"
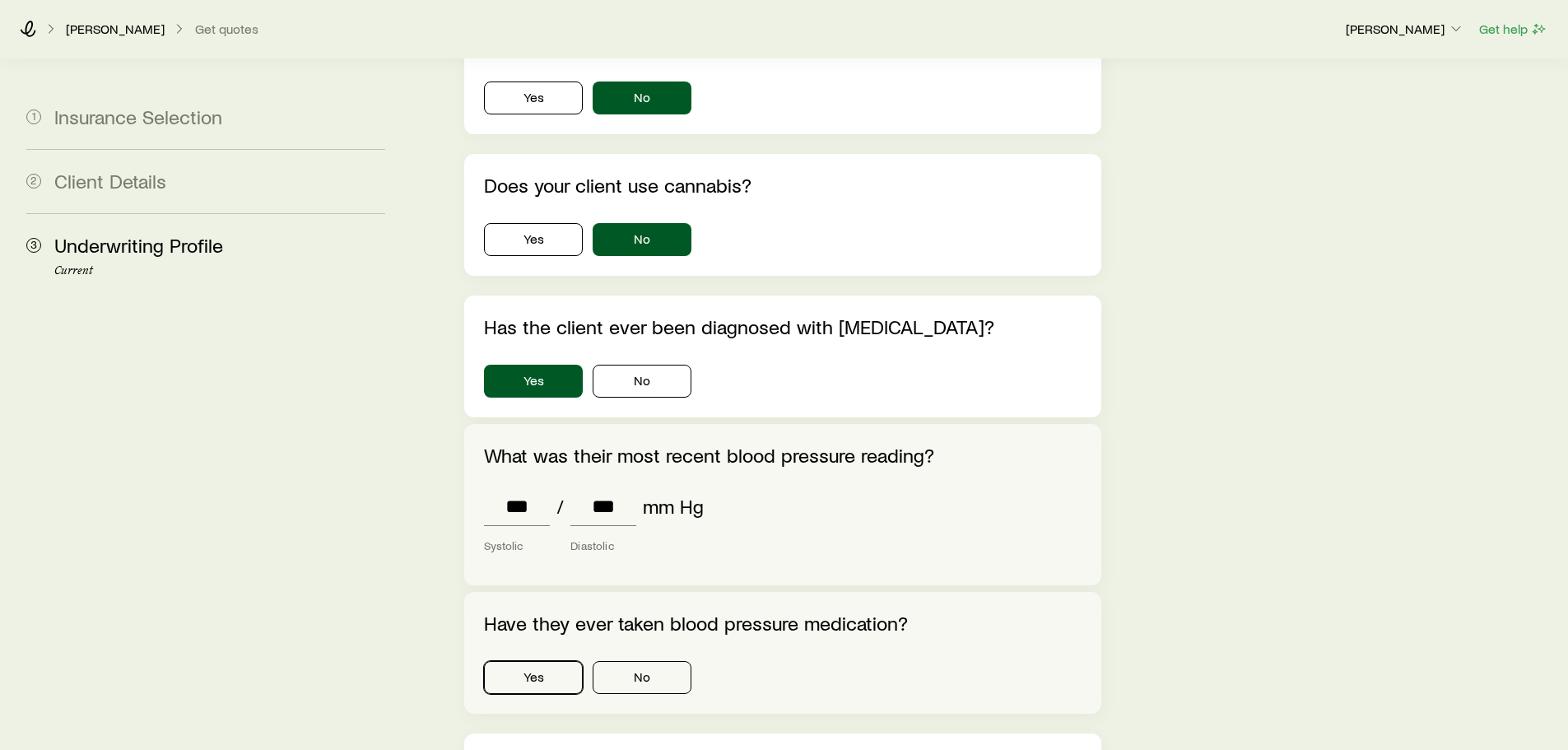
scroll to position [1016, 0]
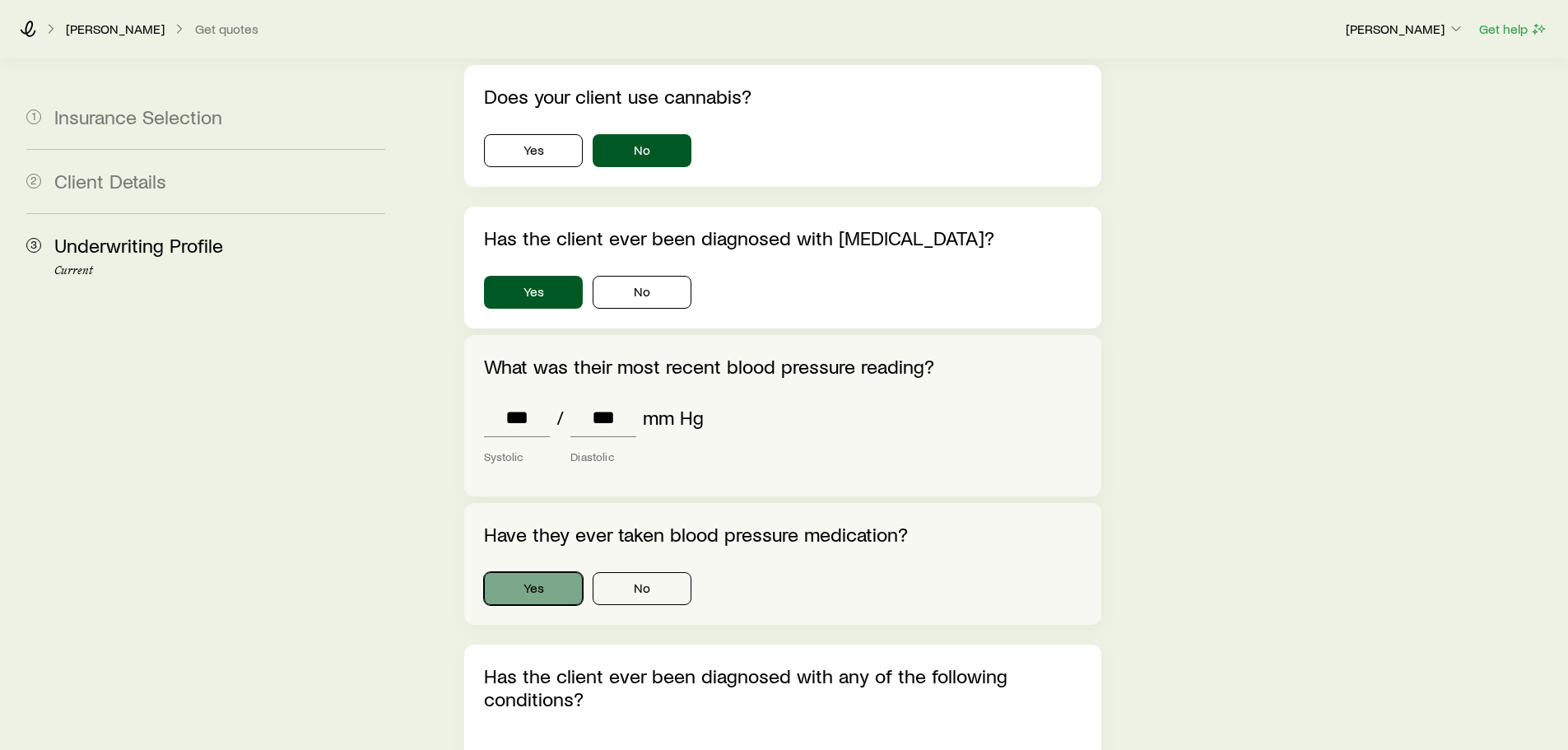
click at [532, 573] on button "Yes" at bounding box center [533, 589] width 99 height 33
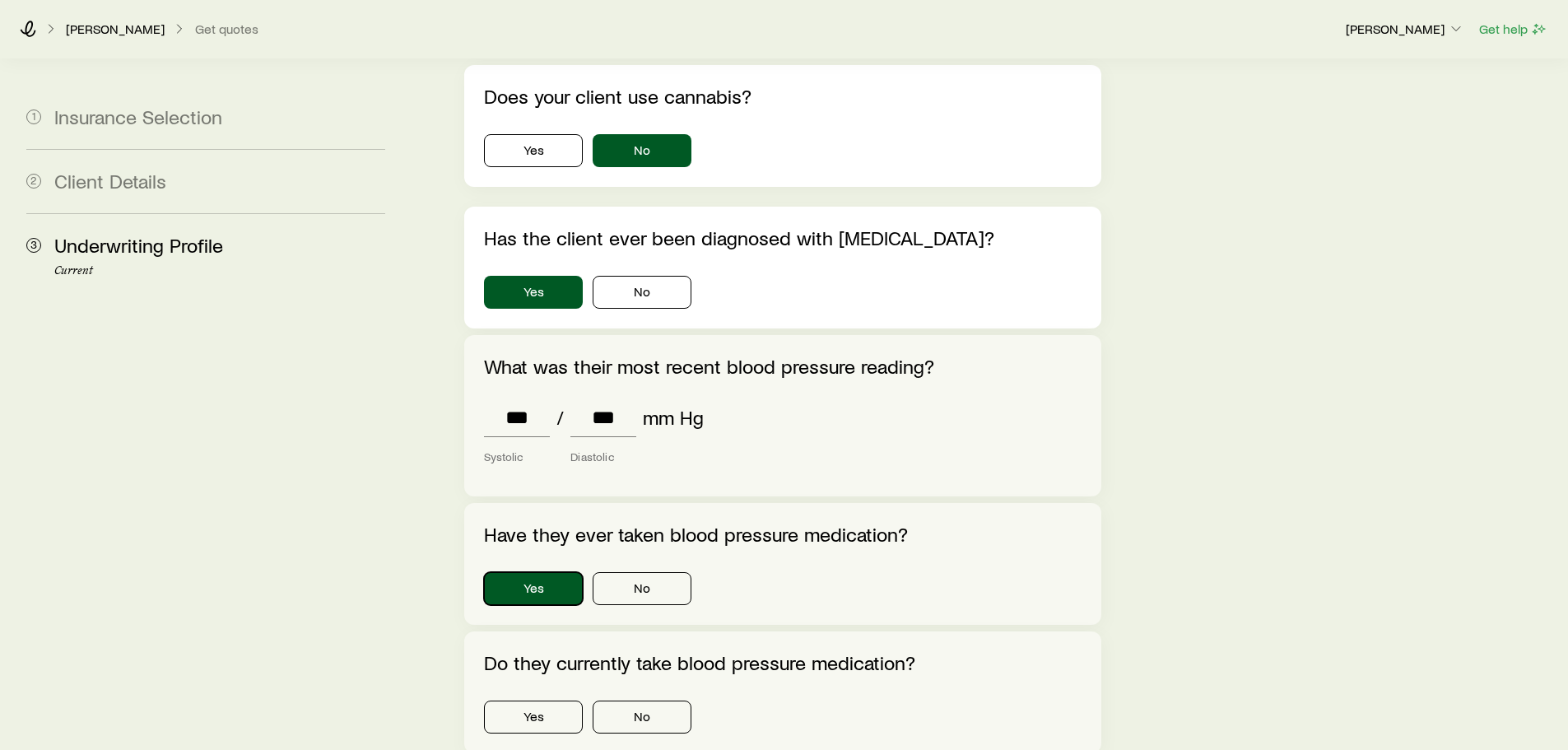
scroll to position [1098, 0]
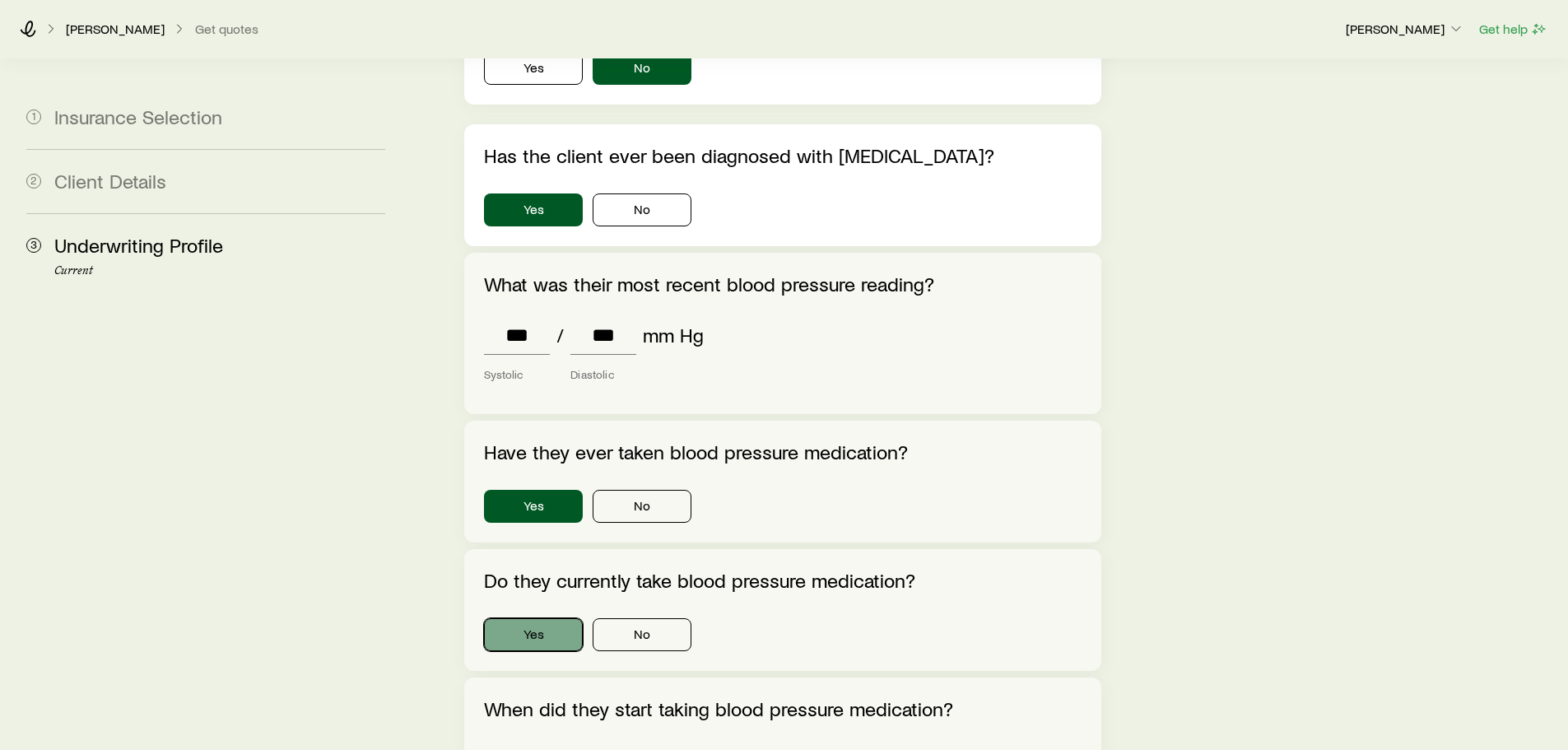
click at [540, 619] on button "Yes" at bounding box center [533, 635] width 99 height 33
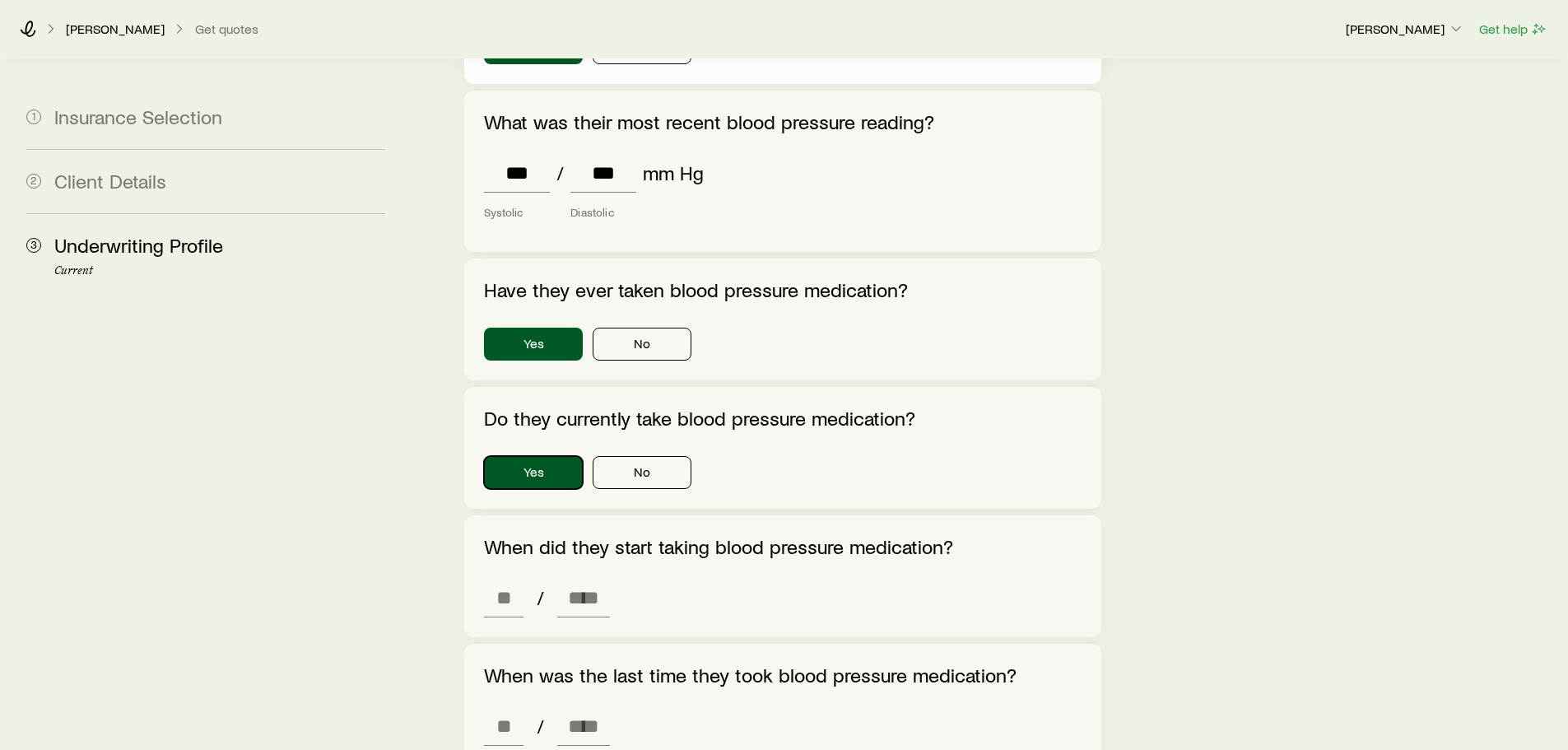
scroll to position [1263, 0]
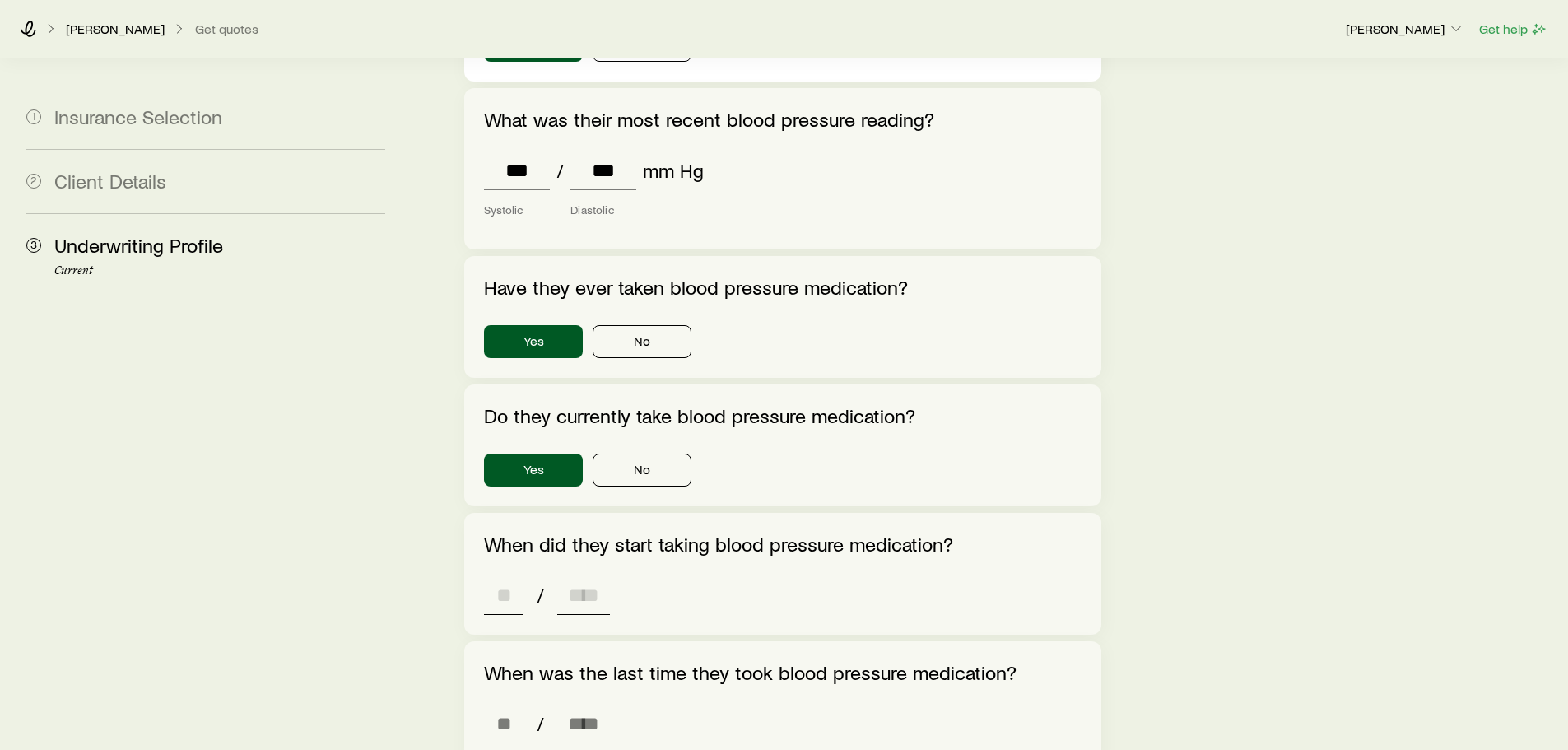
click at [500, 576] on input at bounding box center [503, 595] width 39 height 39
type input "**"
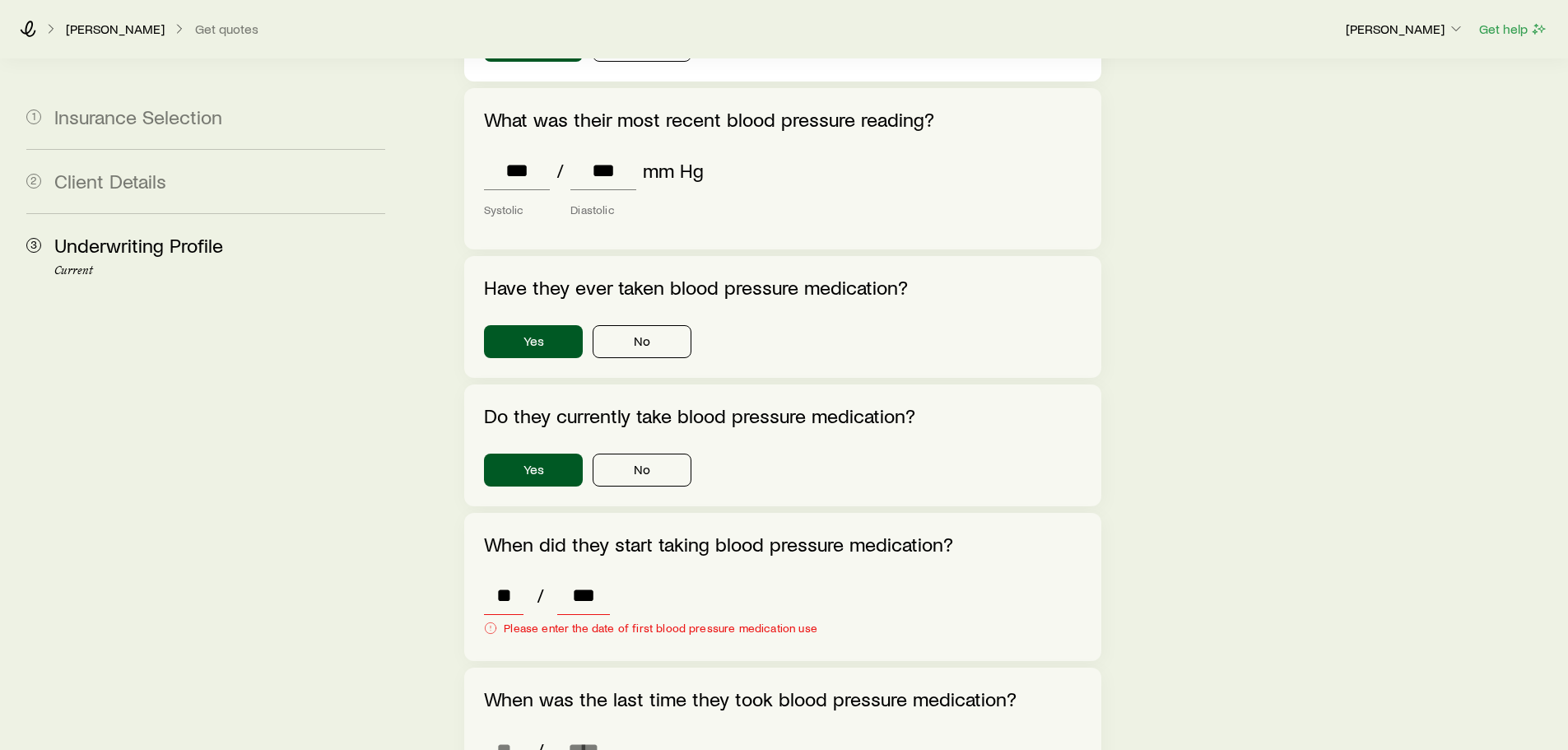
type input "****"
type input "*"
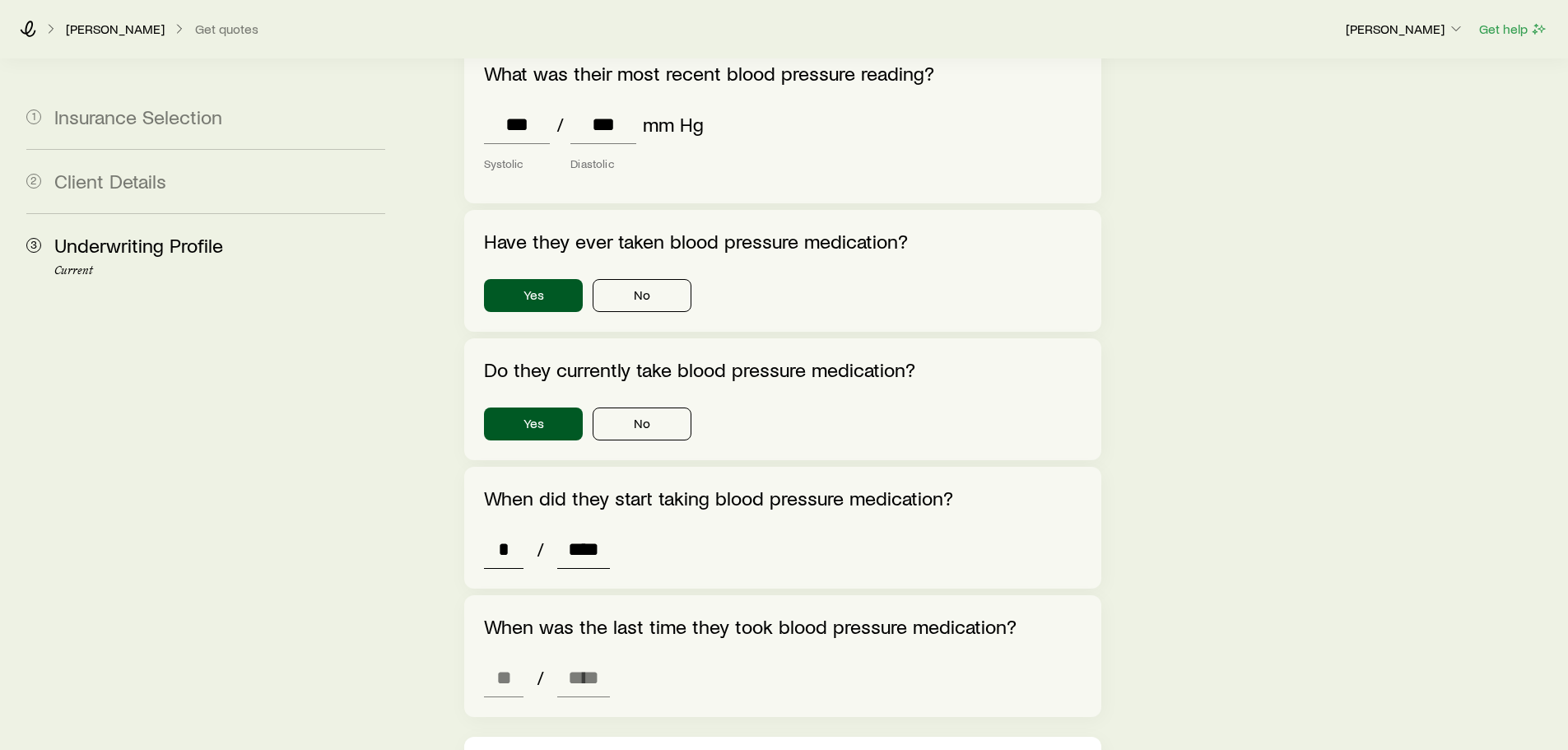
scroll to position [1345, 0]
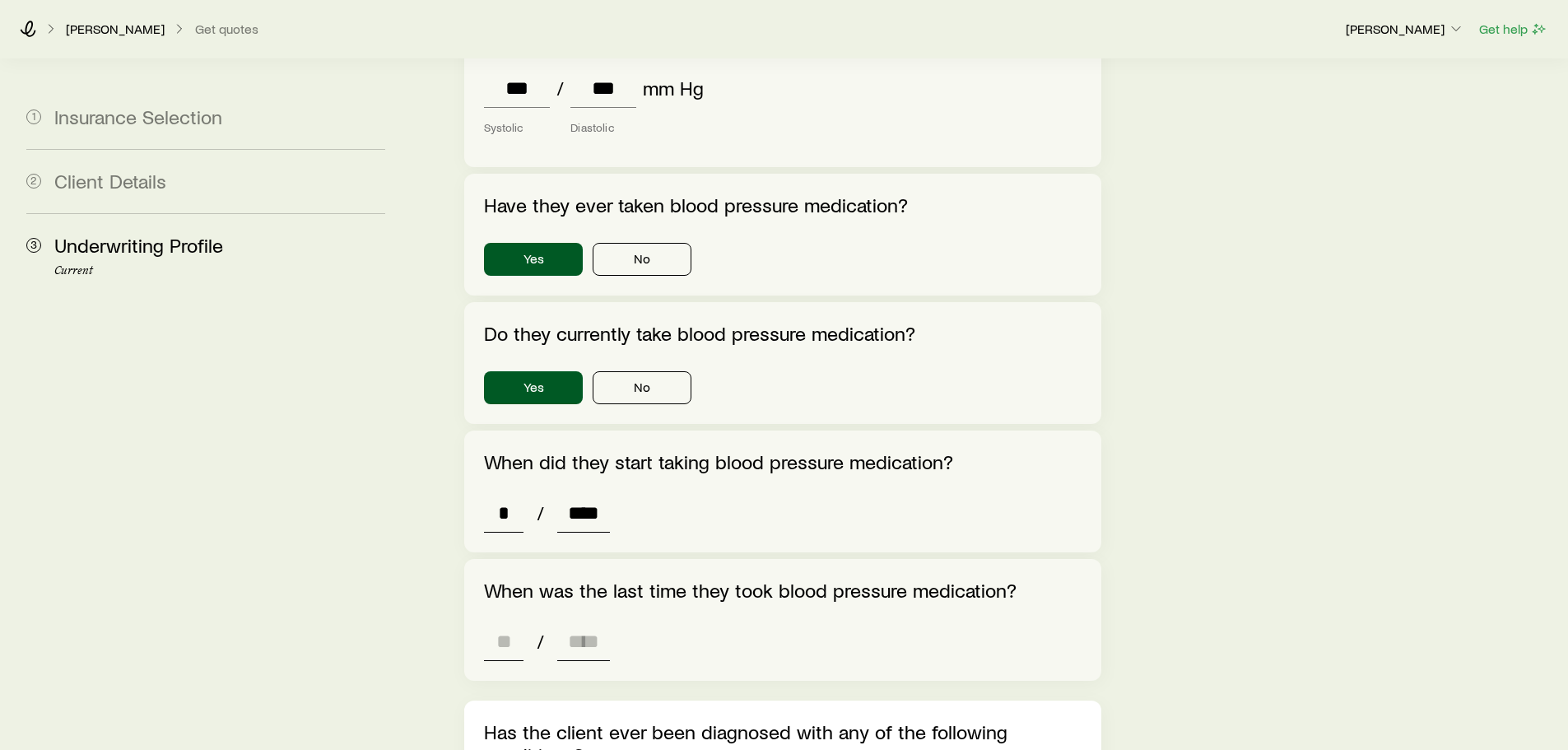
type input "****"
click at [494, 622] on input at bounding box center [503, 641] width 39 height 39
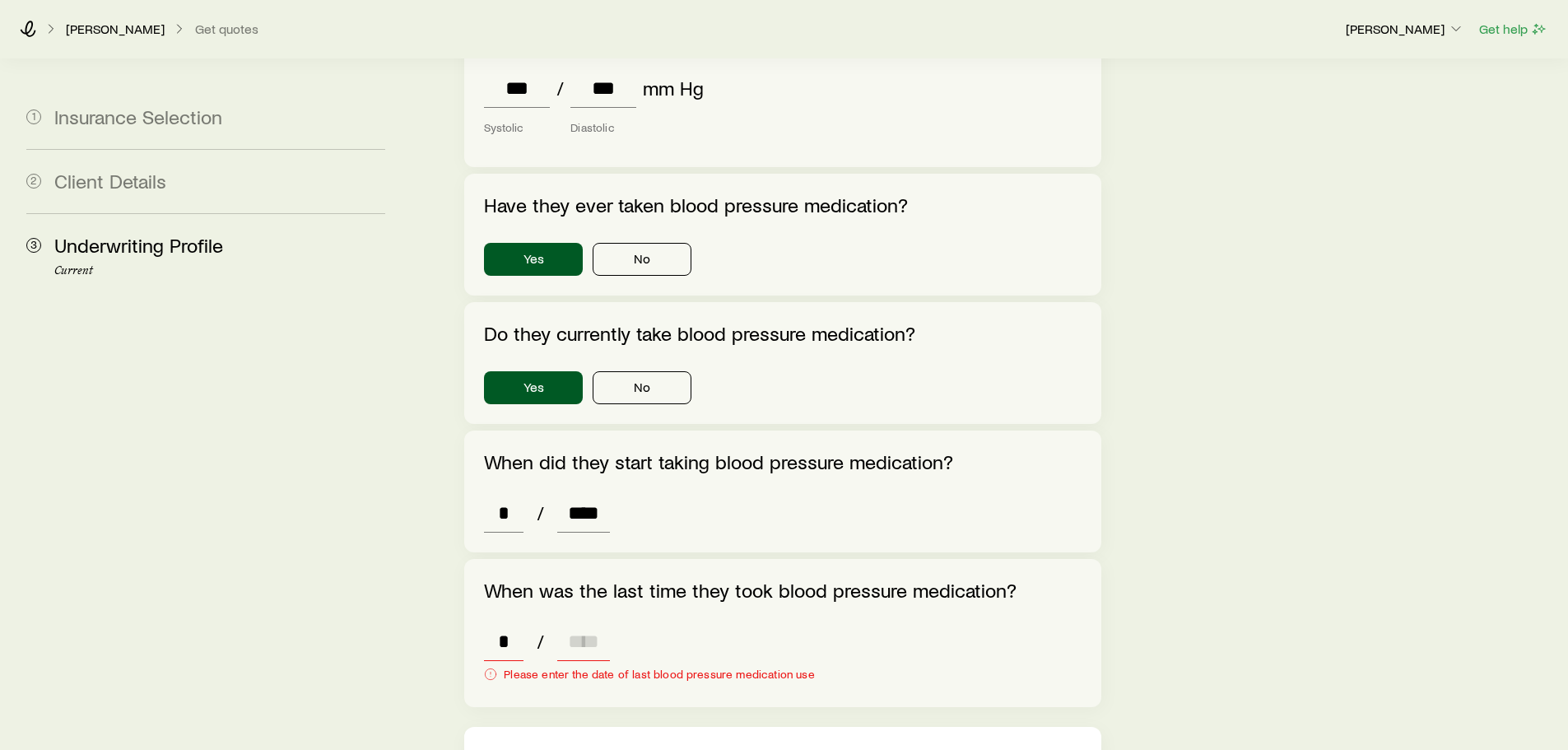
type input "**"
type input "****"
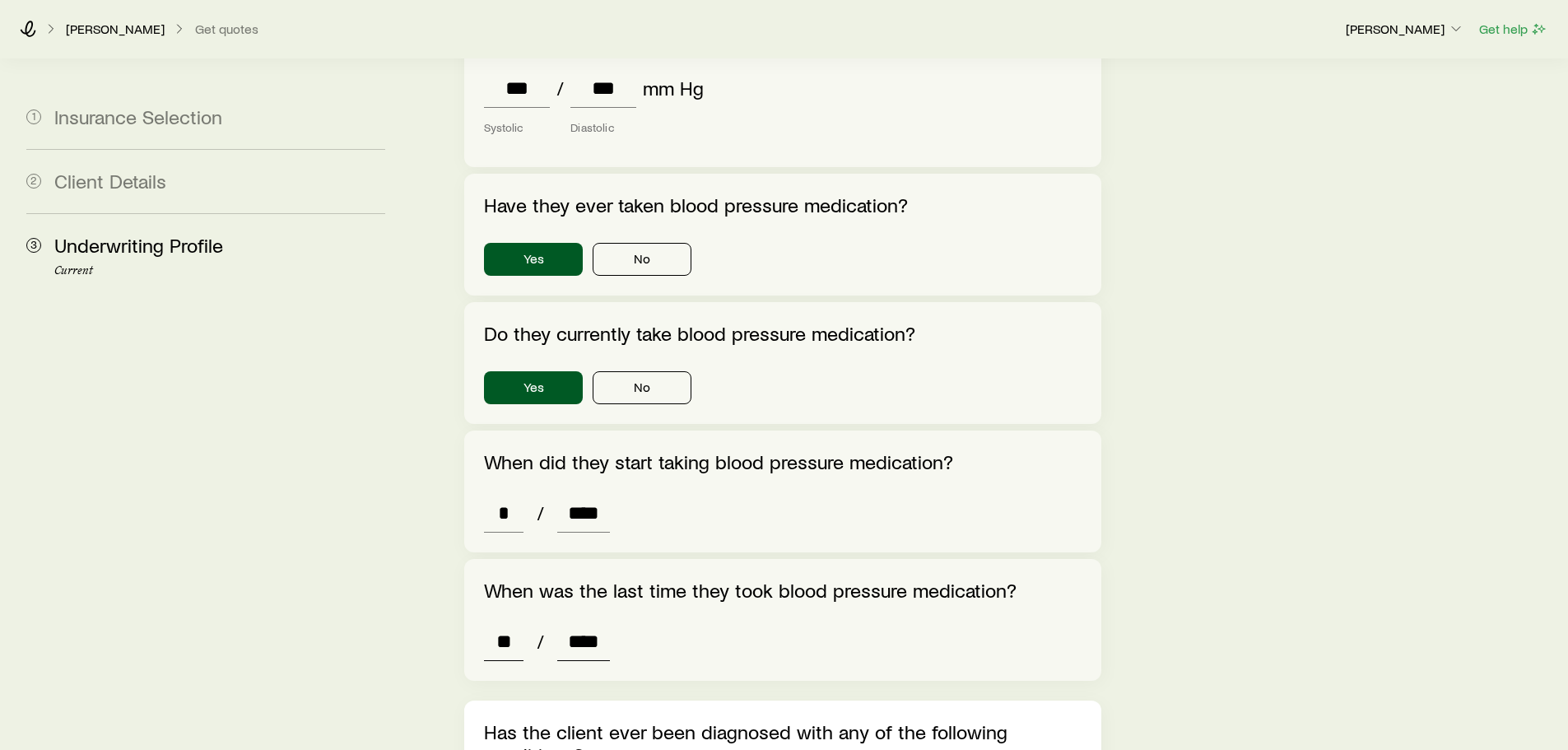
type input "*"
type input "****"
drag, startPoint x: 524, startPoint y: 469, endPoint x: 480, endPoint y: 464, distance: 44.3
click at [480, 464] on div "When did they start taking blood pressure medication? * / ****" at bounding box center [783, 492] width 637 height 122
click at [596, 451] on p "When did they start taking blood pressure medication?" at bounding box center [782, 462] width 597 height 23
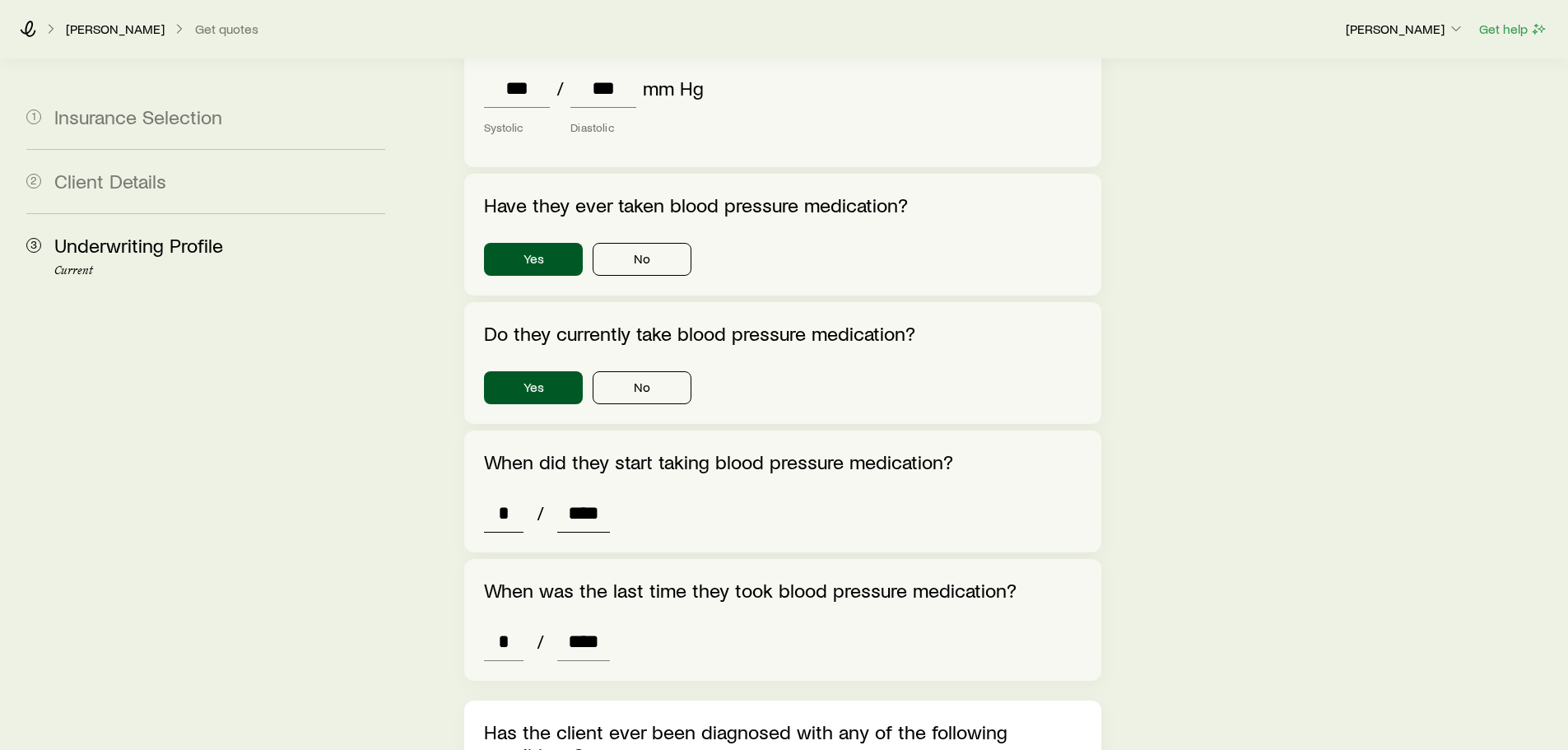
click at [515, 493] on input "*" at bounding box center [503, 512] width 39 height 39
type input "**"
click at [778, 622] on div "* / ****" at bounding box center [782, 641] width 597 height 39
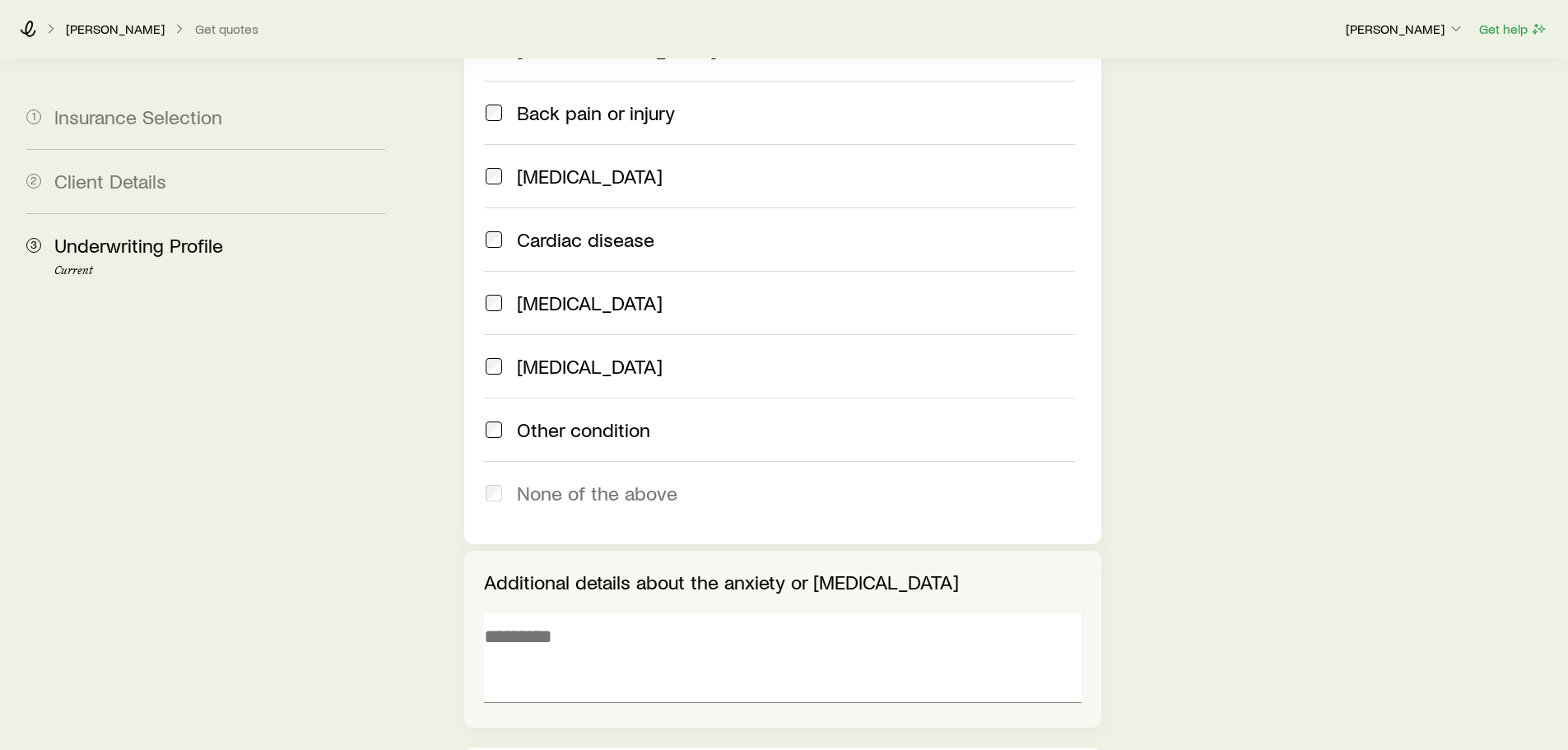
scroll to position [2251, 0]
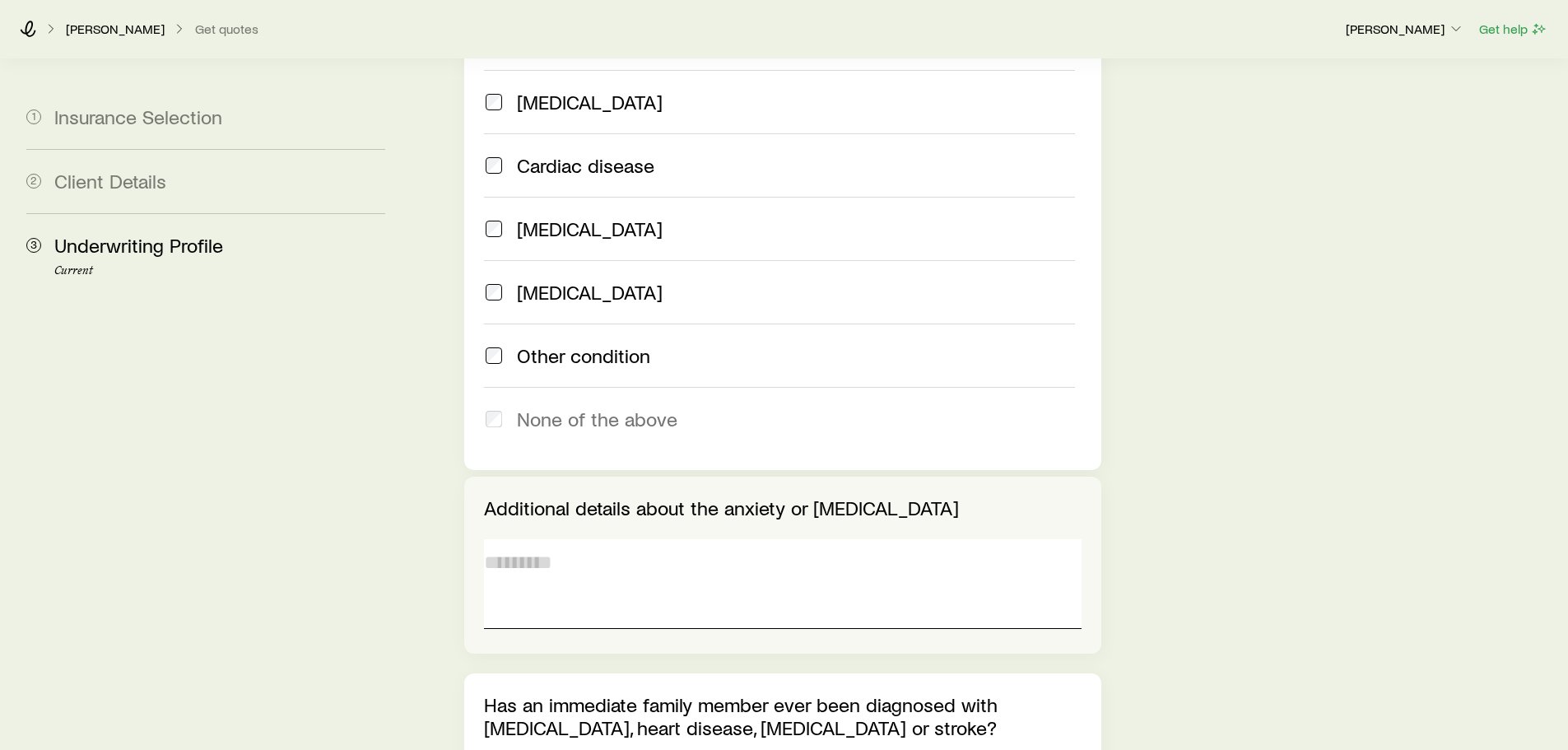
click at [545, 559] on textarea at bounding box center [782, 584] width 597 height 90
type textarea "**********"
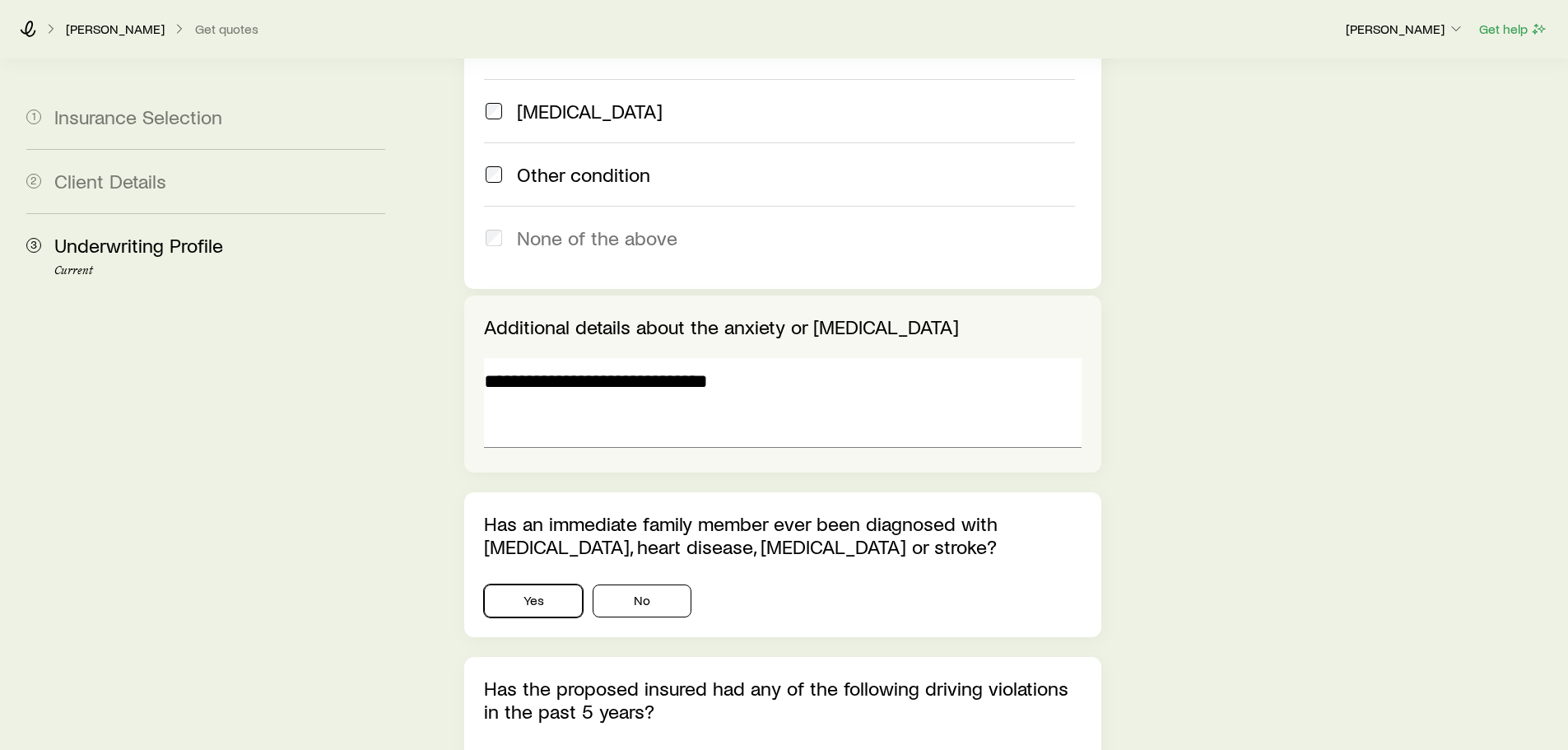
scroll to position [2501, 0]
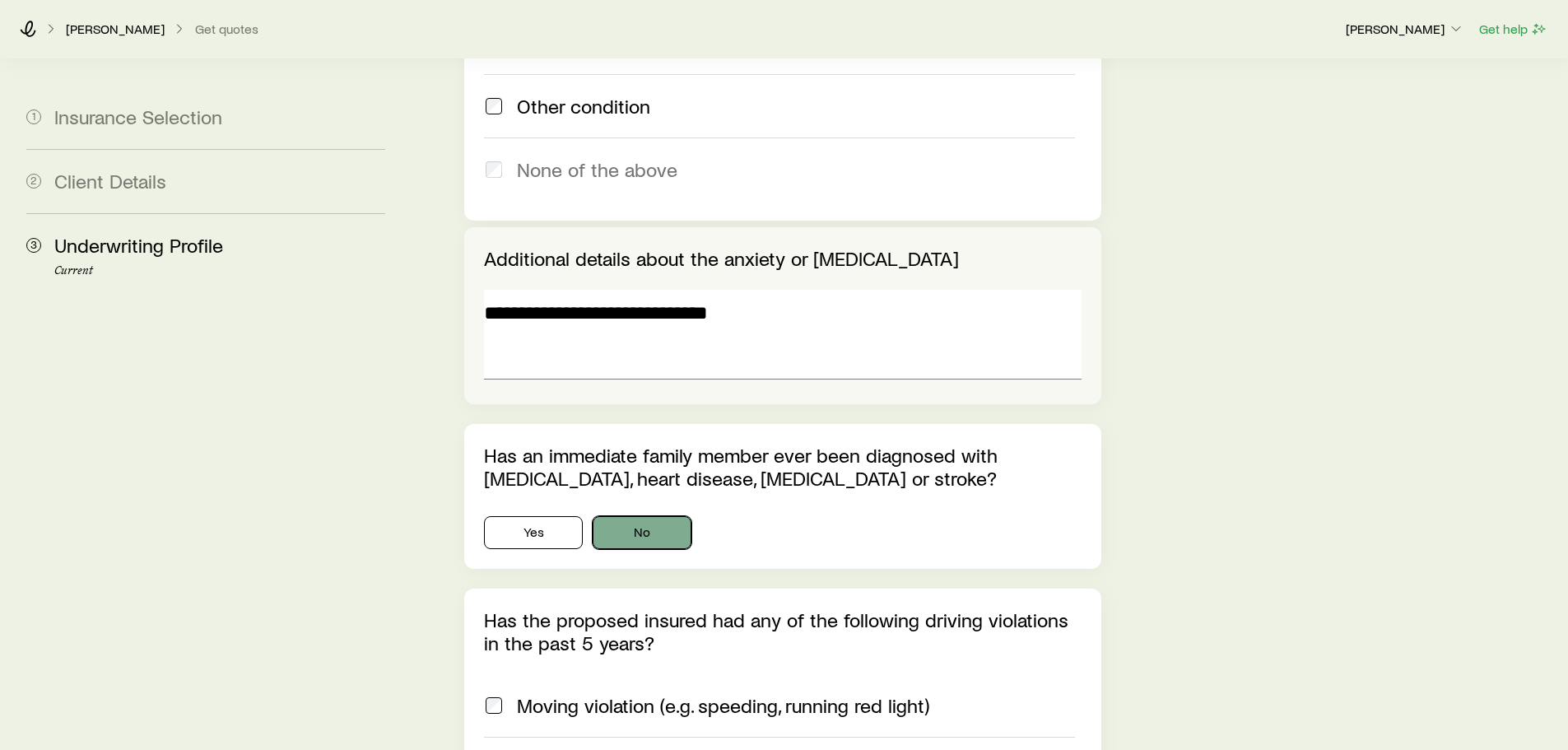
click at [657, 516] on button "No" at bounding box center [642, 532] width 99 height 33
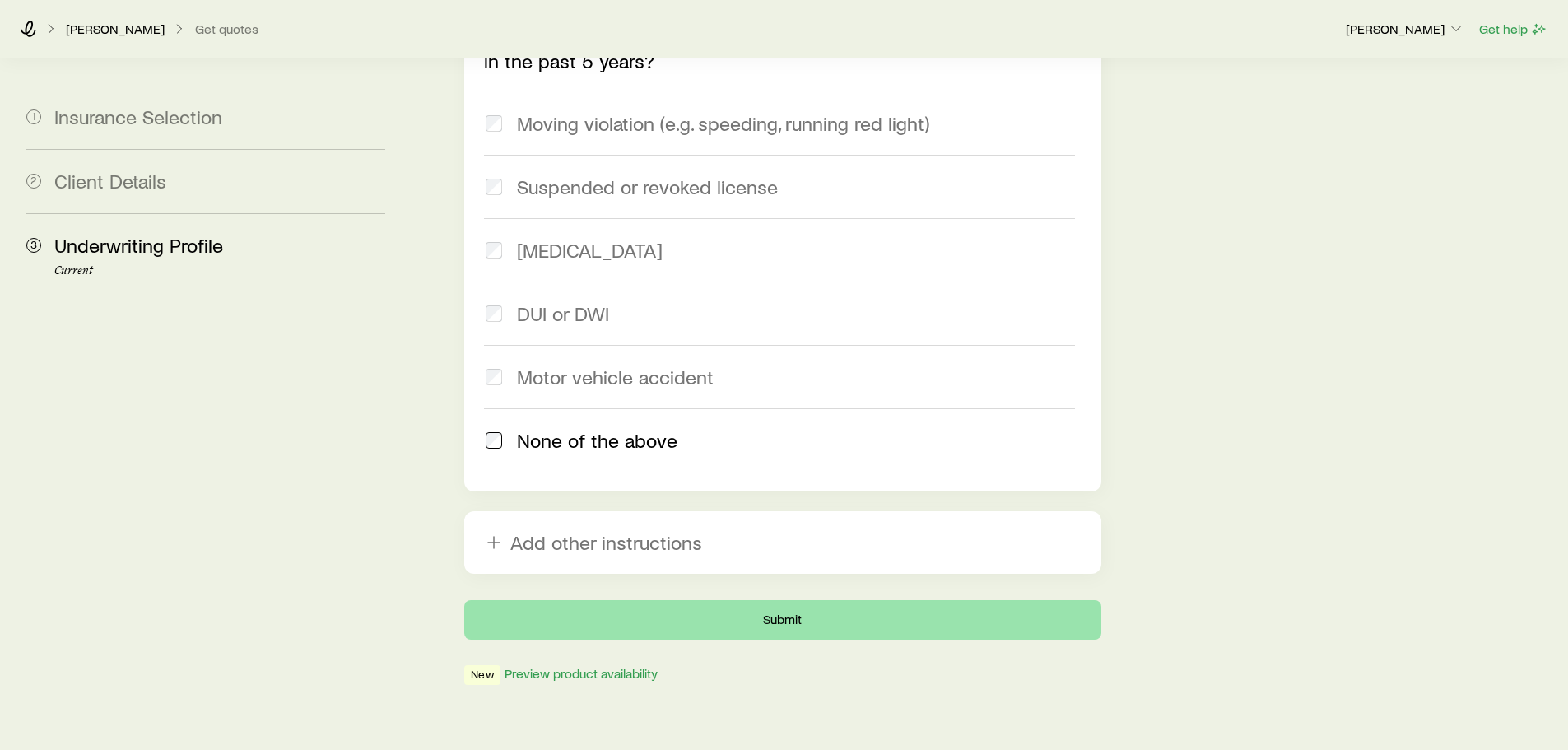
scroll to position [3084, 0]
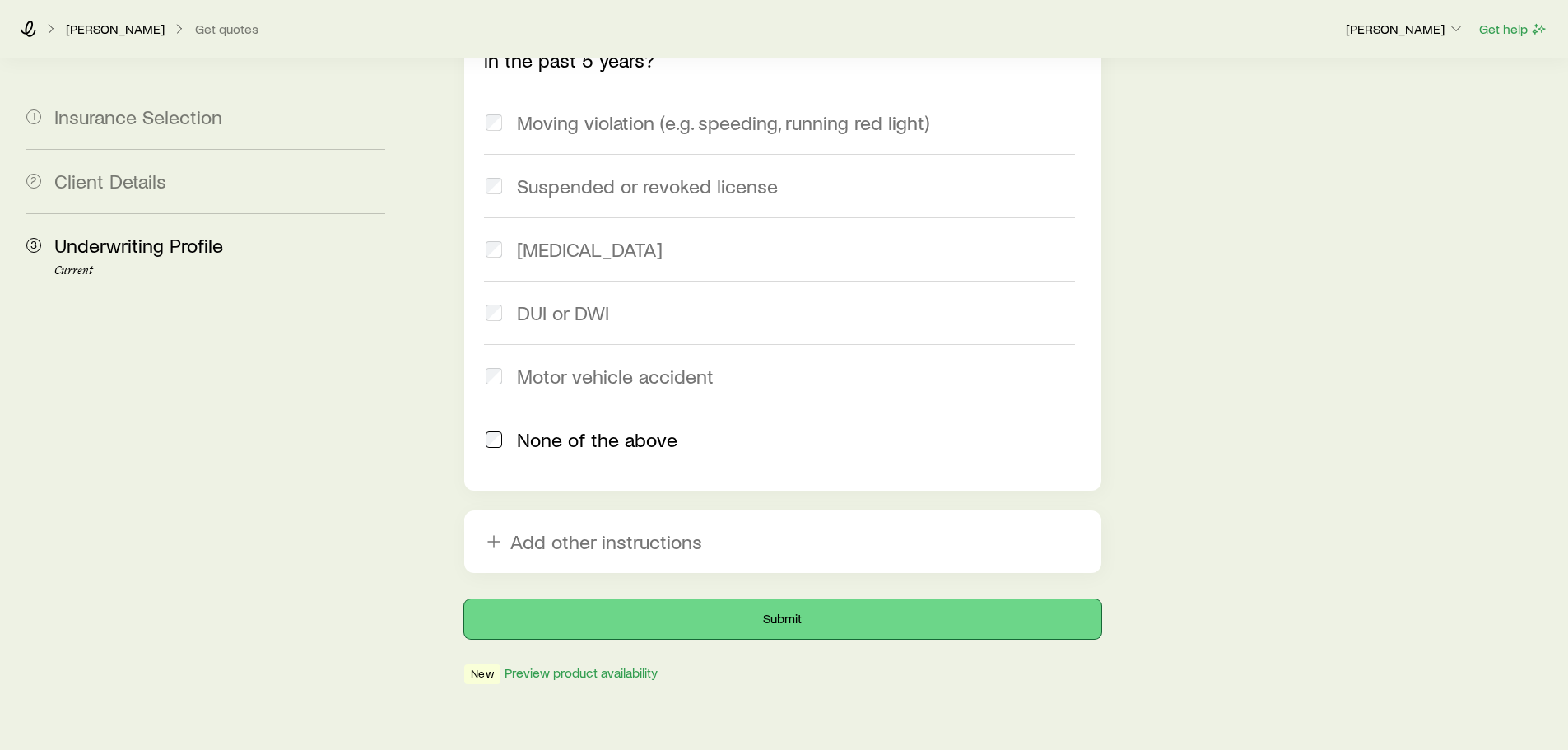
click at [771, 599] on button "Submit" at bounding box center [783, 619] width 637 height 39
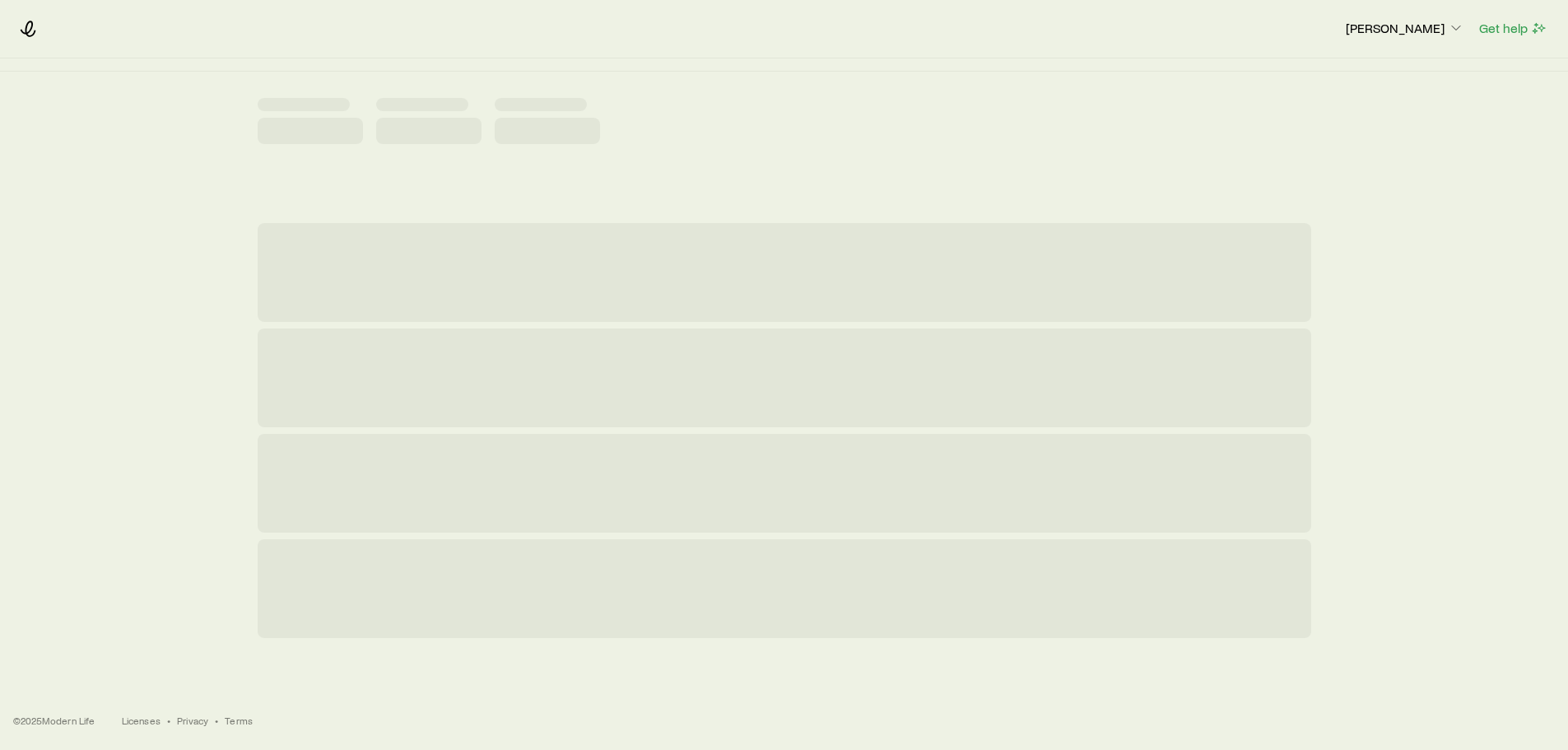
scroll to position [0, 0]
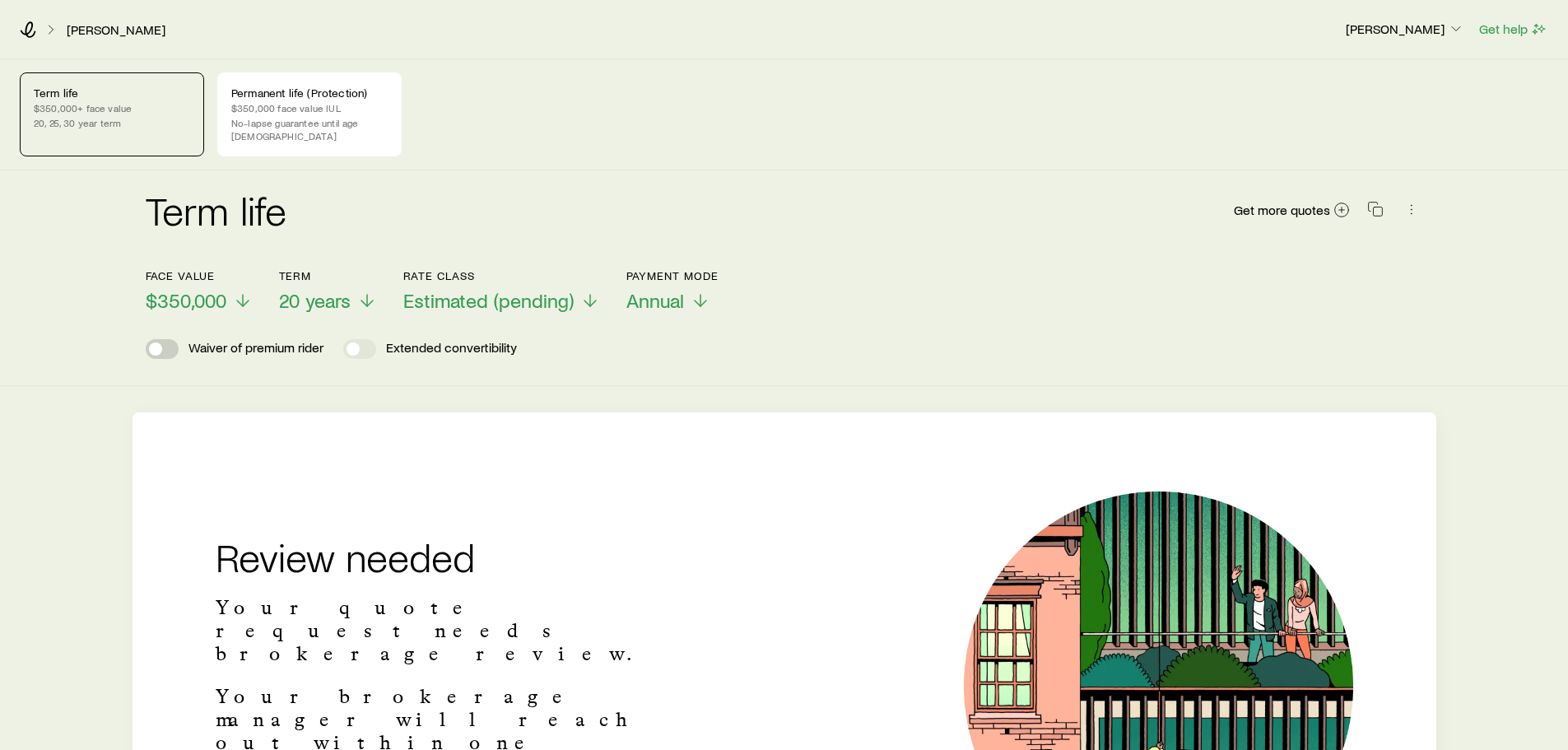
click at [148, 339] on span at bounding box center [163, 349] width 33 height 20
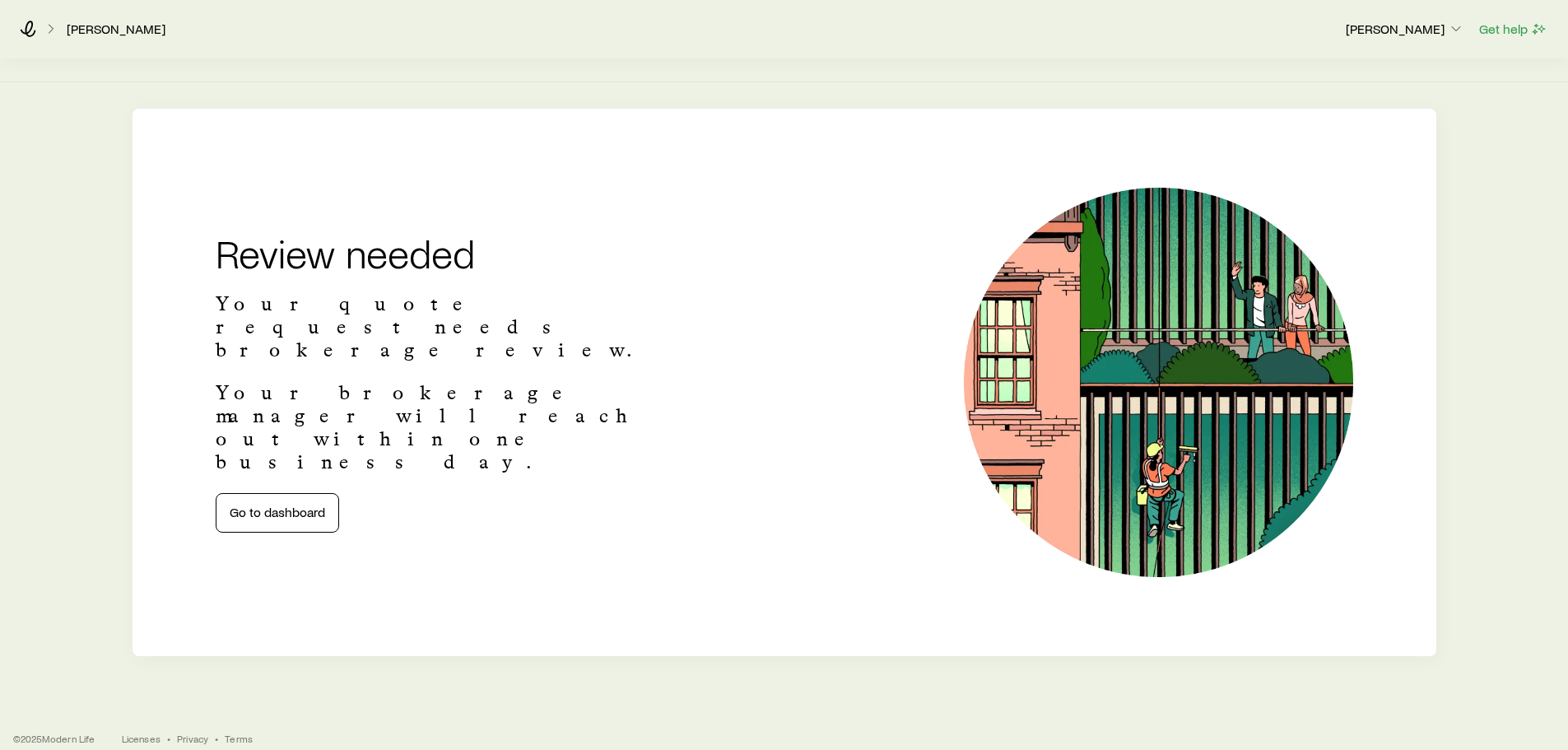
scroll to position [309, 0]
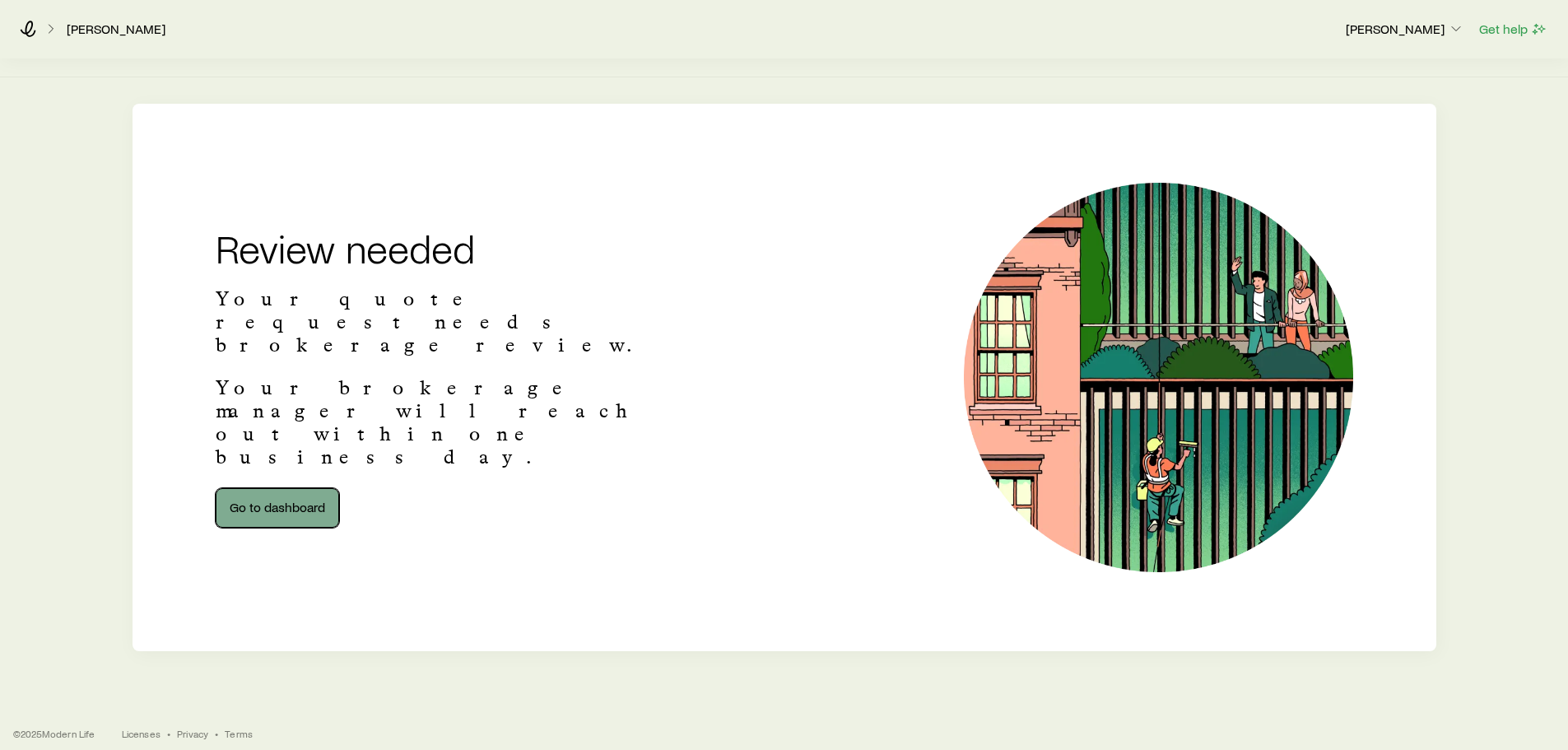
click at [315, 488] on link "Go to dashboard" at bounding box center [277, 507] width 123 height 39
